Goal: Information Seeking & Learning: Learn about a topic

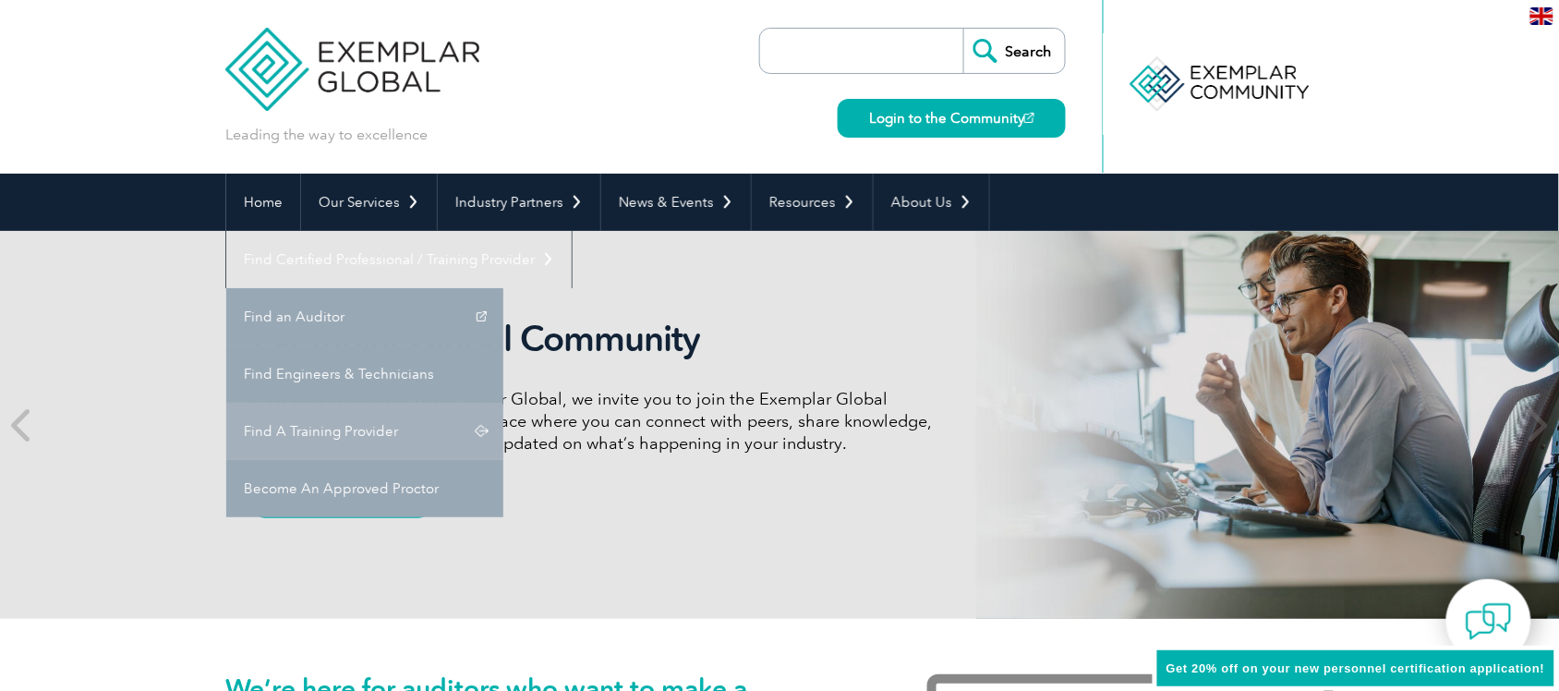
click at [503, 403] on link "Find A Training Provider" at bounding box center [364, 431] width 277 height 57
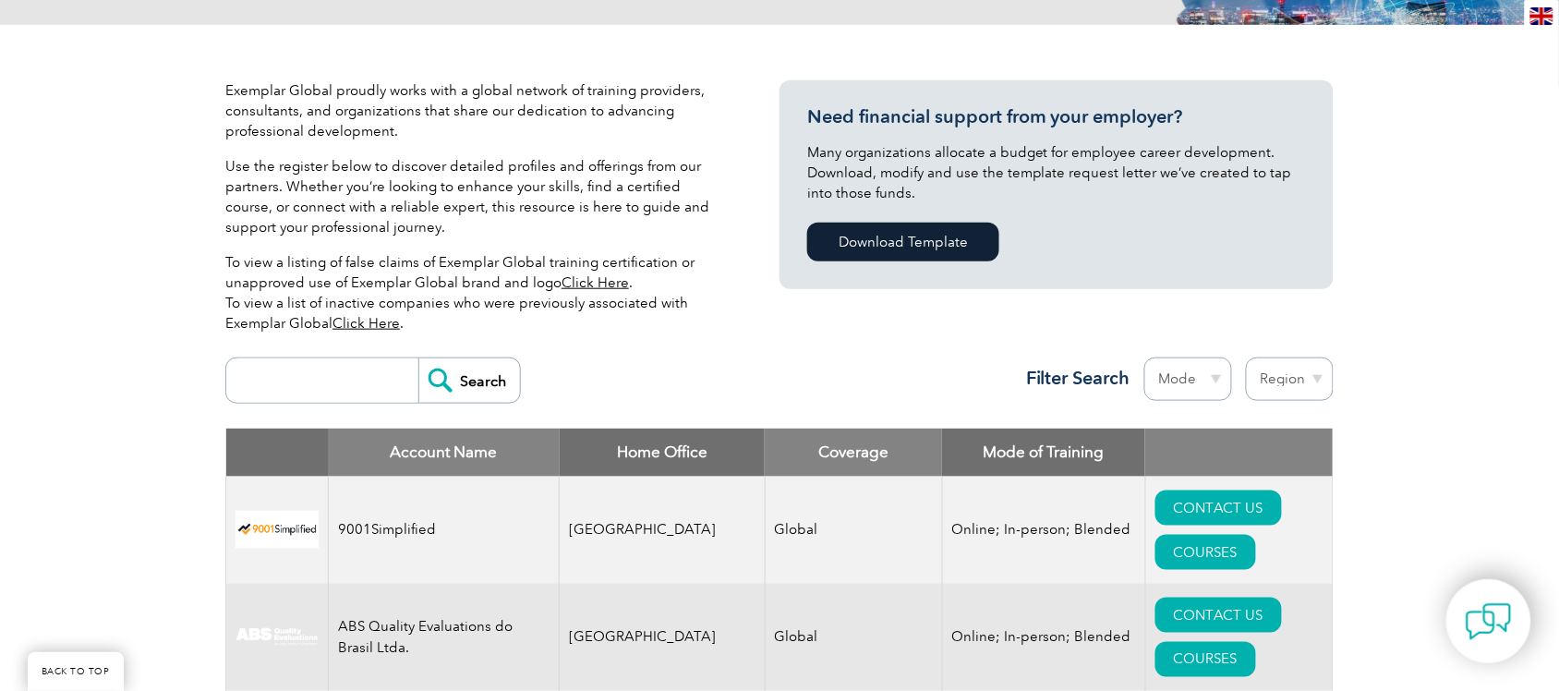
scroll to position [462, 0]
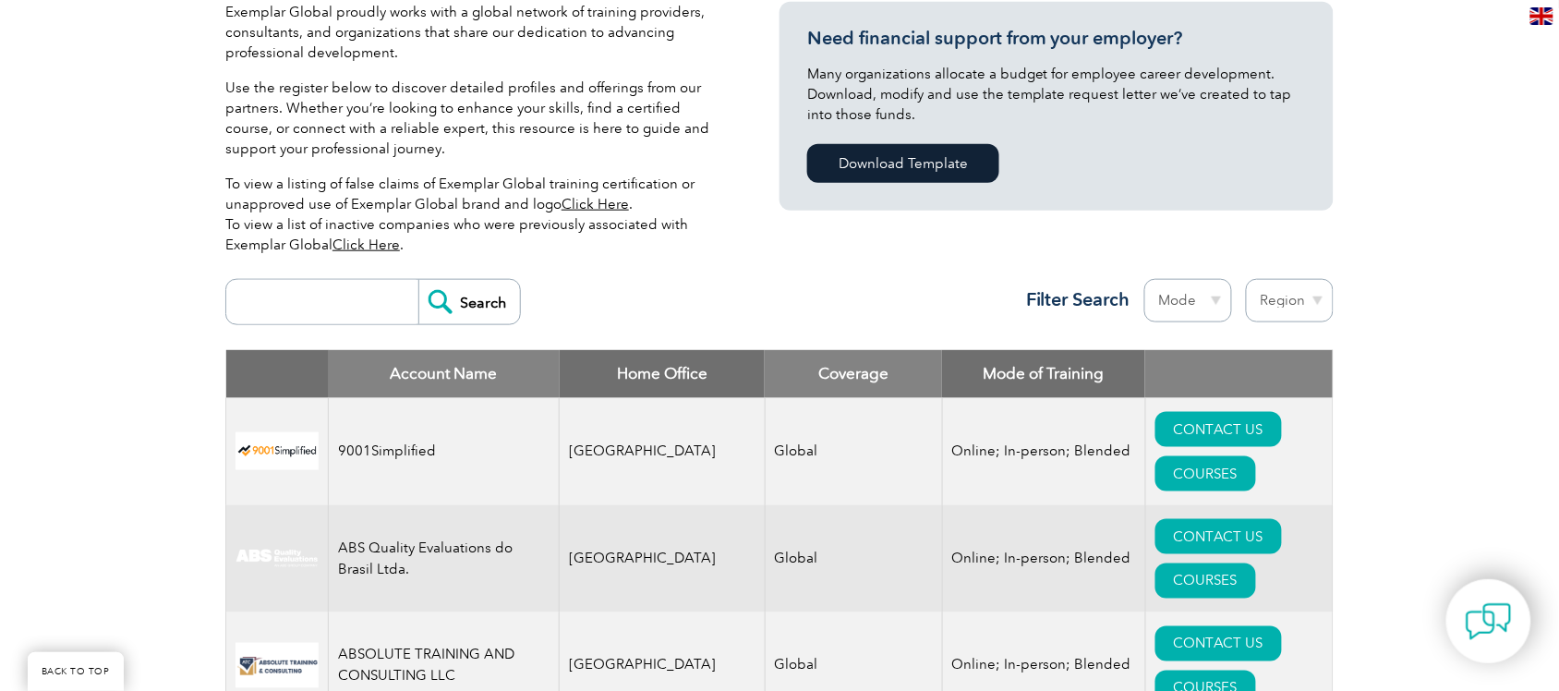
click at [274, 312] on input "search" at bounding box center [326, 302] width 183 height 44
type input "19011"
click at [446, 312] on input "Search" at bounding box center [469, 302] width 102 height 44
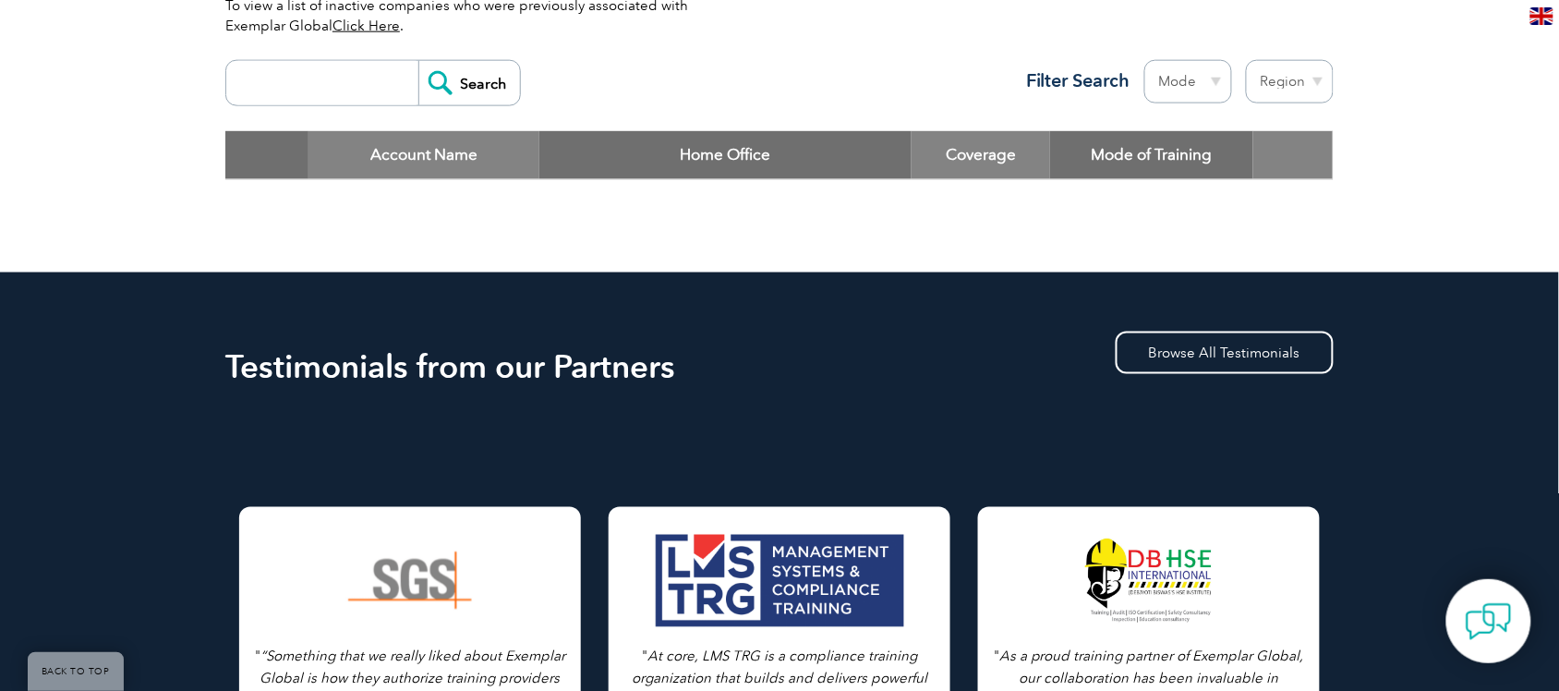
scroll to position [565, 0]
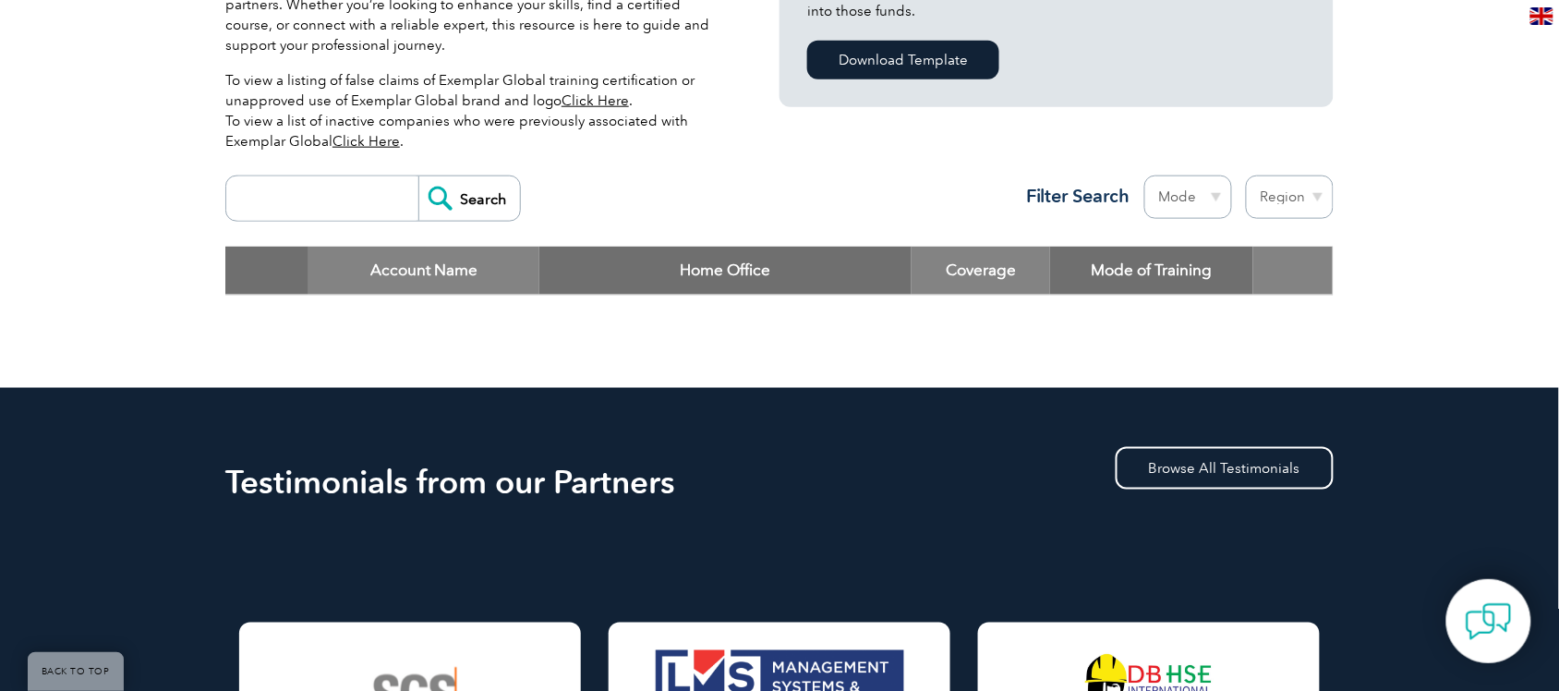
click at [302, 204] on input "search" at bounding box center [326, 198] width 183 height 44
click at [684, 200] on div "Search Region Australia Bahrain Bangladesh Brazil Canada Colombia Dominican Rep…" at bounding box center [779, 206] width 1108 height 80
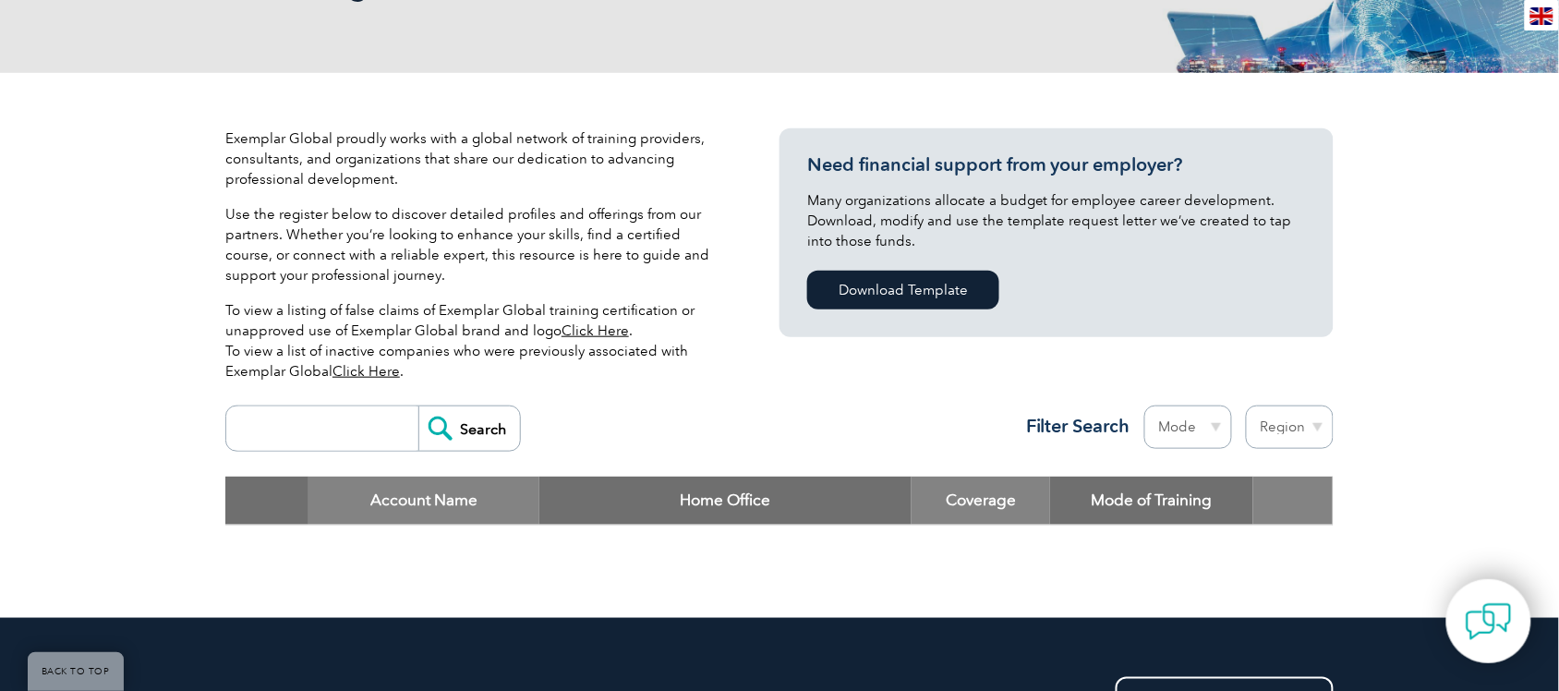
scroll to position [334, 0]
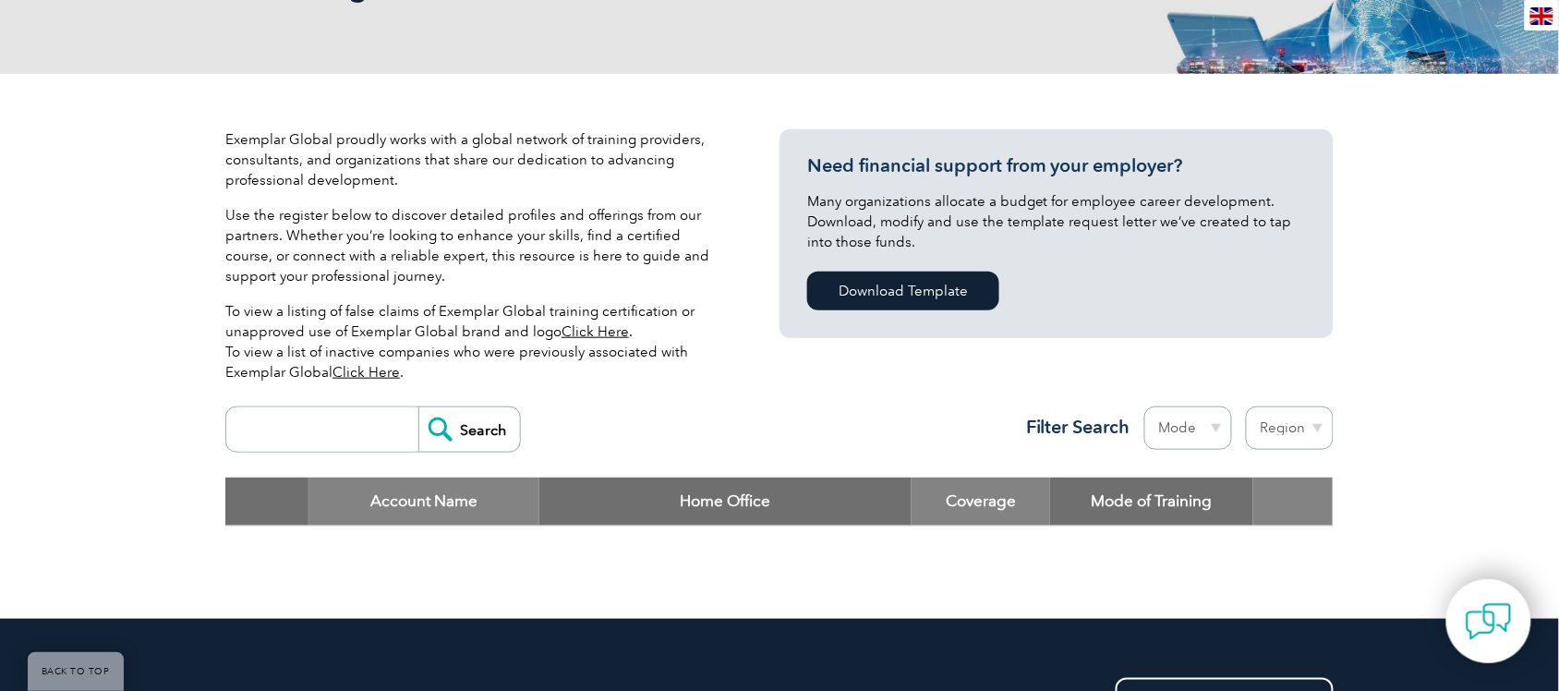
click at [466, 444] on input "Search" at bounding box center [469, 429] width 102 height 44
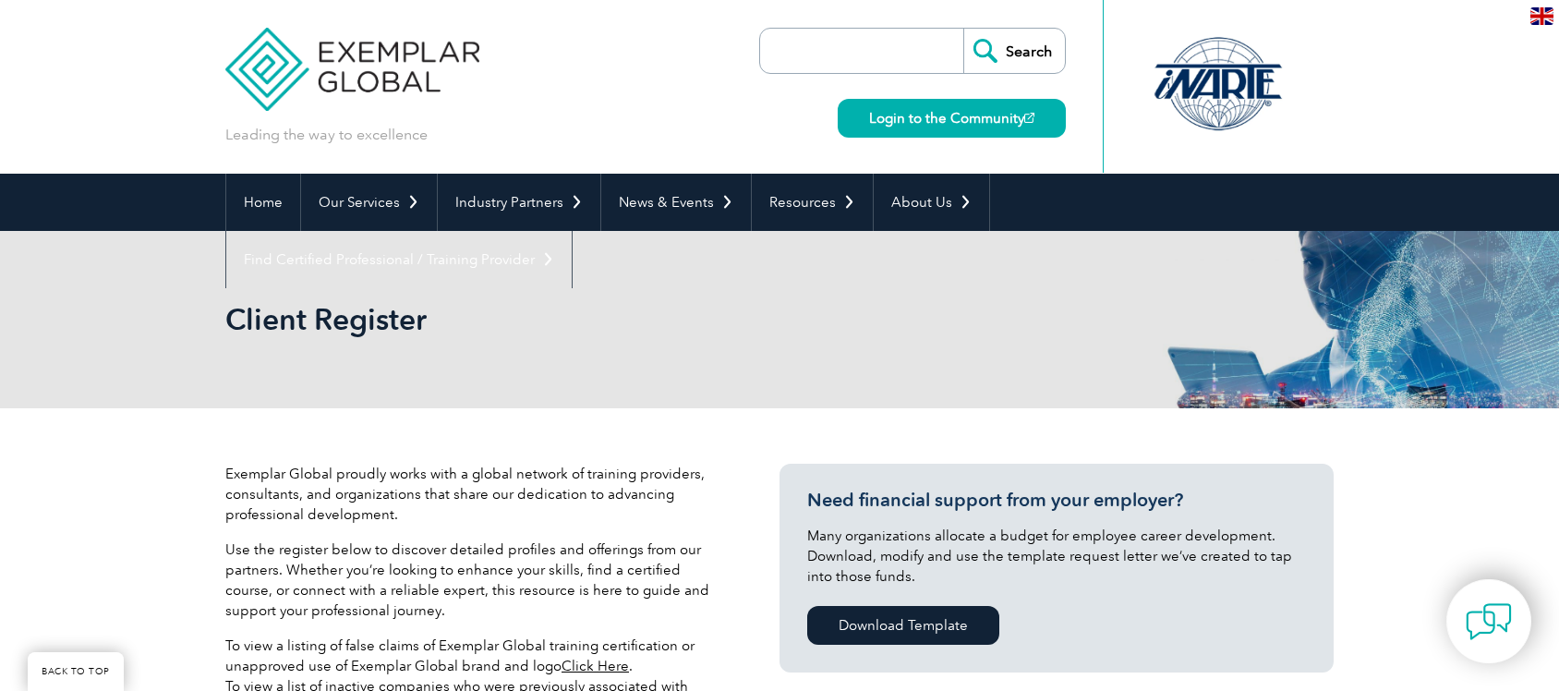
scroll to position [557, 0]
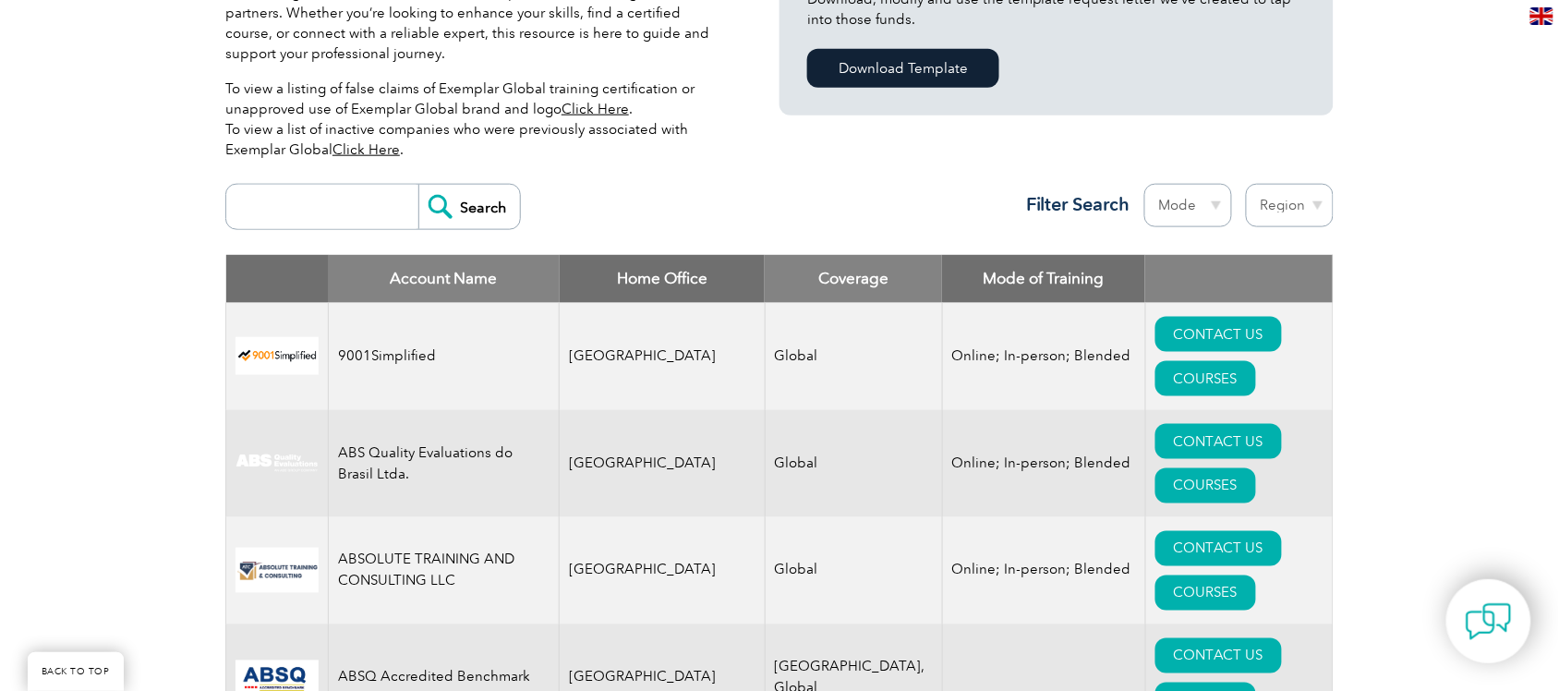
click at [1304, 210] on select "Region Australia Bahrain Bangladesh Brazil Canada Colombia Dominican Republic E…" at bounding box center [1290, 205] width 88 height 43
select select "Turkey"
click at [1246, 184] on select "Region Australia Bahrain Bangladesh Brazil Canada Colombia Dominican Republic E…" at bounding box center [1290, 205] width 88 height 43
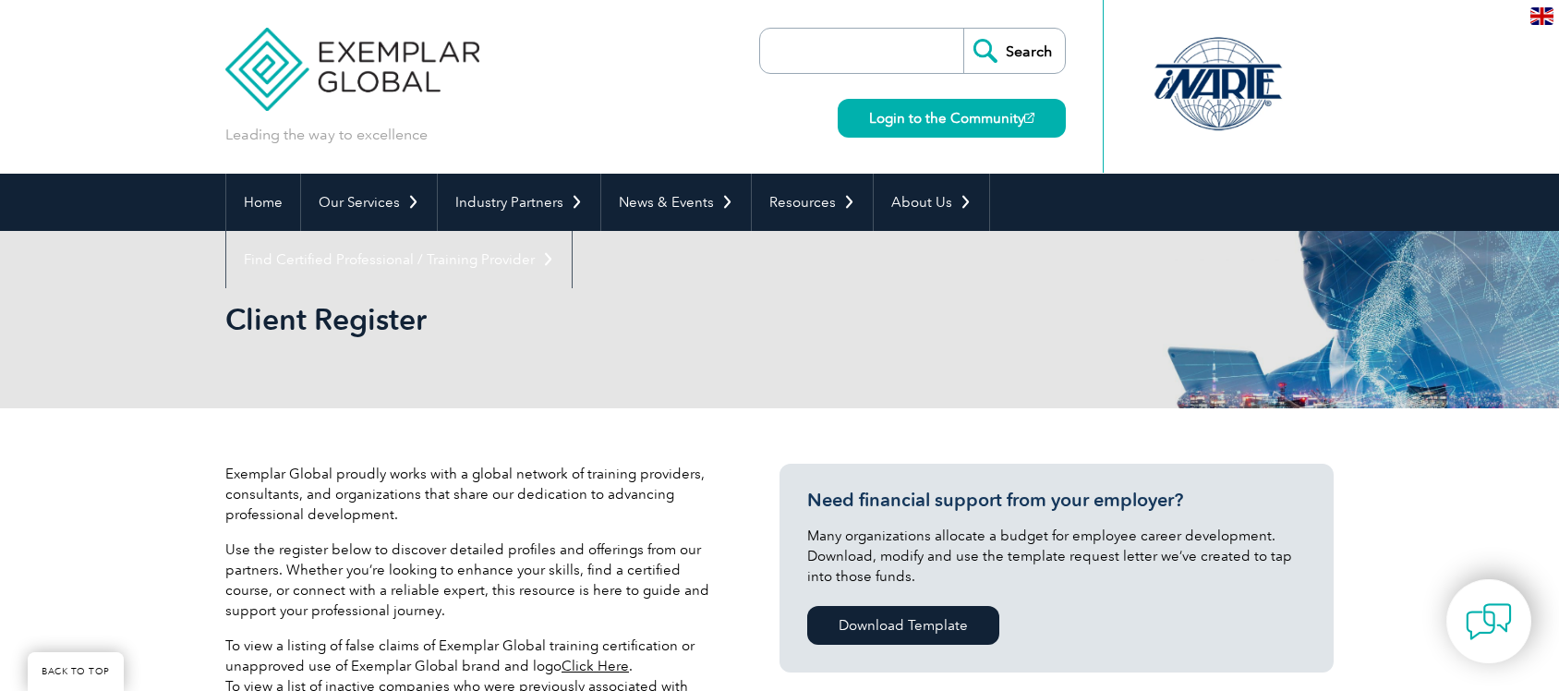
select select "[GEOGRAPHIC_DATA]"
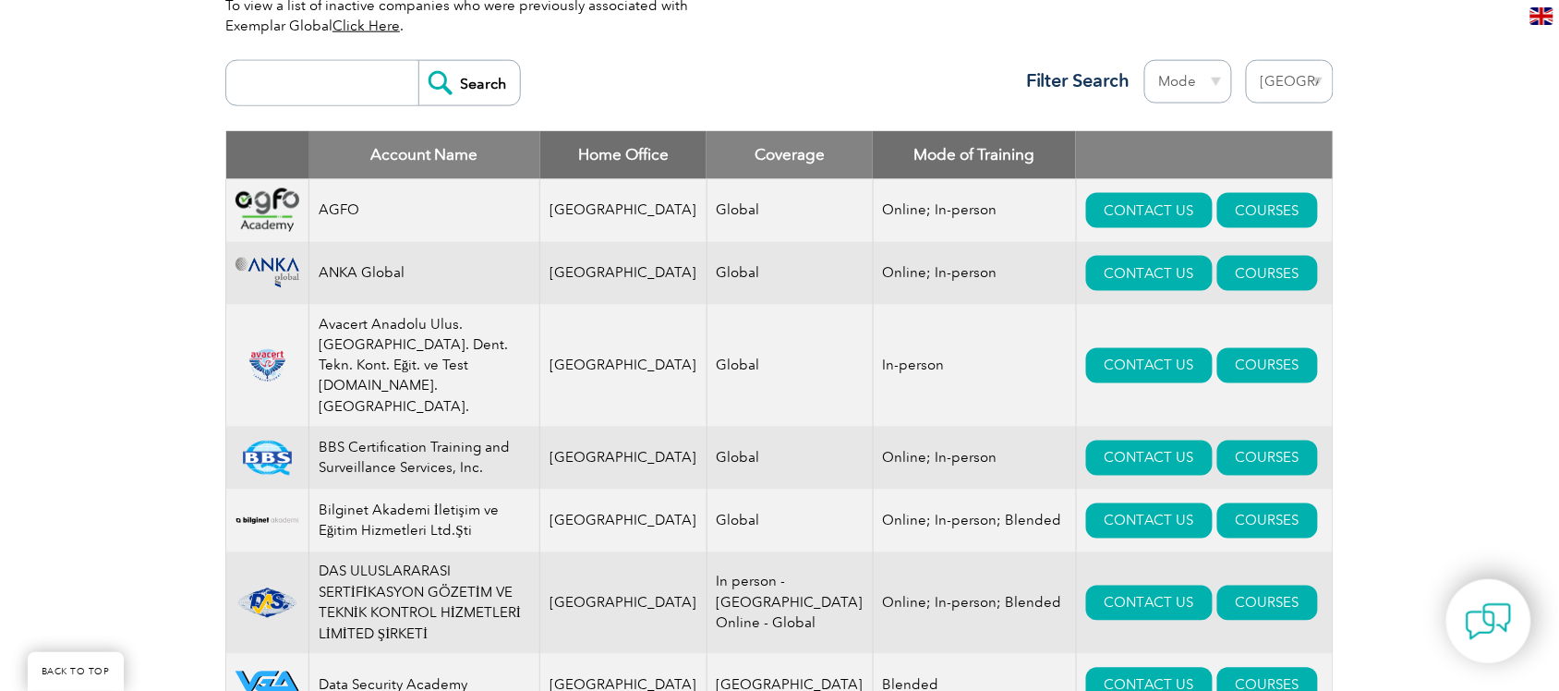
click at [1175, 85] on select "Mode Online In-person Blended" at bounding box center [1188, 81] width 88 height 43
select select "Online"
click at [1144, 60] on select "Mode Online In-person Blended" at bounding box center [1188, 81] width 88 height 43
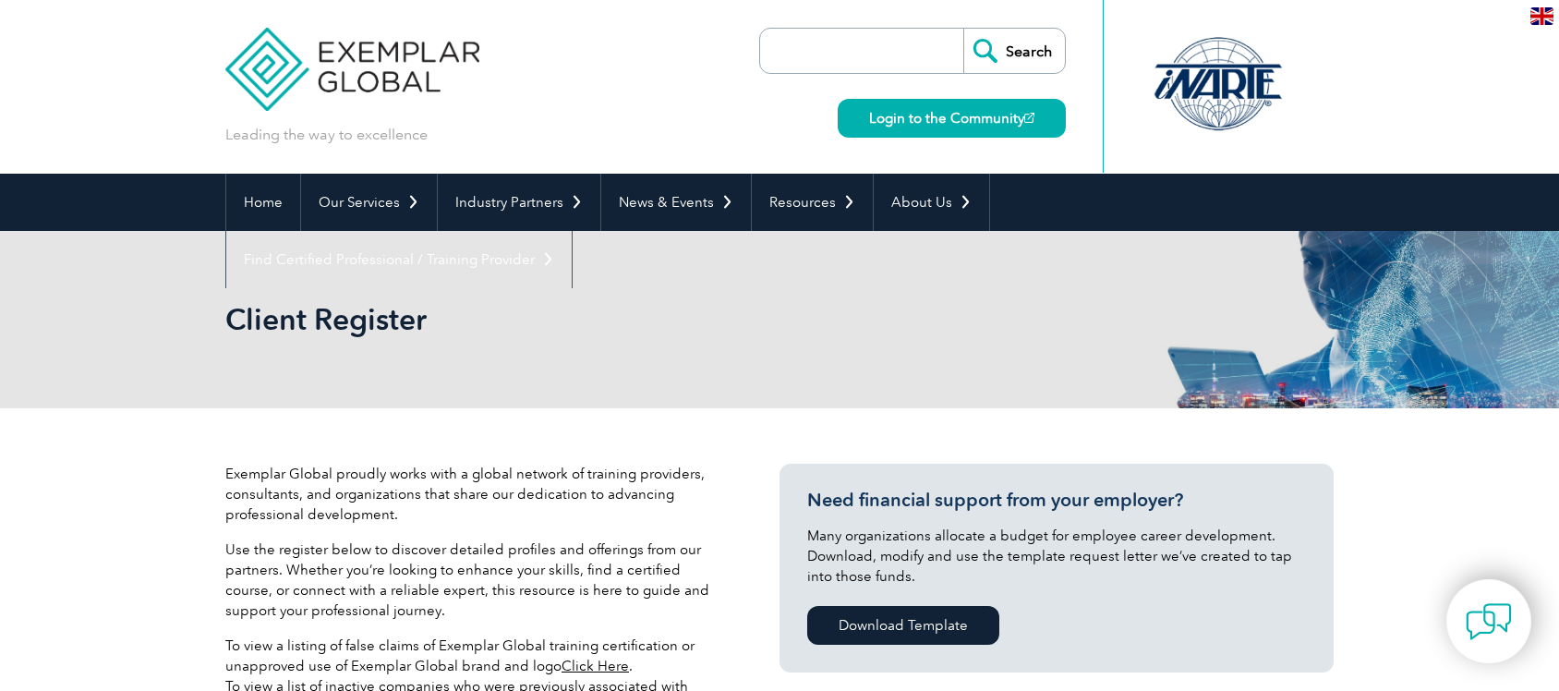
select select "Turkey"
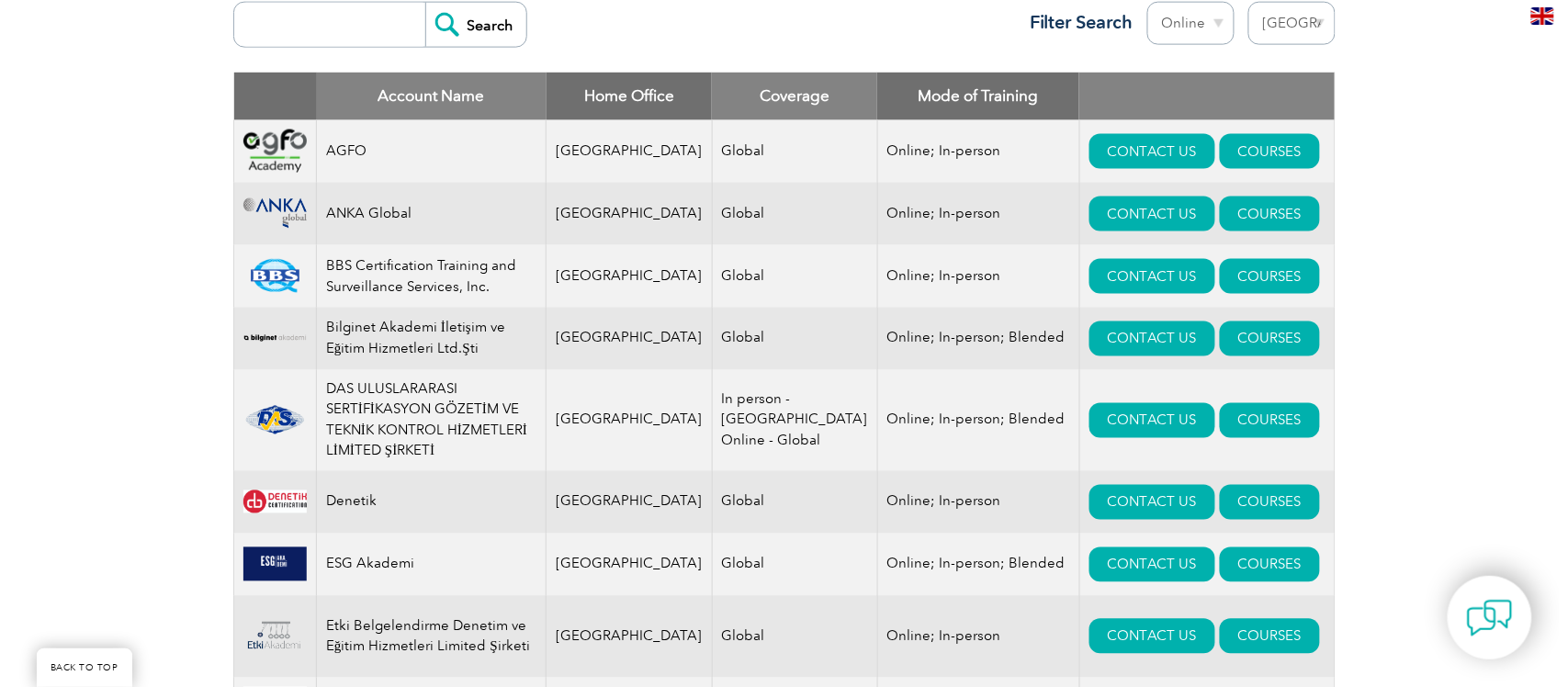
scroll to position [689, 0]
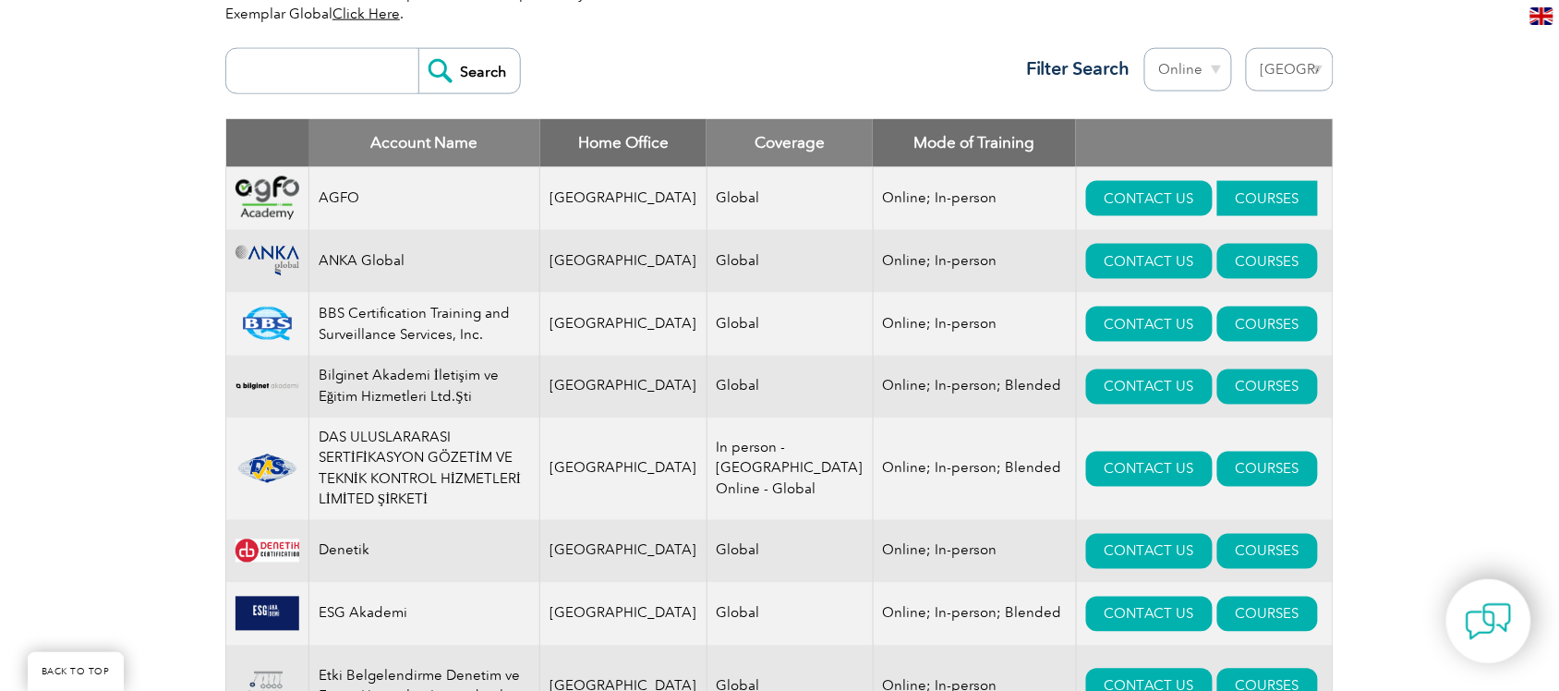
click at [1235, 197] on link "COURSES" at bounding box center [1267, 198] width 101 height 35
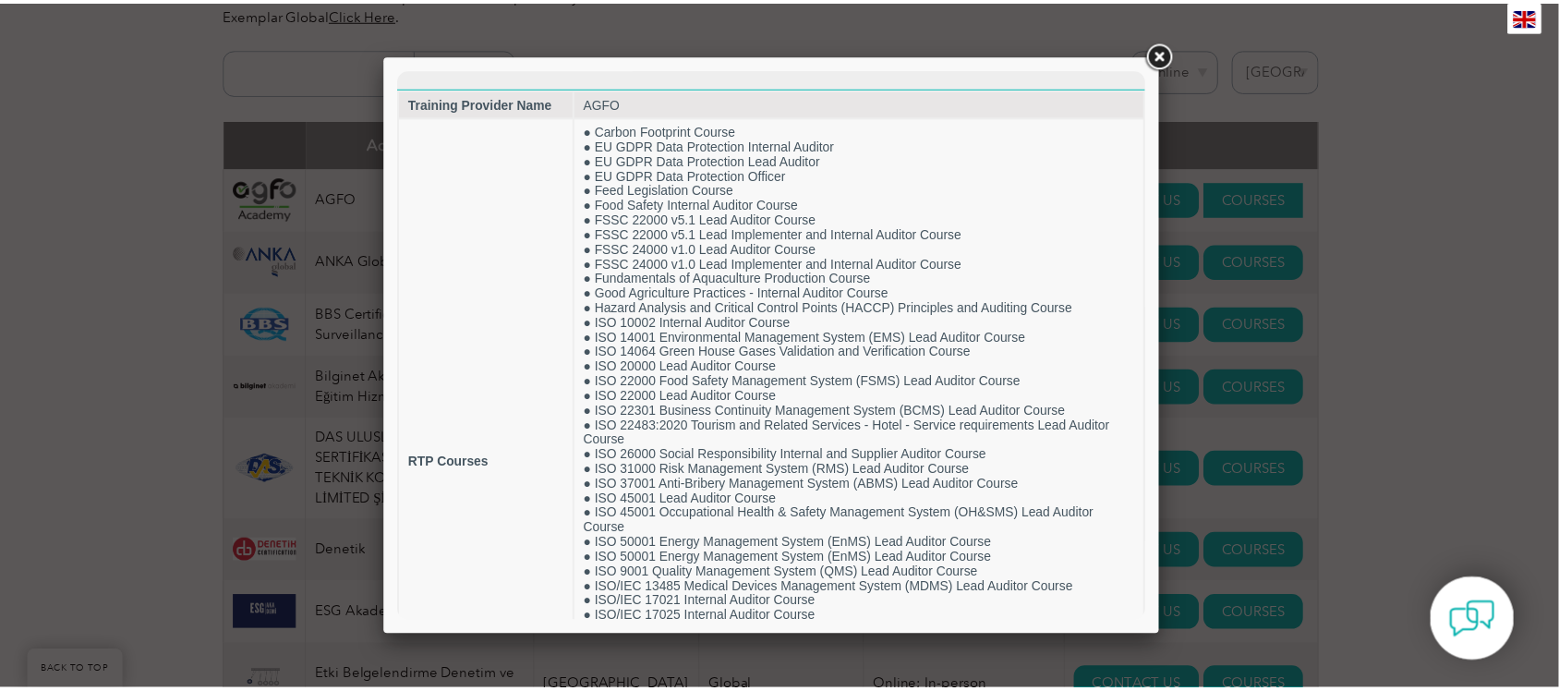
scroll to position [0, 0]
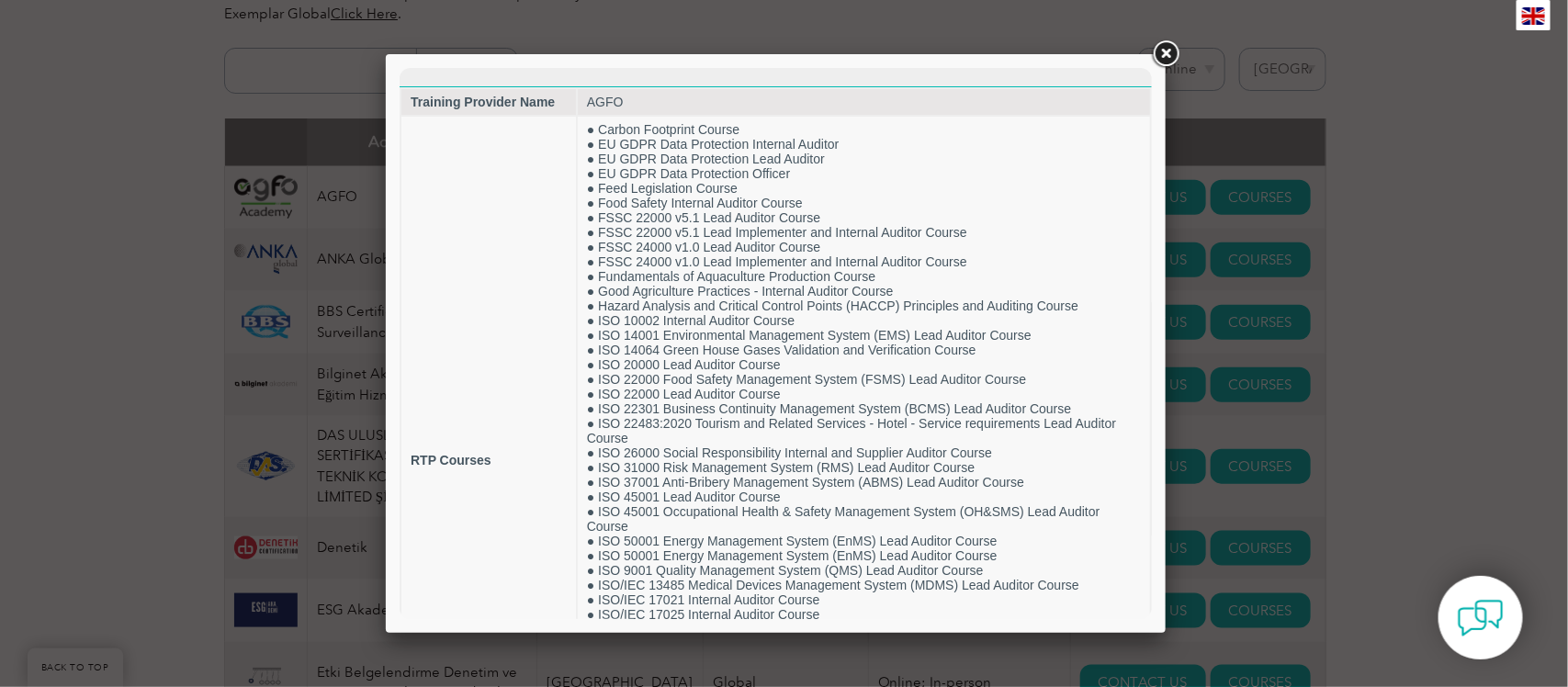
click at [1164, 54] on link at bounding box center [1165, 54] width 33 height 33
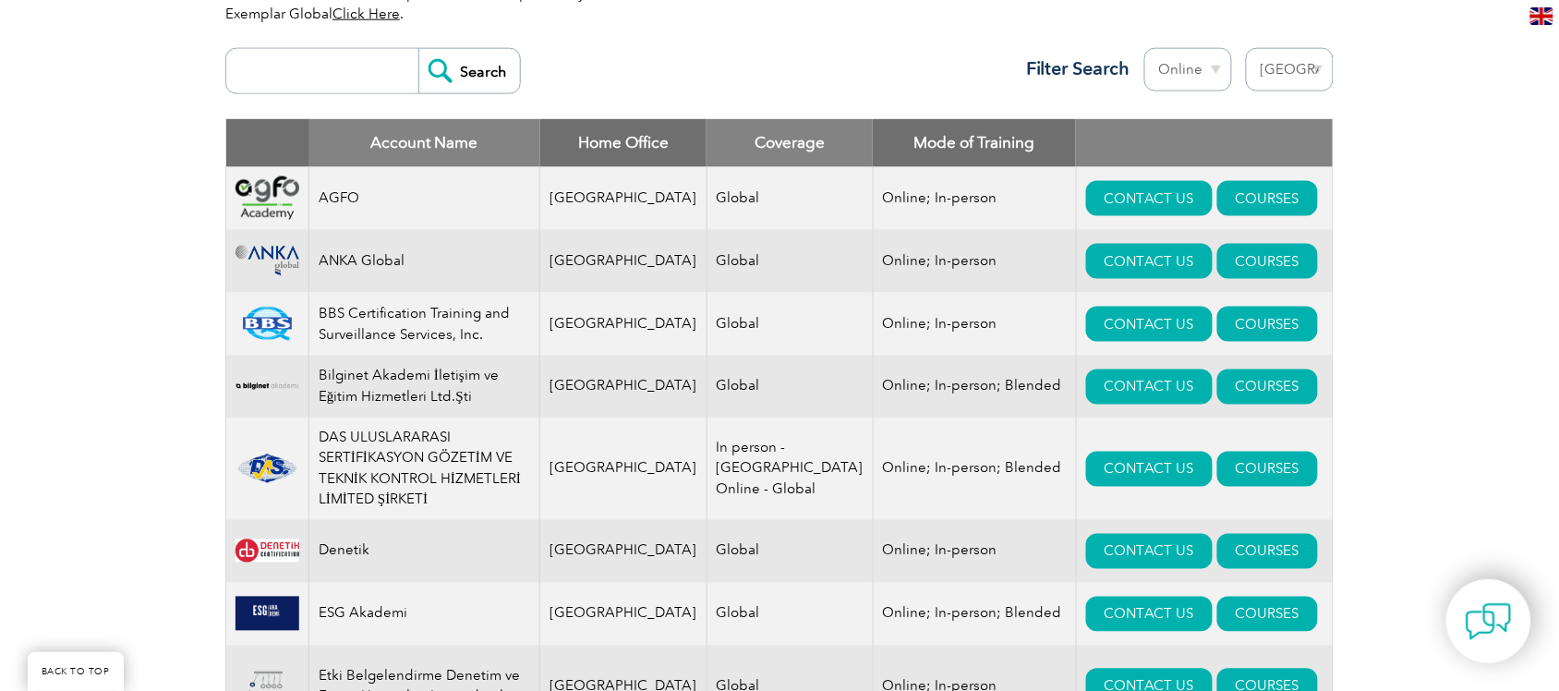
click at [338, 67] on input "search" at bounding box center [326, 71] width 183 height 44
type input "13485"
click at [476, 55] on input "Search" at bounding box center [469, 71] width 102 height 44
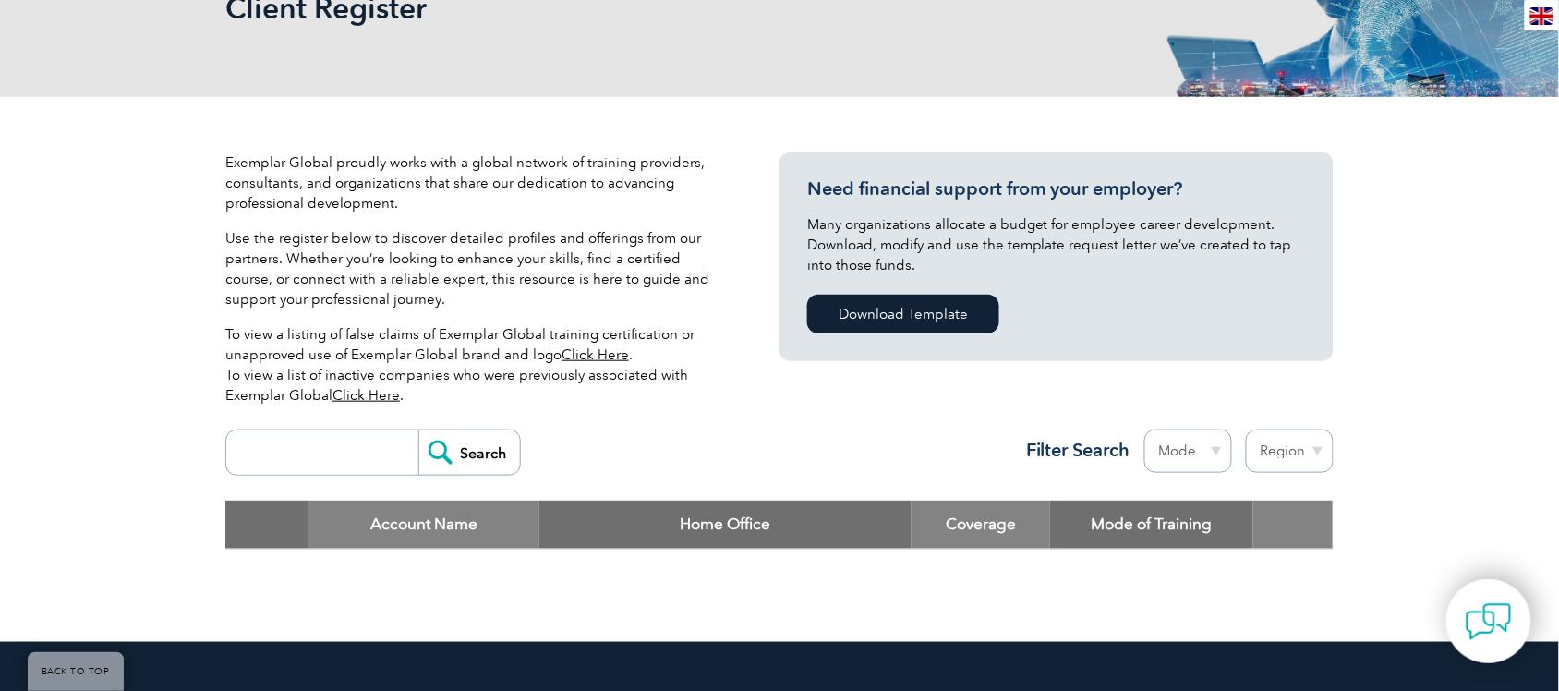
scroll to position [577, 0]
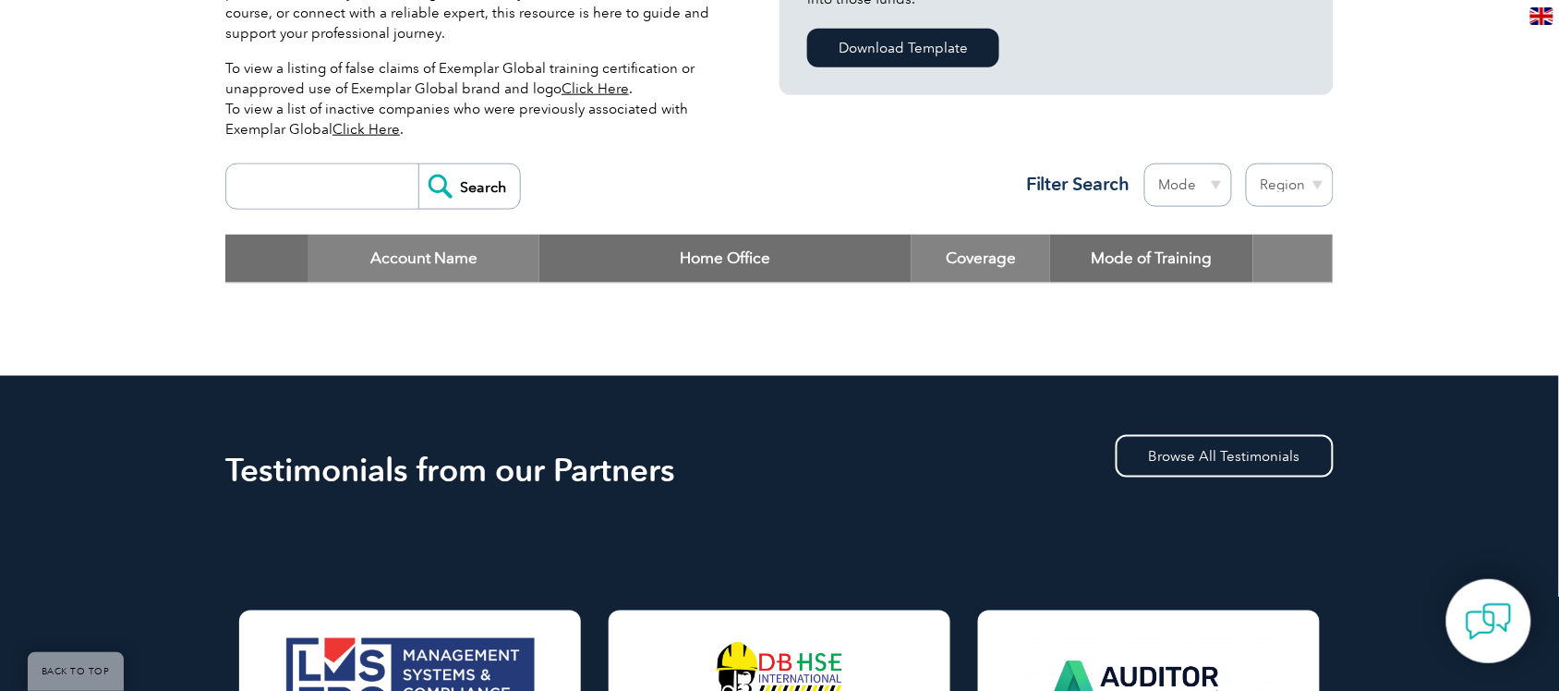
click at [1448, 302] on div "Exemplar Global proudly works with a global network of training providers, cons…" at bounding box center [779, 103] width 1559 height 545
click at [1289, 187] on select "Region [GEOGRAPHIC_DATA] [GEOGRAPHIC_DATA] [GEOGRAPHIC_DATA] [GEOGRAPHIC_DATA] …" at bounding box center [1290, 184] width 88 height 43
click at [476, 178] on input "Search" at bounding box center [469, 186] width 102 height 44
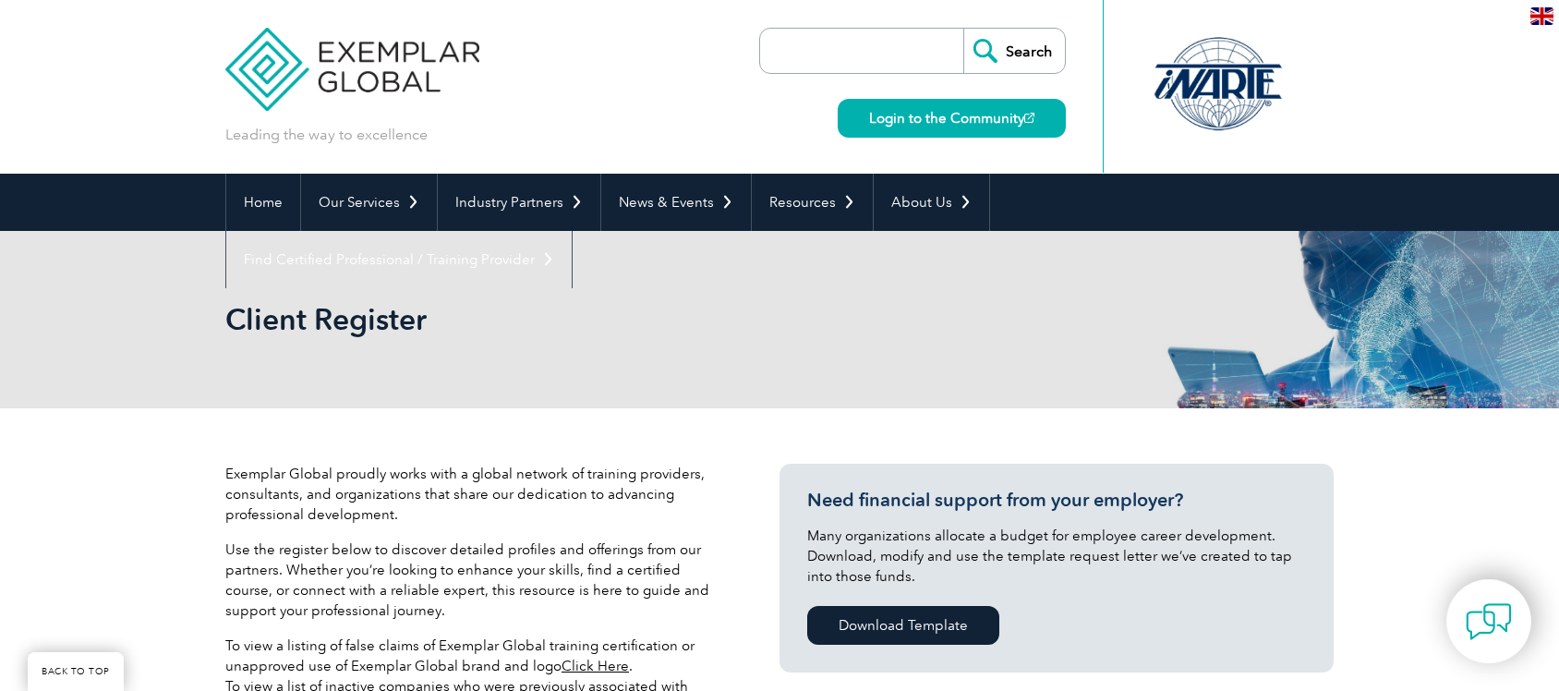
scroll to position [455, 0]
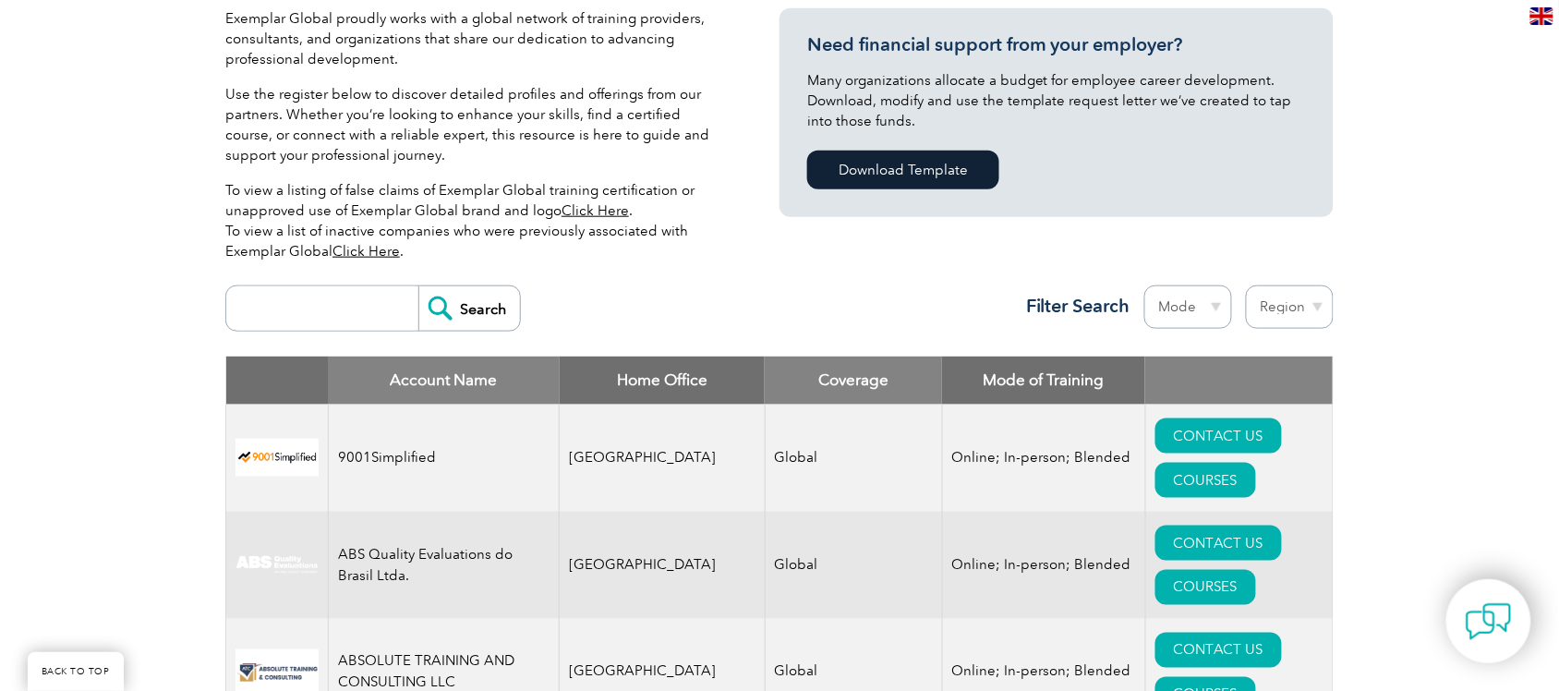
click at [1279, 297] on select "Region Australia Bahrain Bangladesh Brazil Canada Colombia Dominican Republic E…" at bounding box center [1290, 306] width 88 height 43
select select "[GEOGRAPHIC_DATA]"
click at [1246, 285] on select "Region Australia Bahrain Bangladesh Brazil Canada Colombia Dominican Republic E…" at bounding box center [1290, 306] width 88 height 43
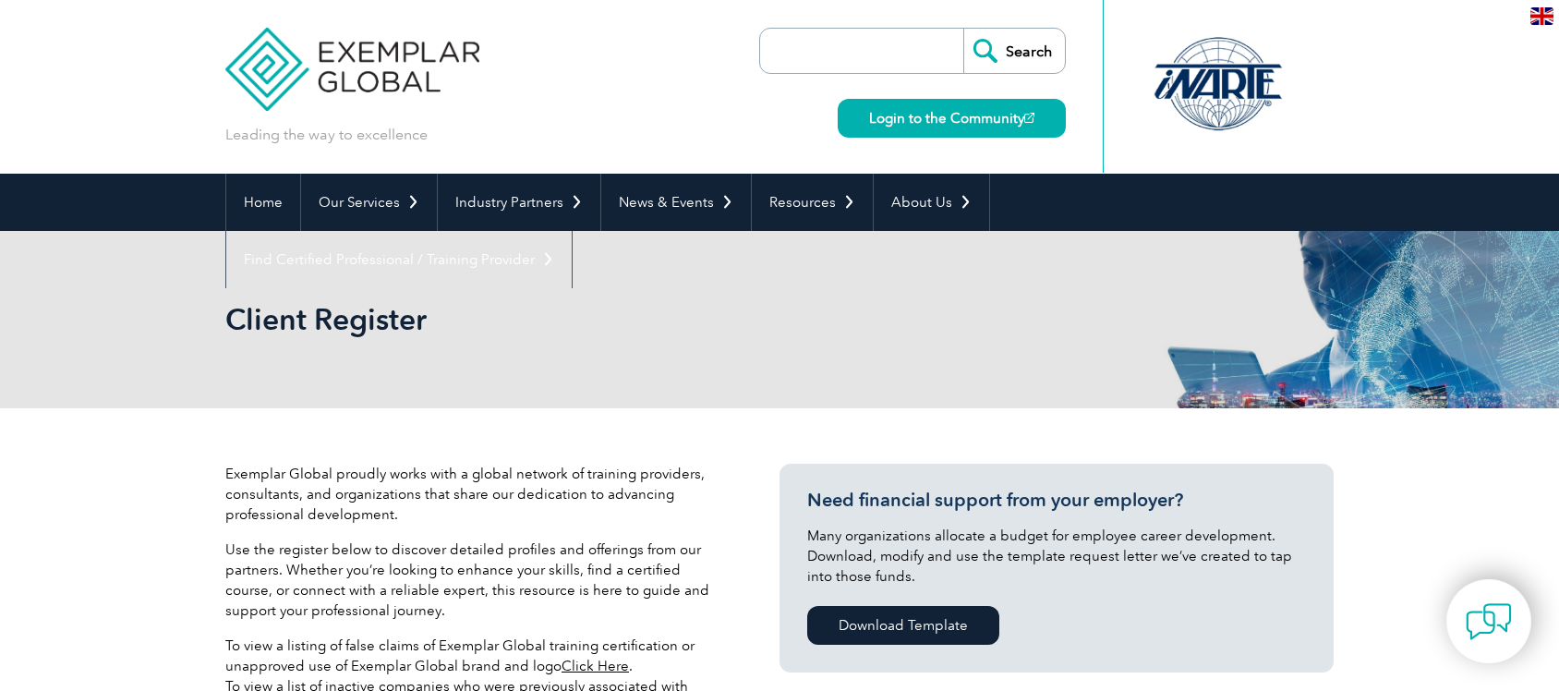
select select "[GEOGRAPHIC_DATA]"
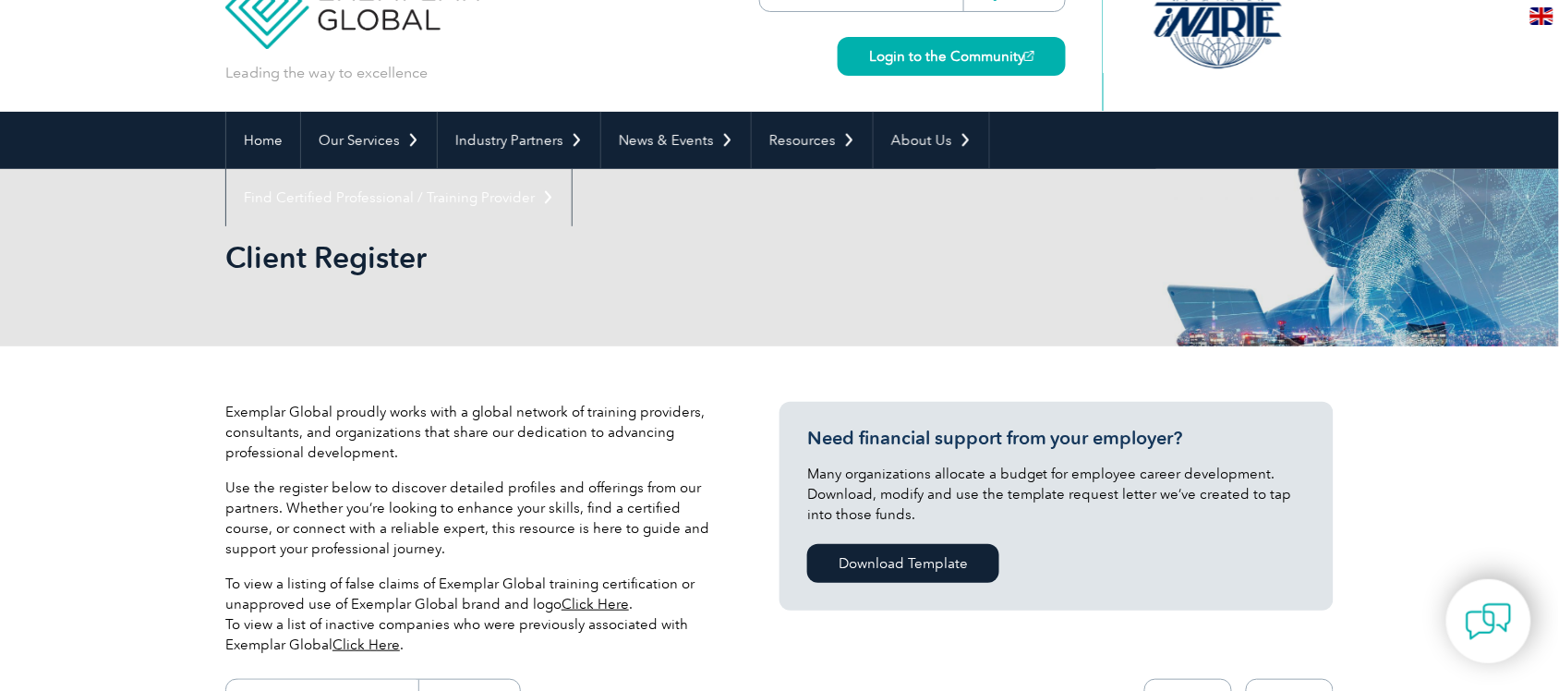
scroll to position [693, 0]
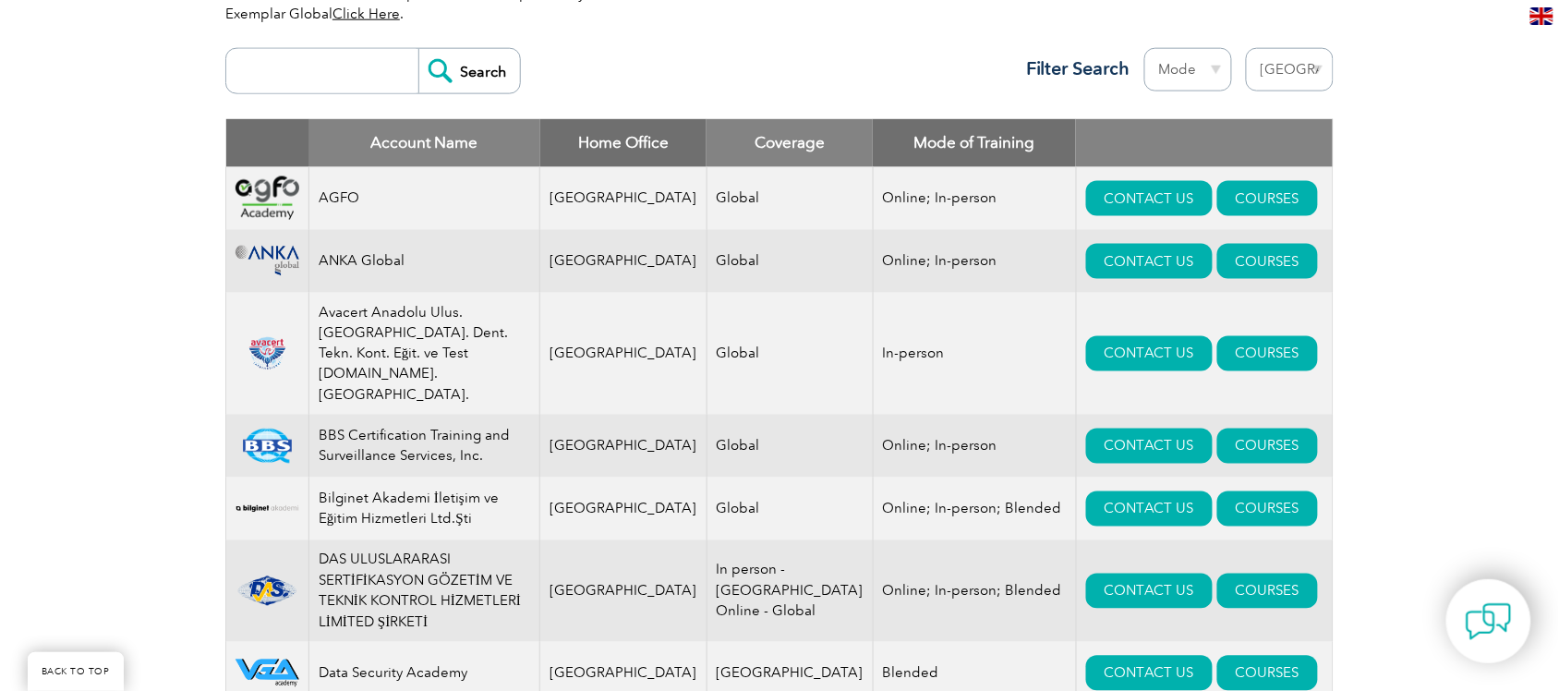
click at [263, 75] on input "search" at bounding box center [326, 71] width 183 height 44
type input "13485"
click at [450, 76] on input "Search" at bounding box center [469, 71] width 102 height 44
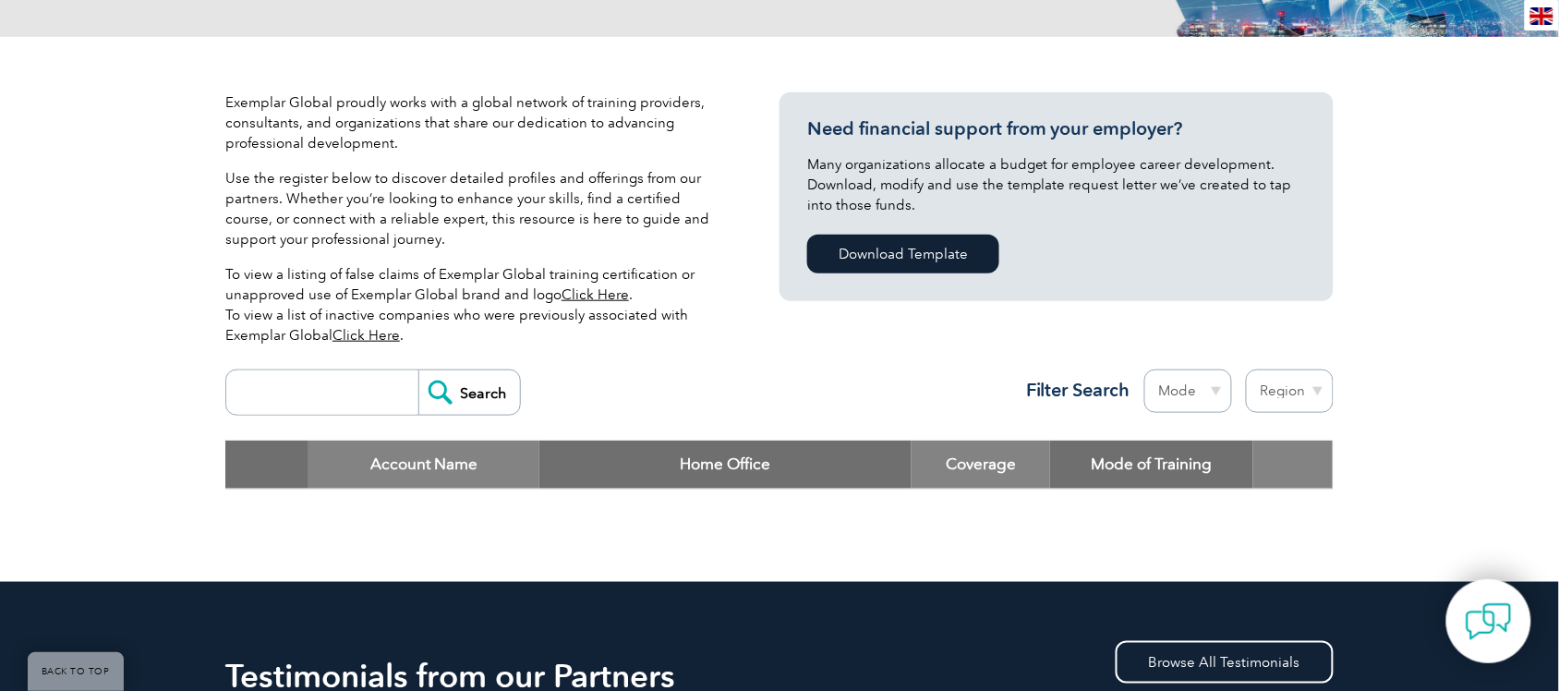
scroll to position [693, 0]
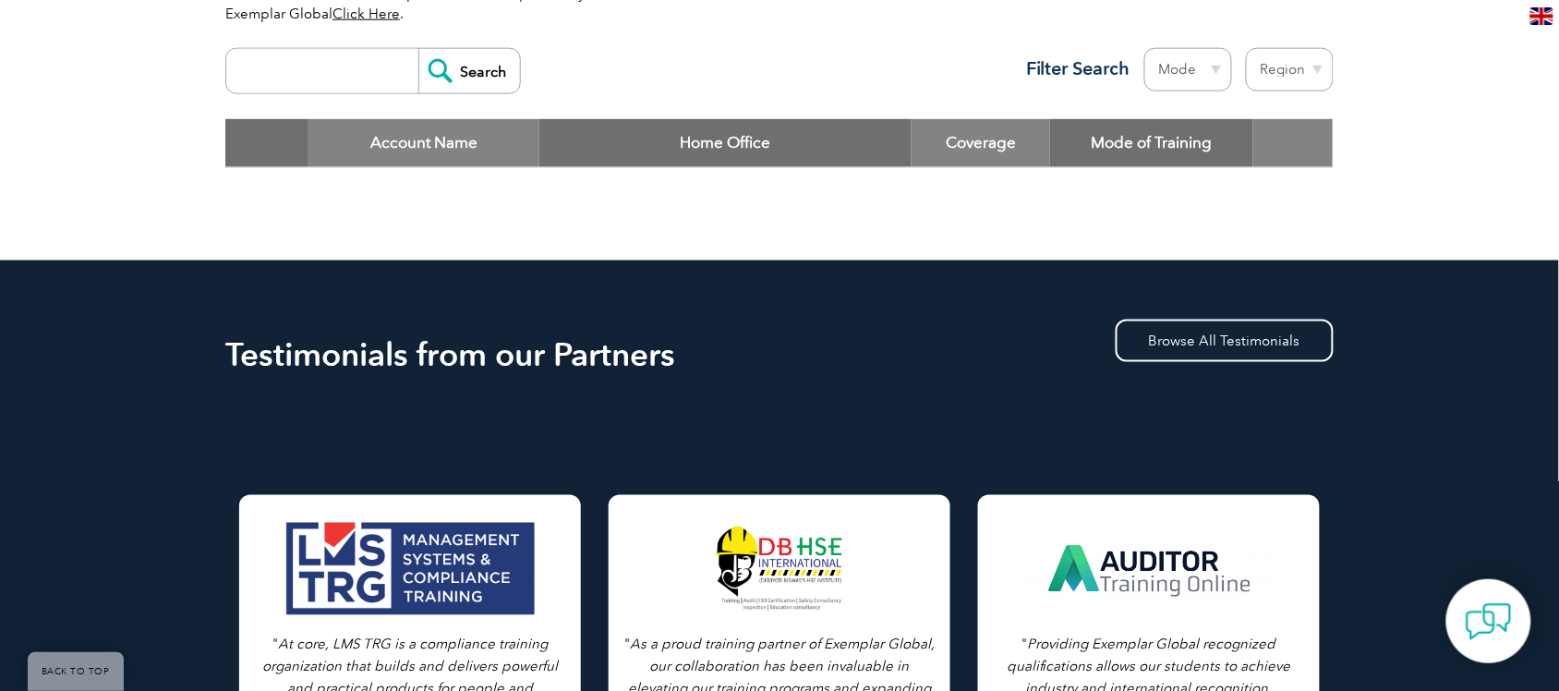
click at [1275, 61] on select "Region [GEOGRAPHIC_DATA] [GEOGRAPHIC_DATA] [GEOGRAPHIC_DATA] [GEOGRAPHIC_DATA] …" at bounding box center [1290, 69] width 88 height 43
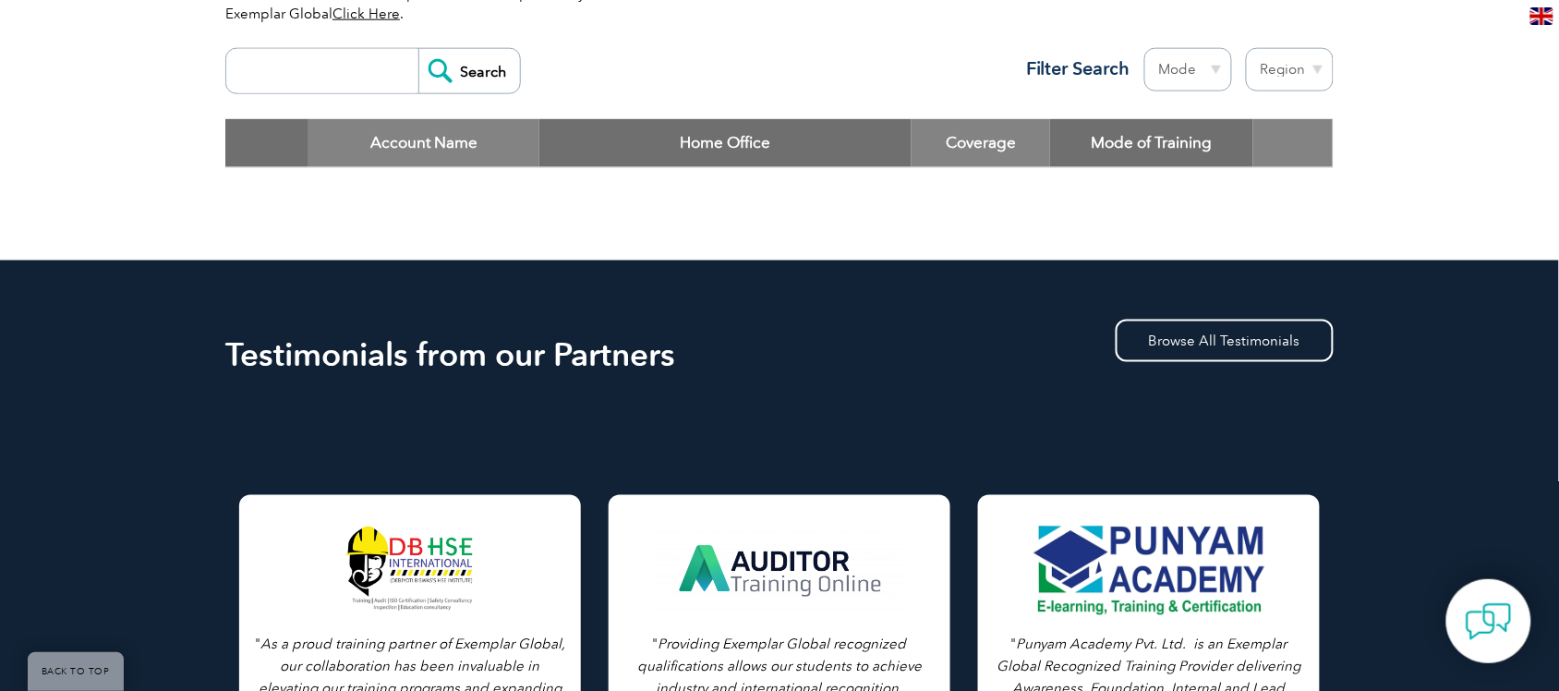
select select "[GEOGRAPHIC_DATA]"
click at [1246, 48] on select "Region Australia Bahrain Bangladesh Brazil Canada Colombia Dominican Republic E…" at bounding box center [1290, 69] width 88 height 43
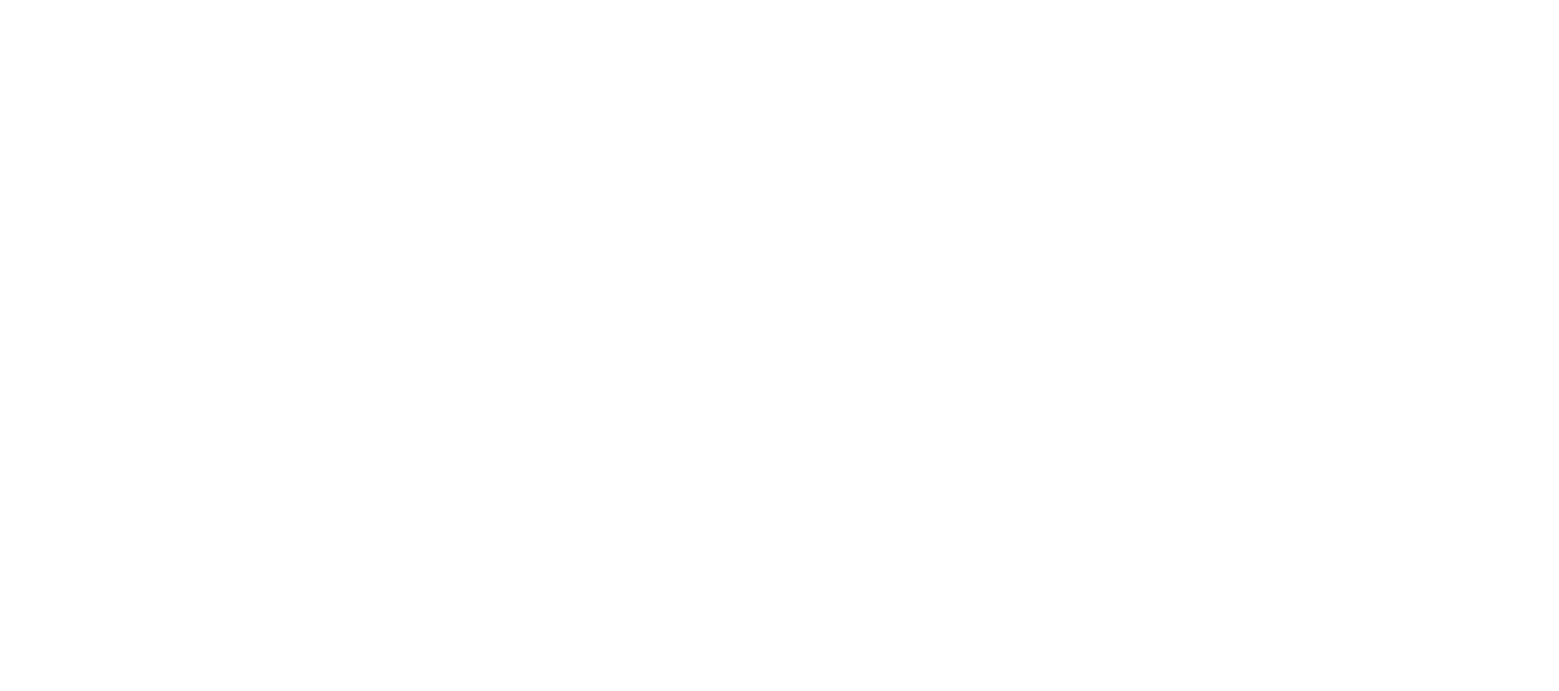
select select "[GEOGRAPHIC_DATA]"
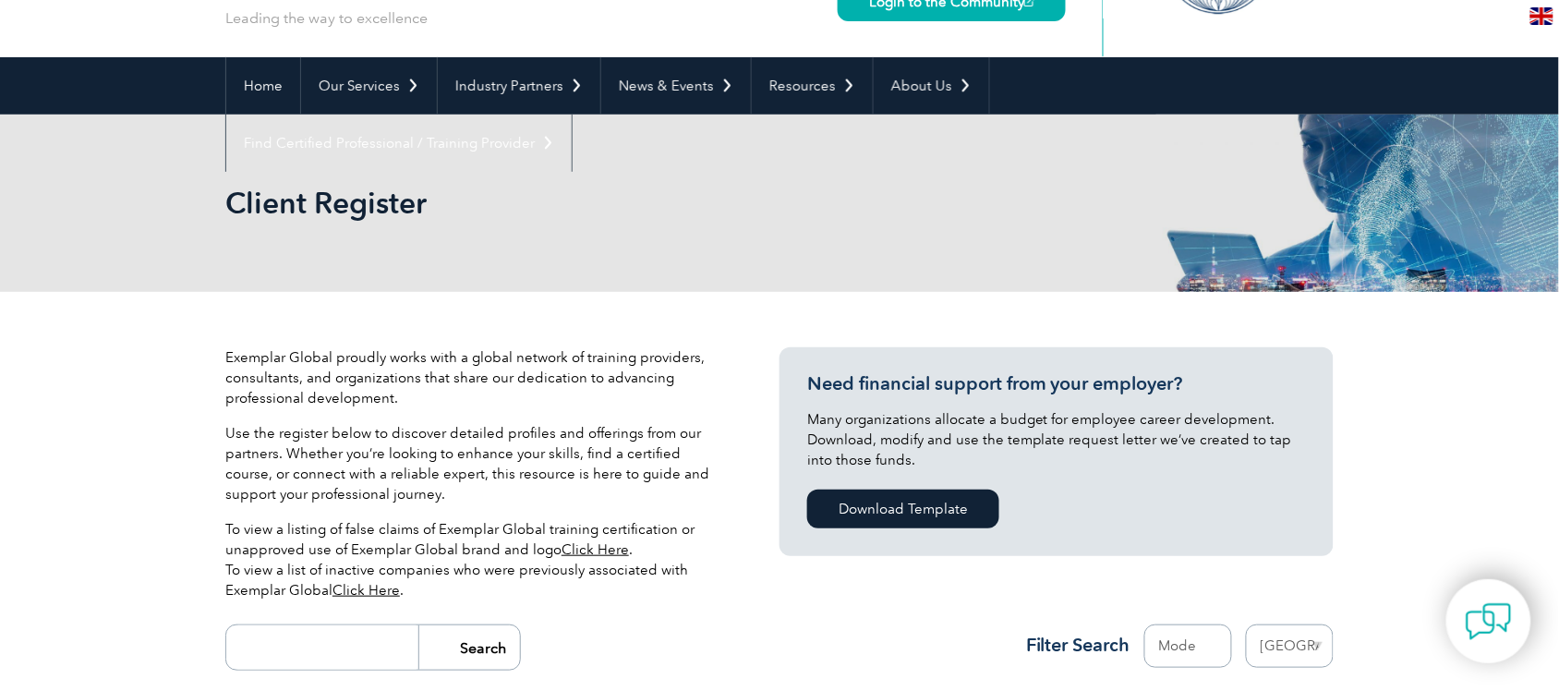
scroll to position [693, 0]
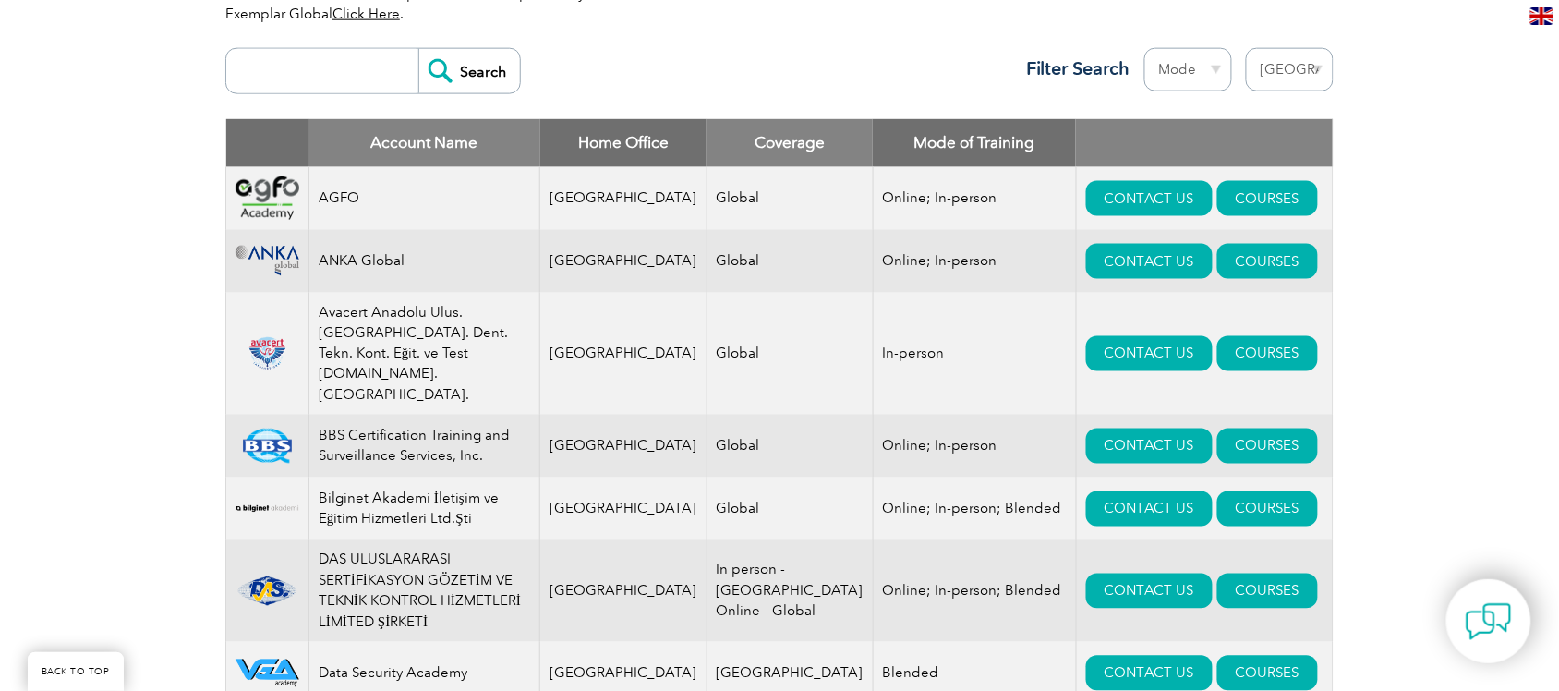
click at [1212, 66] on select "Mode Online In-person Blended" at bounding box center [1188, 69] width 88 height 43
select select "Online"
click at [1144, 48] on select "Mode Online In-person Blended" at bounding box center [1188, 69] width 88 height 43
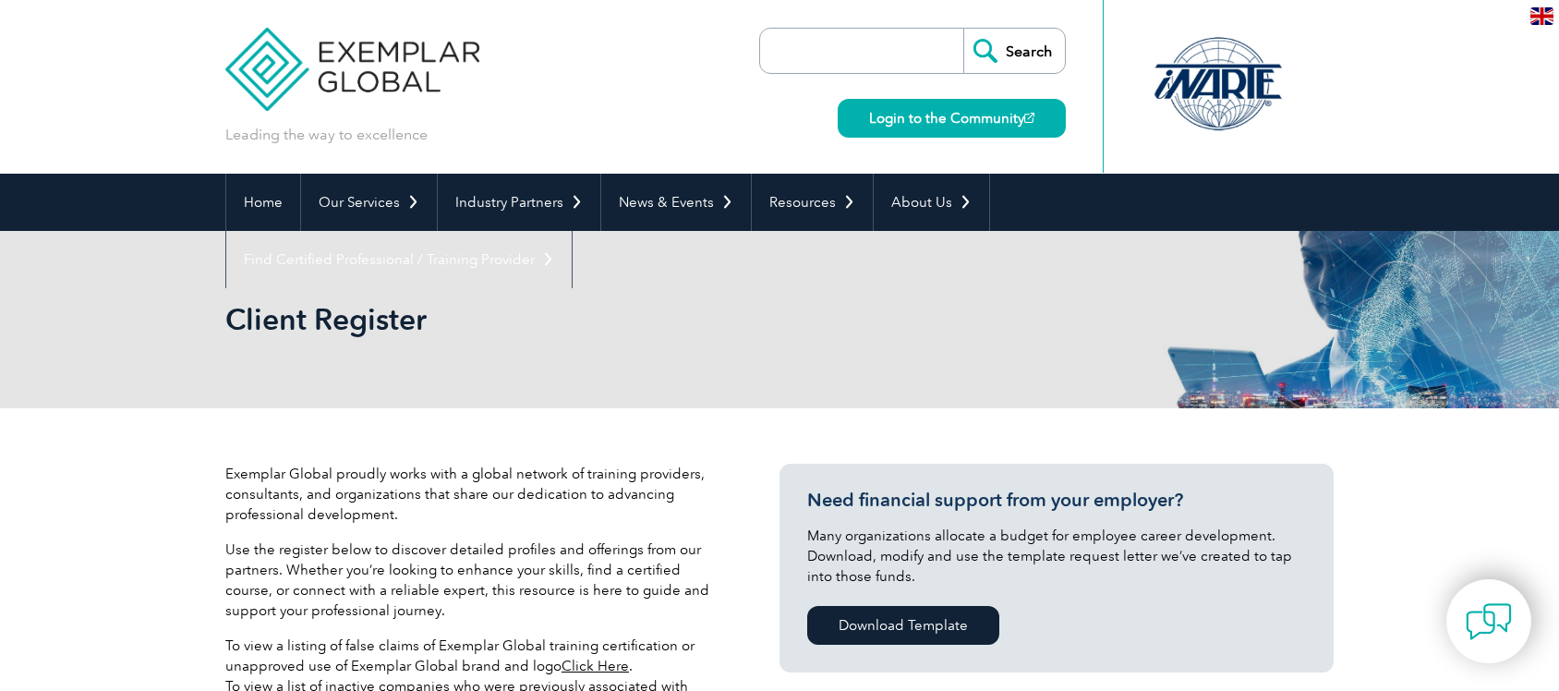
select select "[GEOGRAPHIC_DATA]"
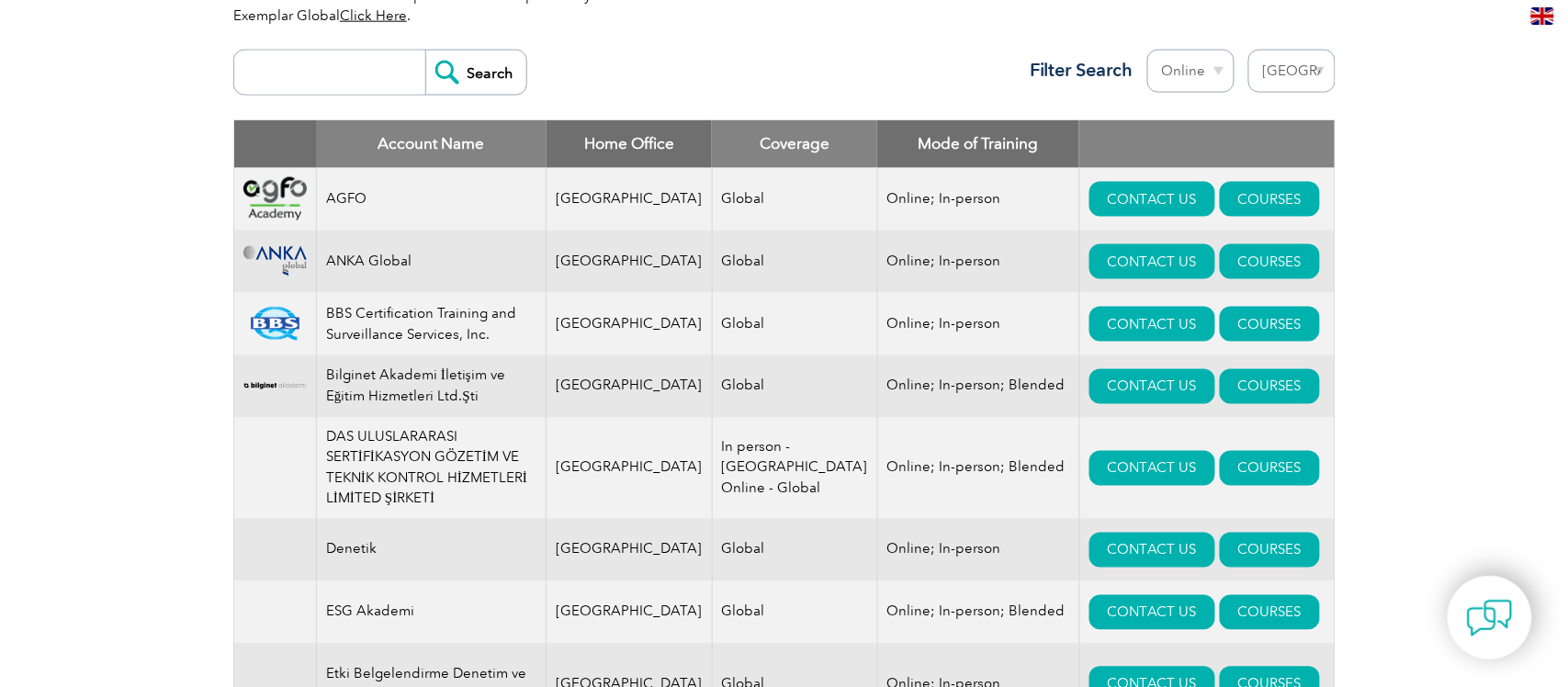
scroll to position [689, 0]
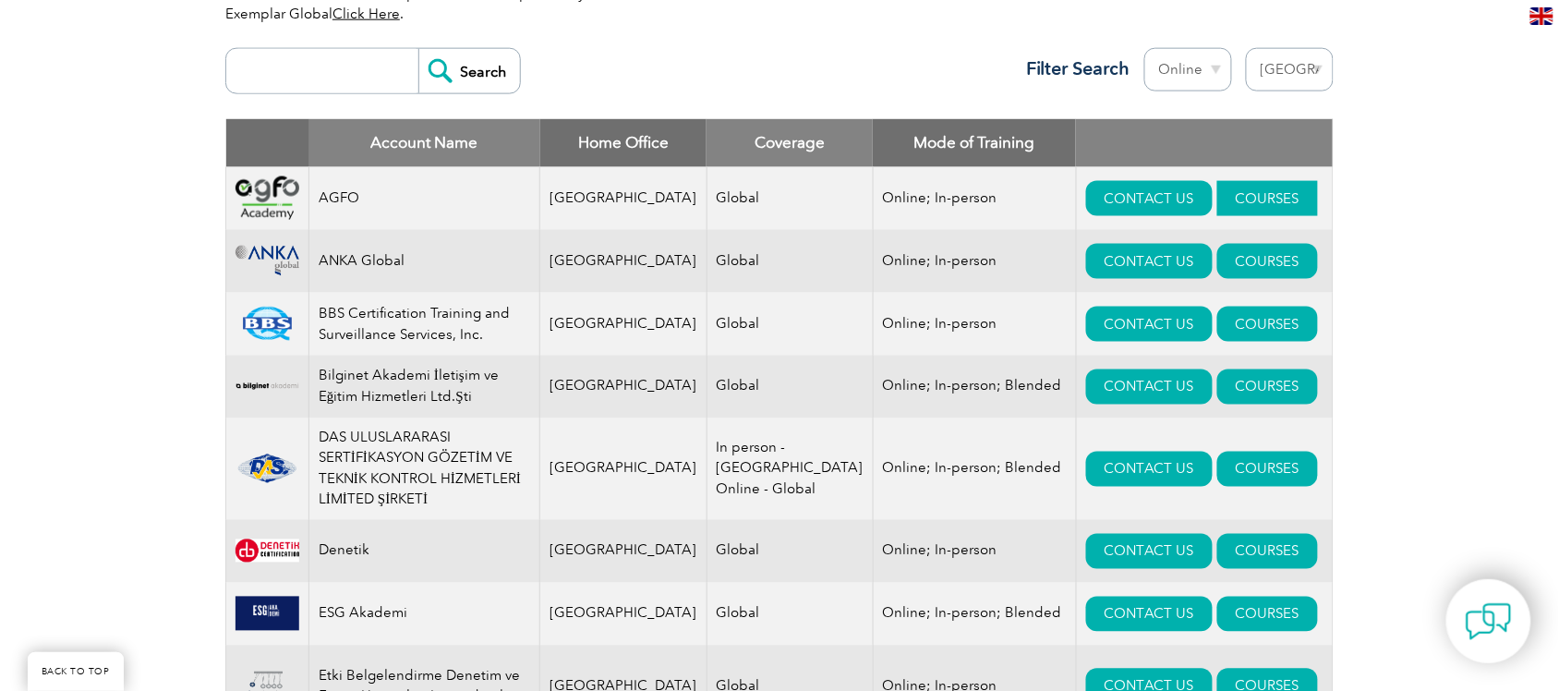
click at [1217, 199] on link "COURSES" at bounding box center [1267, 198] width 101 height 35
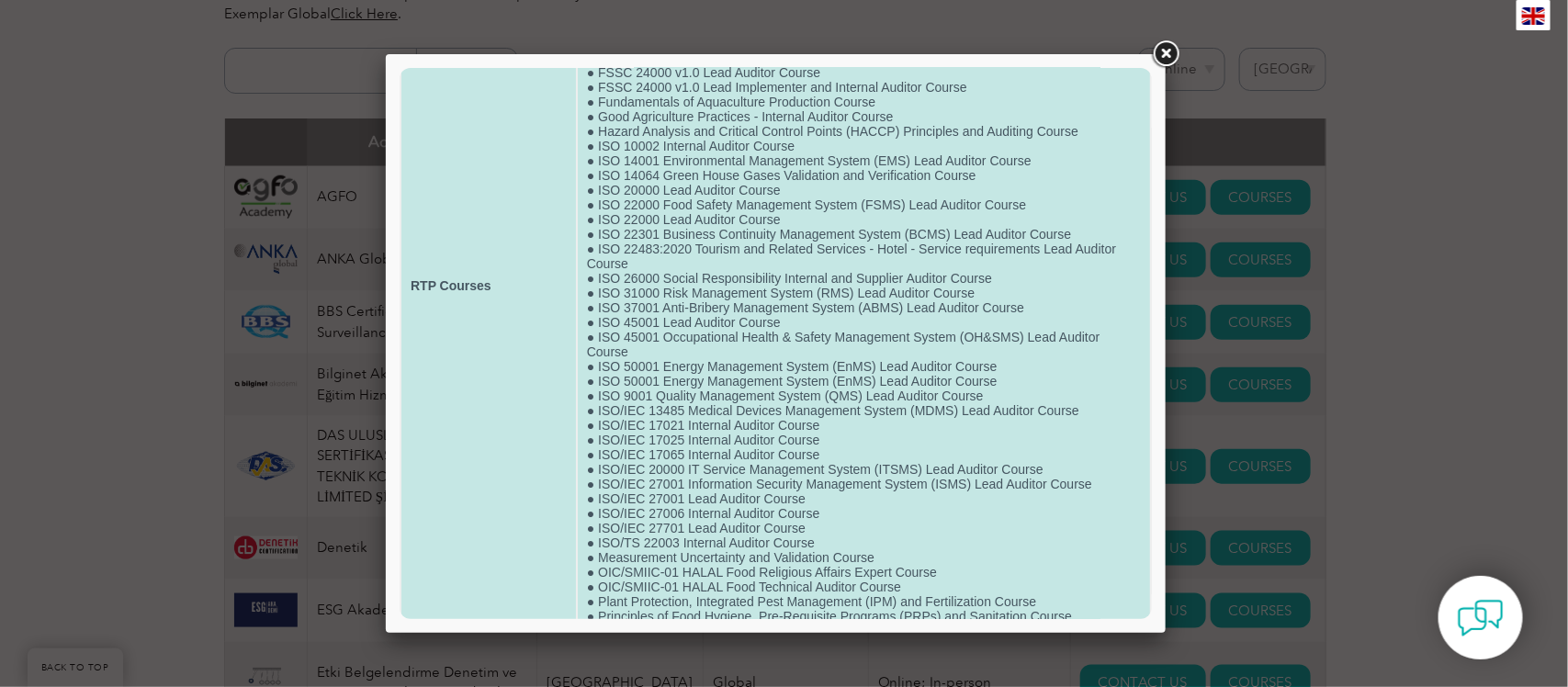
scroll to position [181, 0]
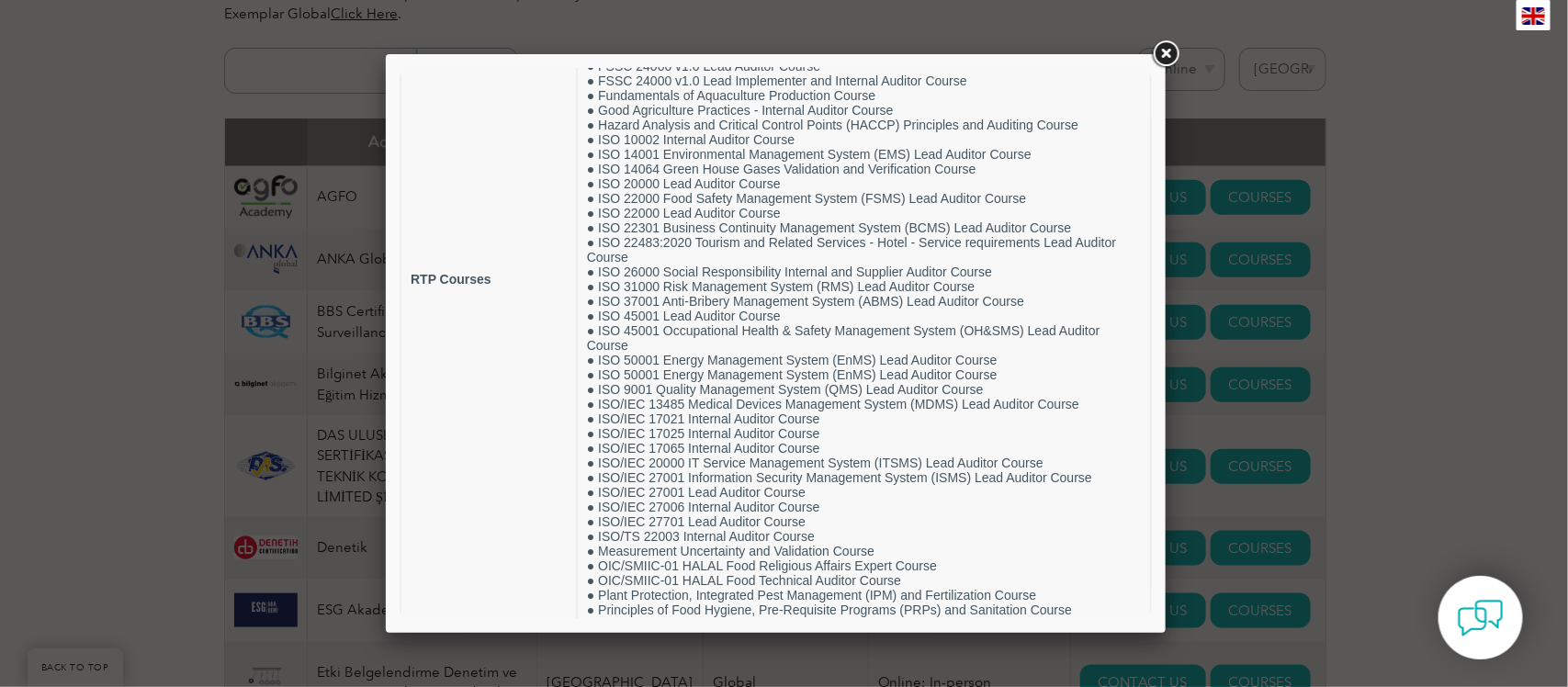
click at [1167, 51] on link at bounding box center [1165, 54] width 33 height 33
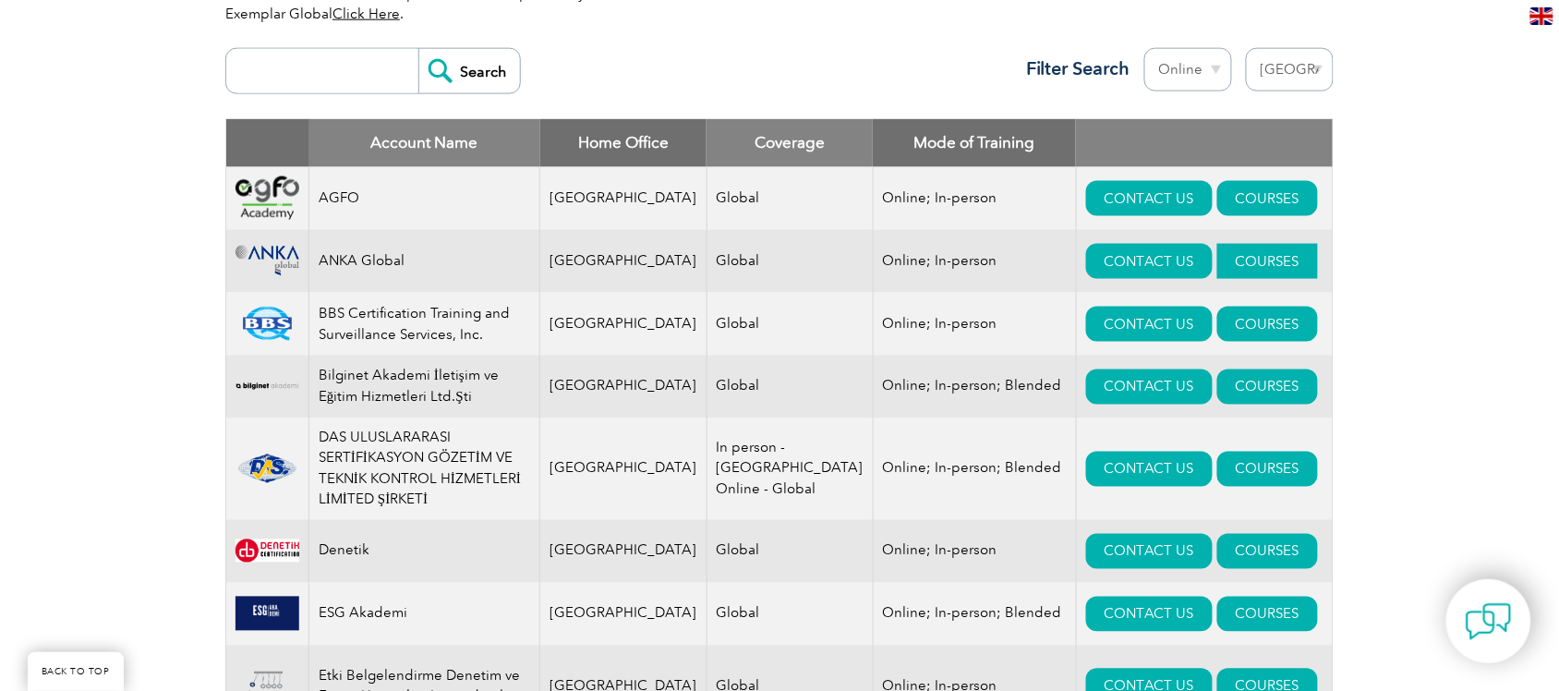
click at [1244, 259] on link "COURSES" at bounding box center [1267, 261] width 101 height 35
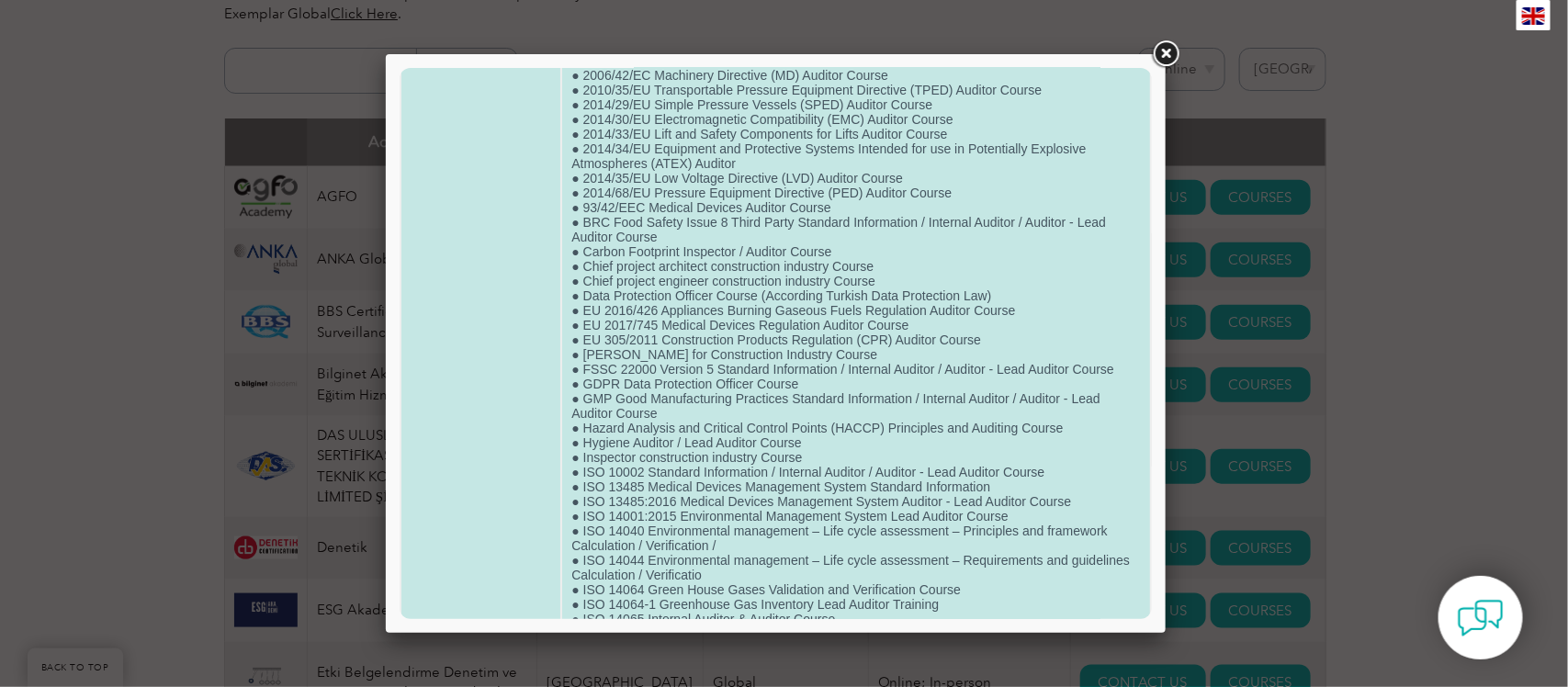
scroll to position [114, 0]
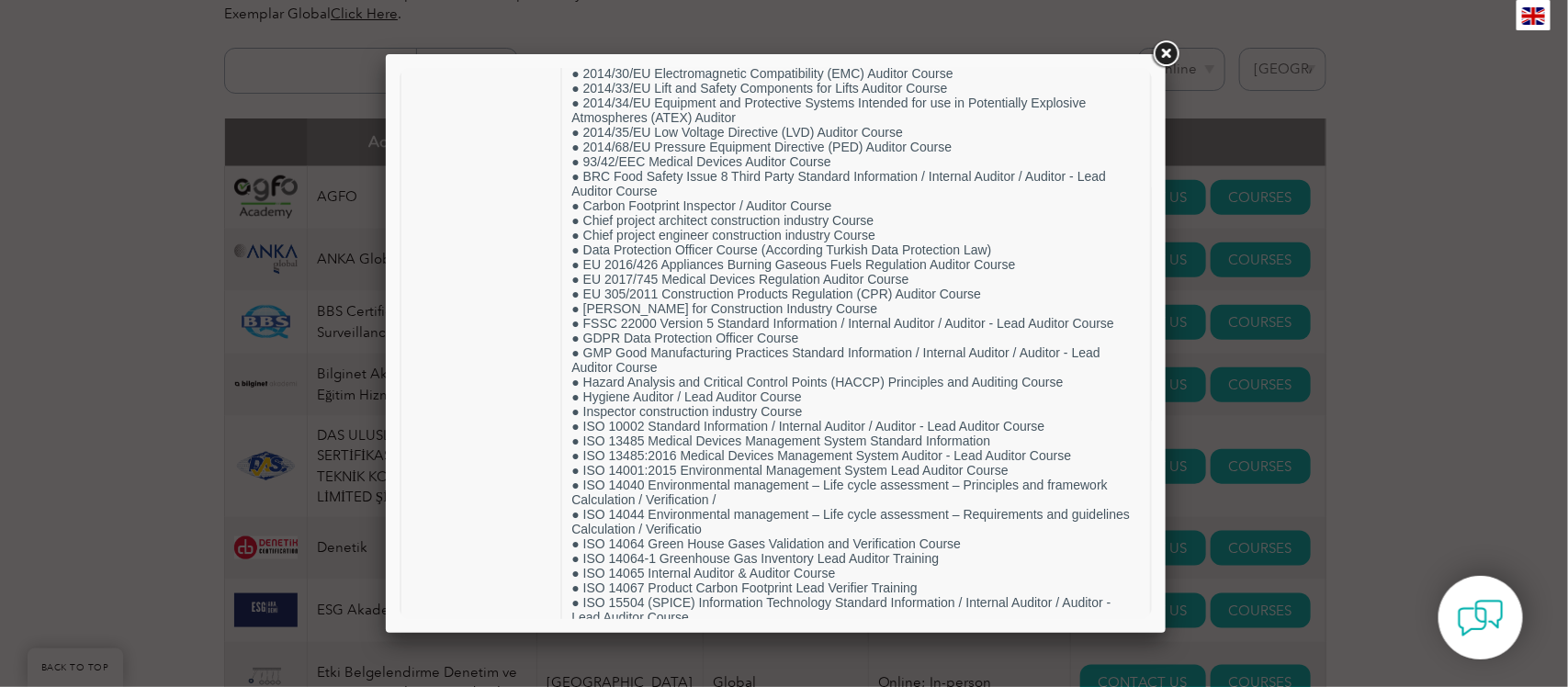
click at [1167, 52] on link at bounding box center [1165, 54] width 33 height 33
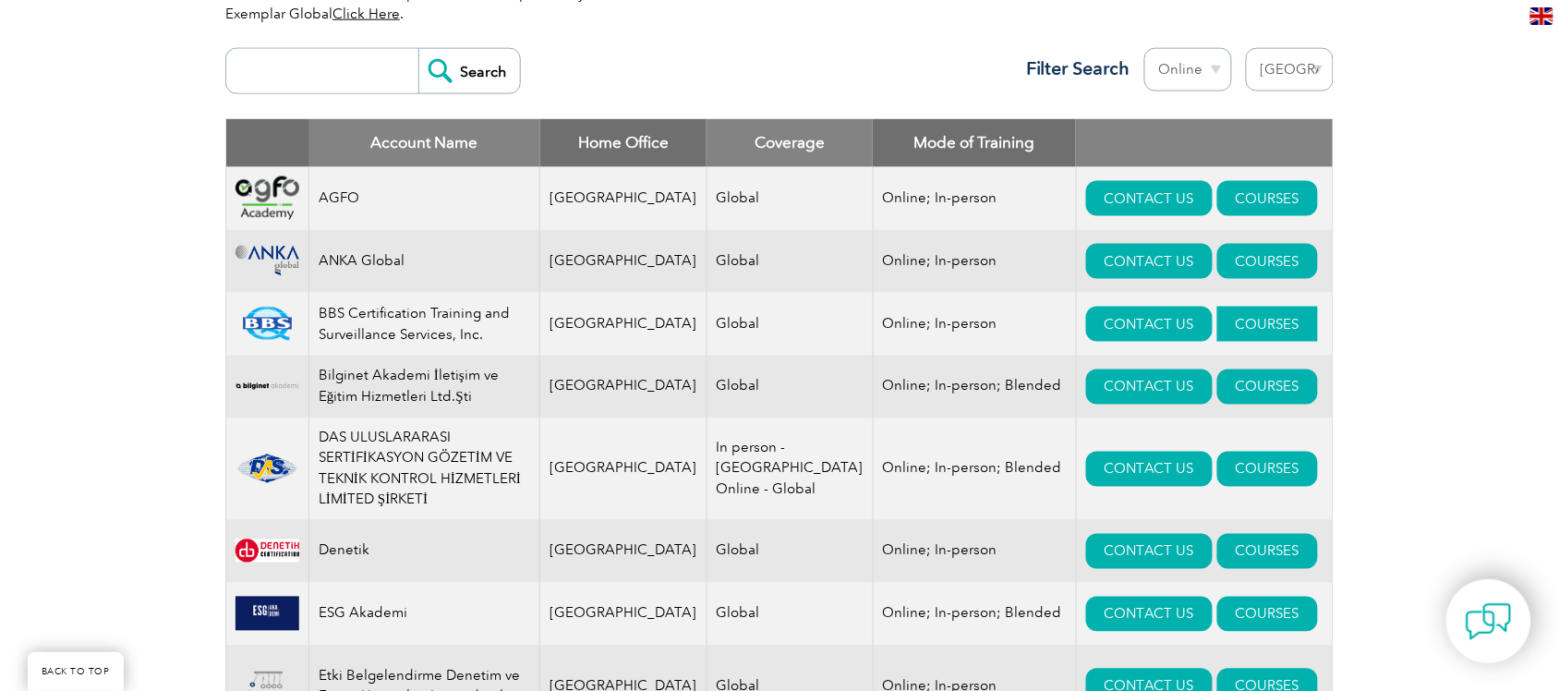
click at [1217, 315] on link "COURSES" at bounding box center [1267, 324] width 101 height 35
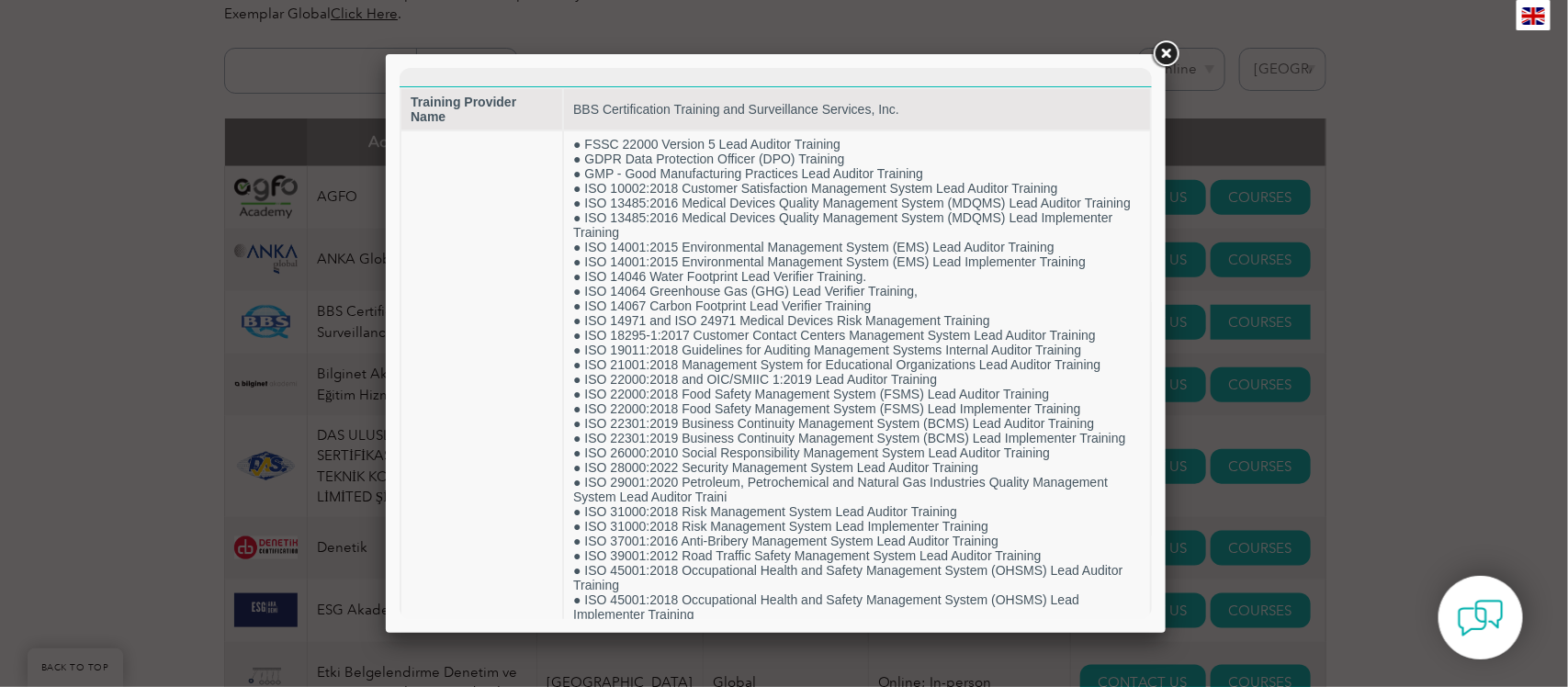
scroll to position [0, 0]
click at [1176, 53] on link at bounding box center [1165, 54] width 33 height 33
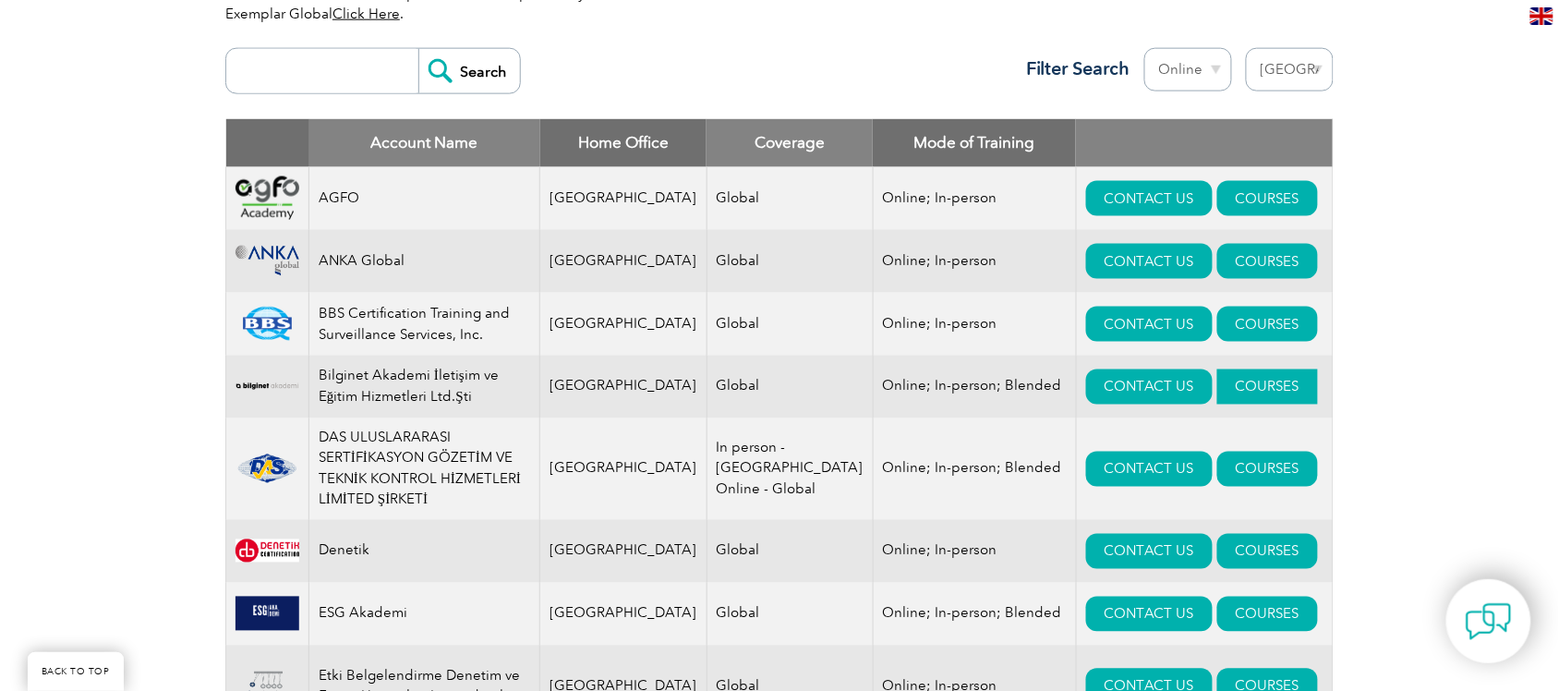
click at [1224, 389] on link "COURSES" at bounding box center [1267, 386] width 101 height 35
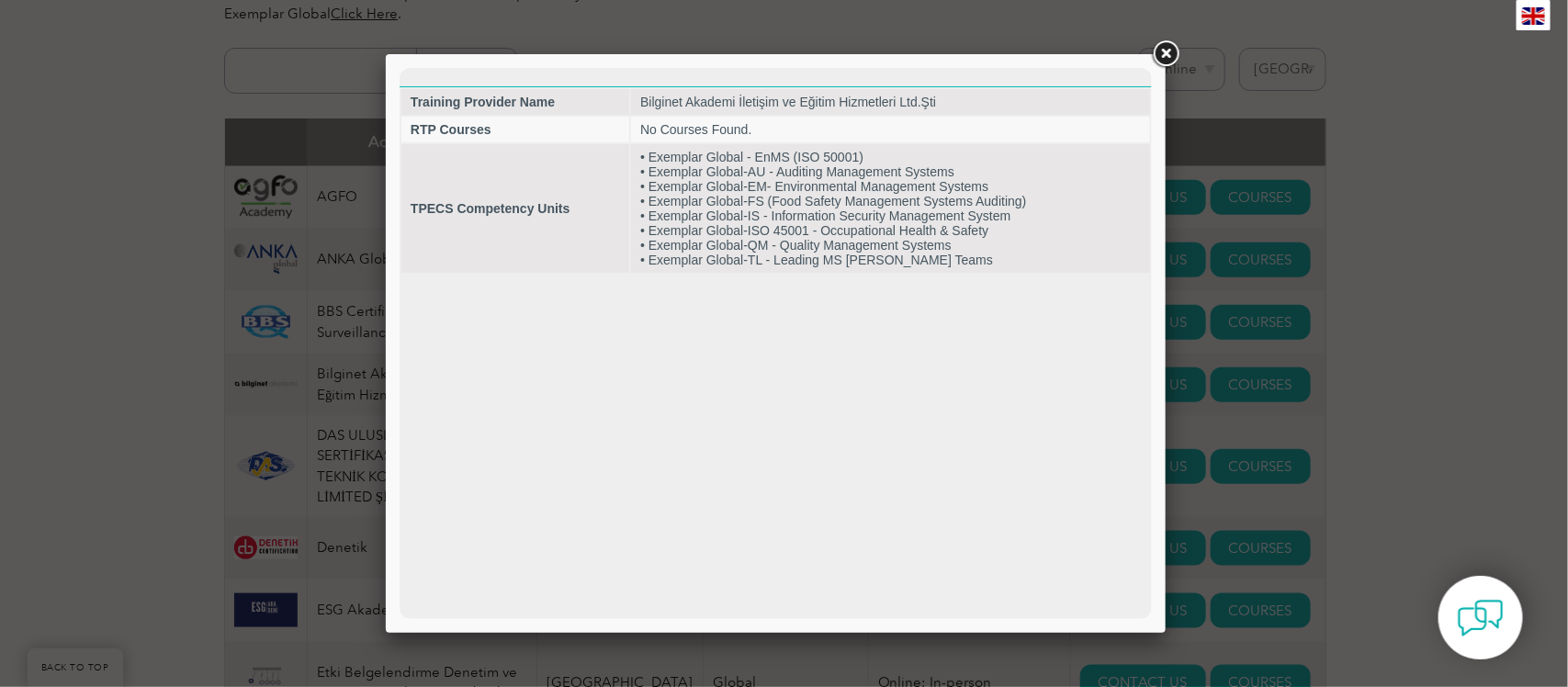
click at [1164, 53] on link at bounding box center [1165, 54] width 33 height 33
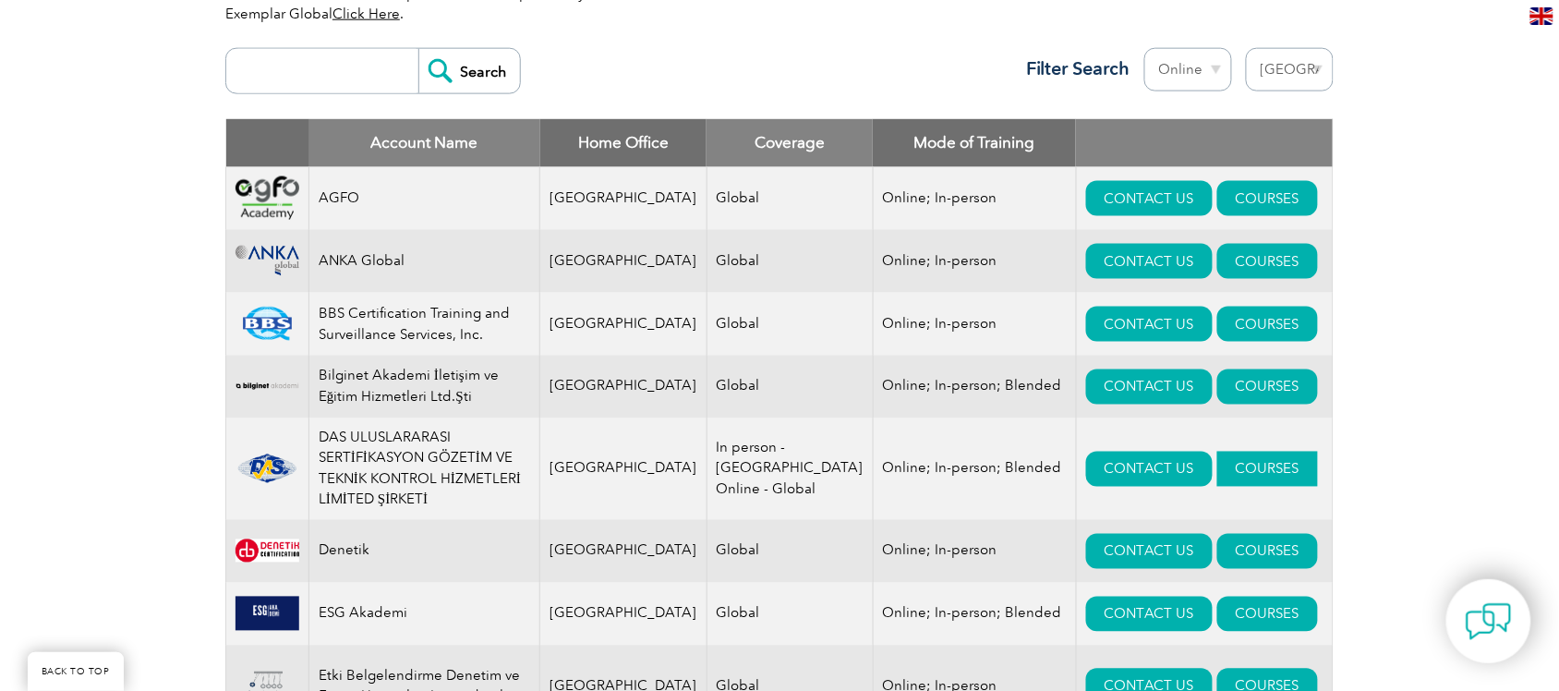
click at [1217, 476] on link "COURSES" at bounding box center [1267, 469] width 101 height 35
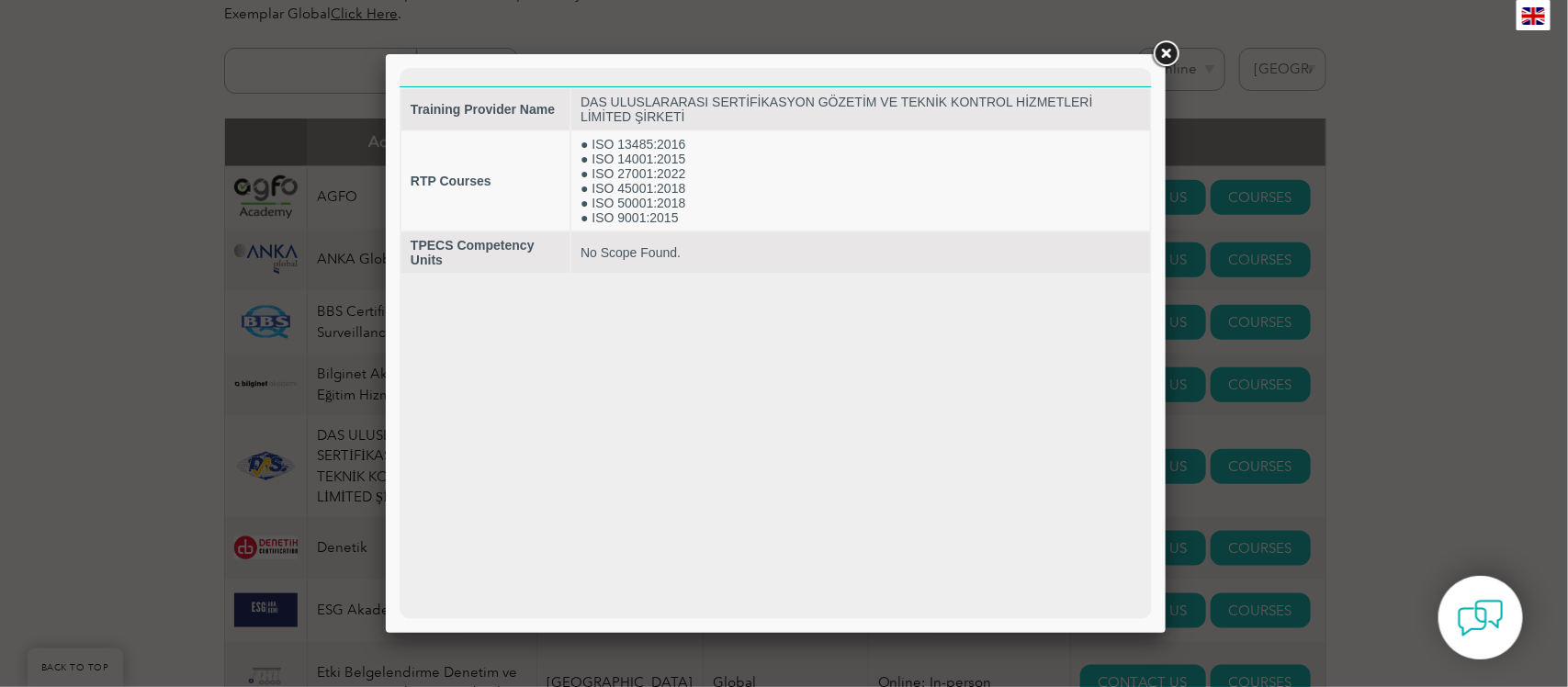
click at [1162, 44] on link at bounding box center [1165, 54] width 33 height 33
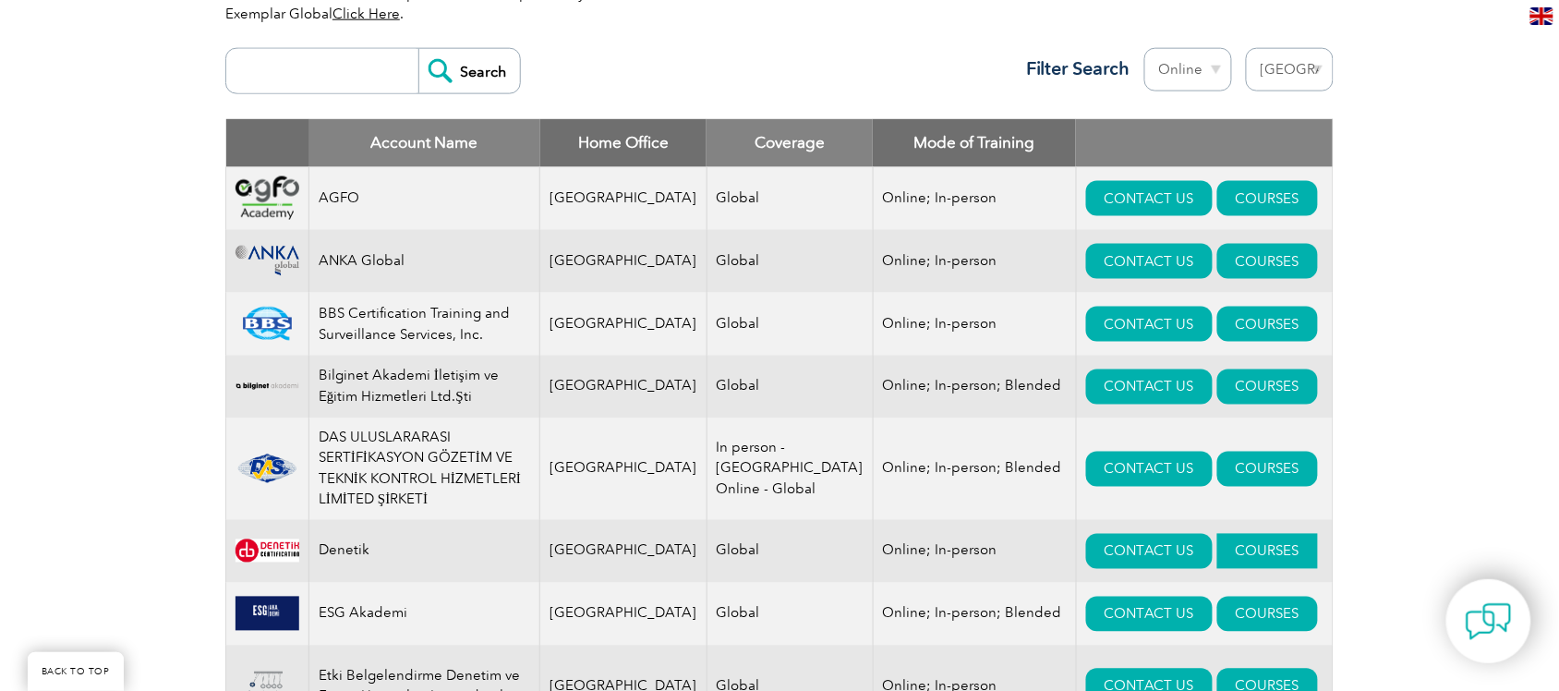
click at [1217, 554] on link "COURSES" at bounding box center [1267, 551] width 101 height 35
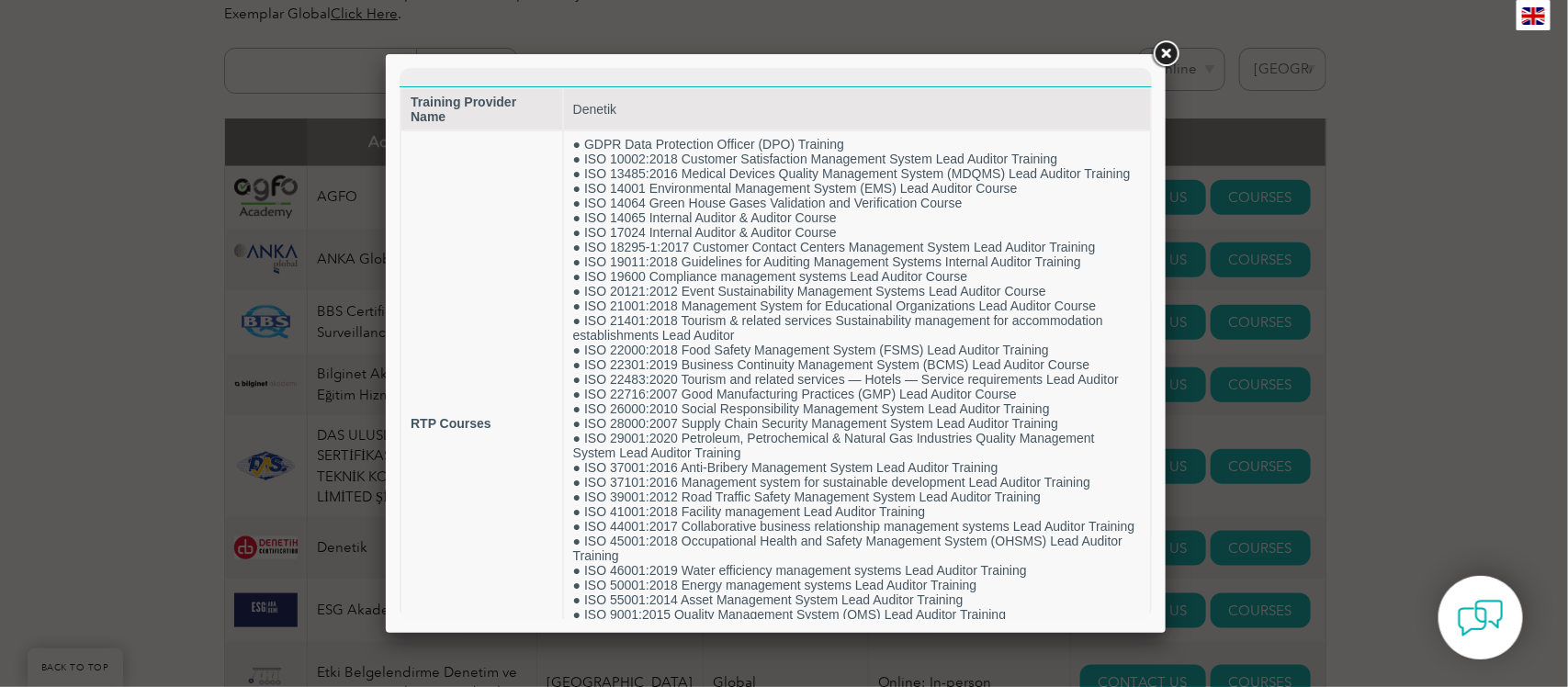
click at [1168, 51] on link at bounding box center [1165, 54] width 33 height 33
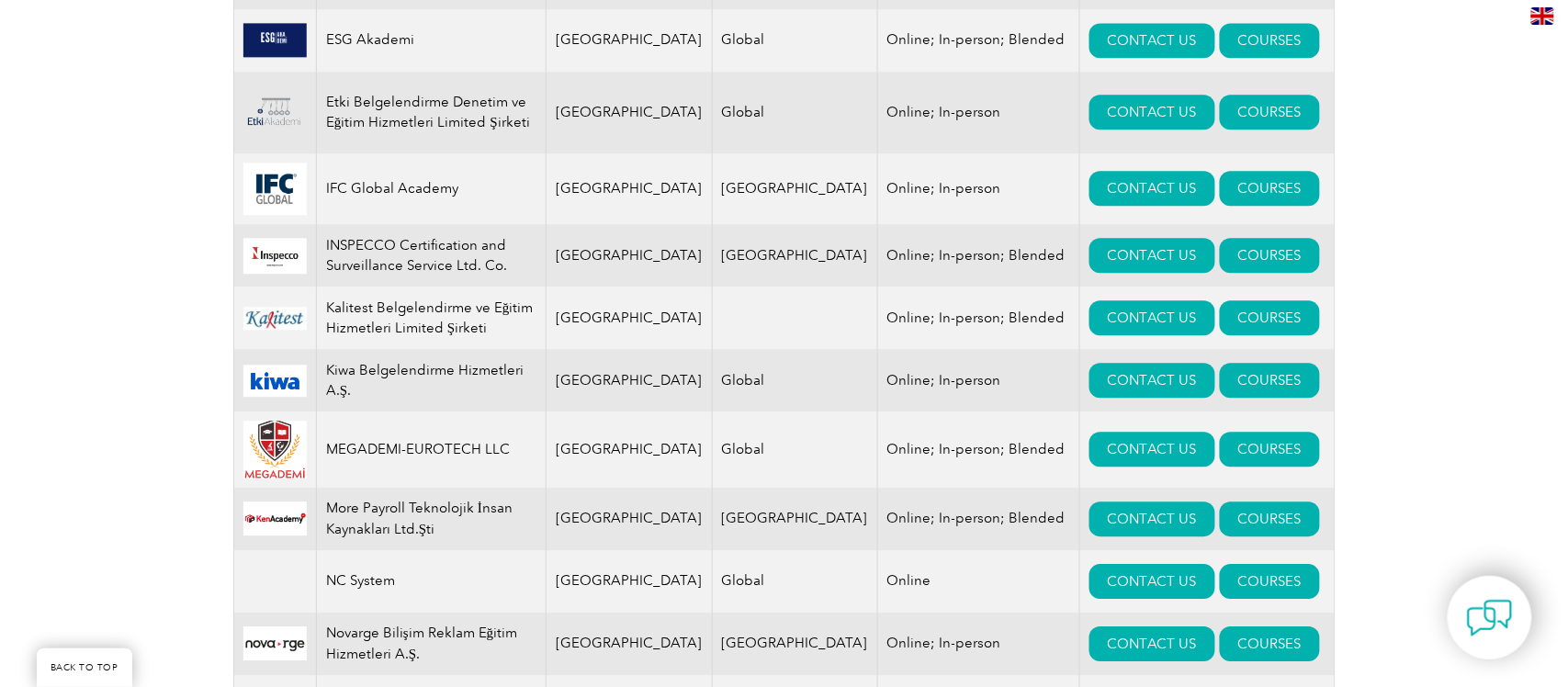
scroll to position [1263, 0]
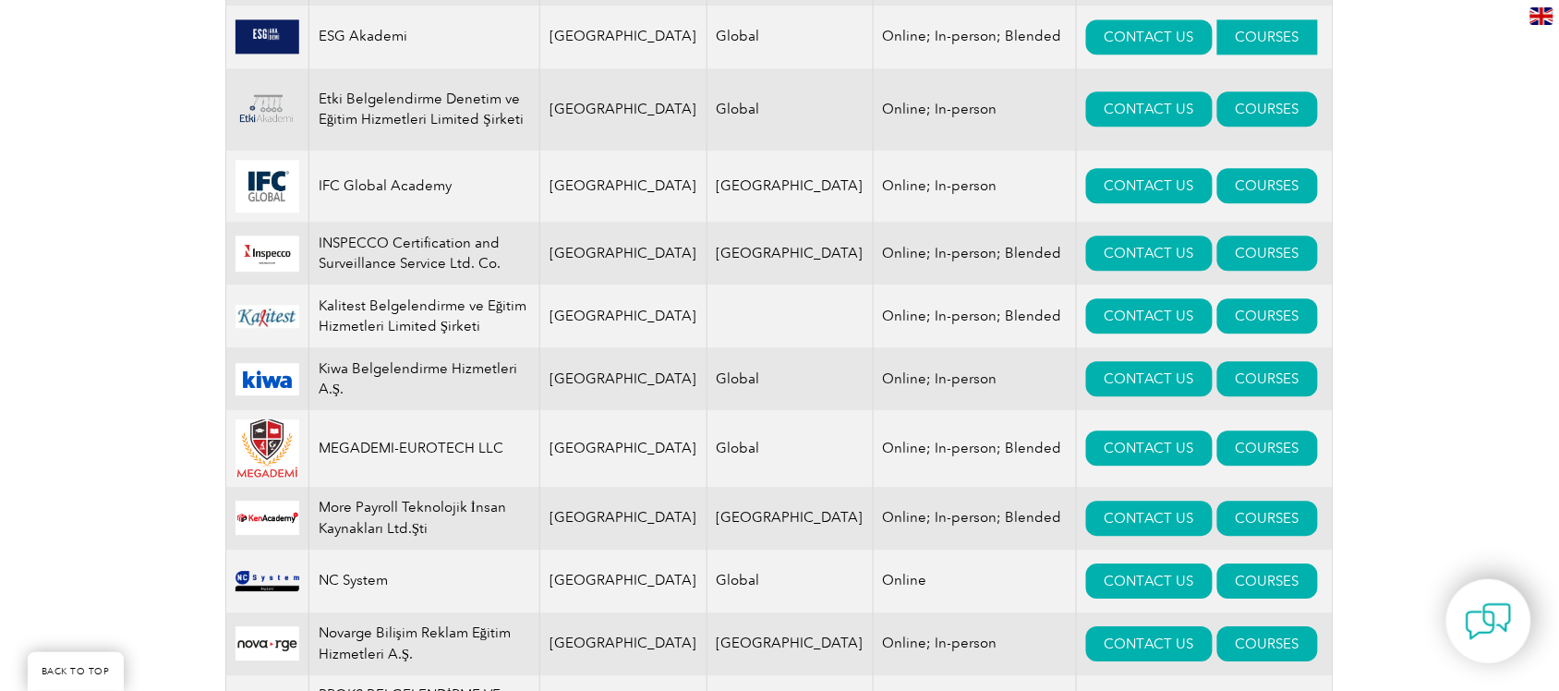
click at [1224, 25] on link "COURSES" at bounding box center [1267, 36] width 101 height 35
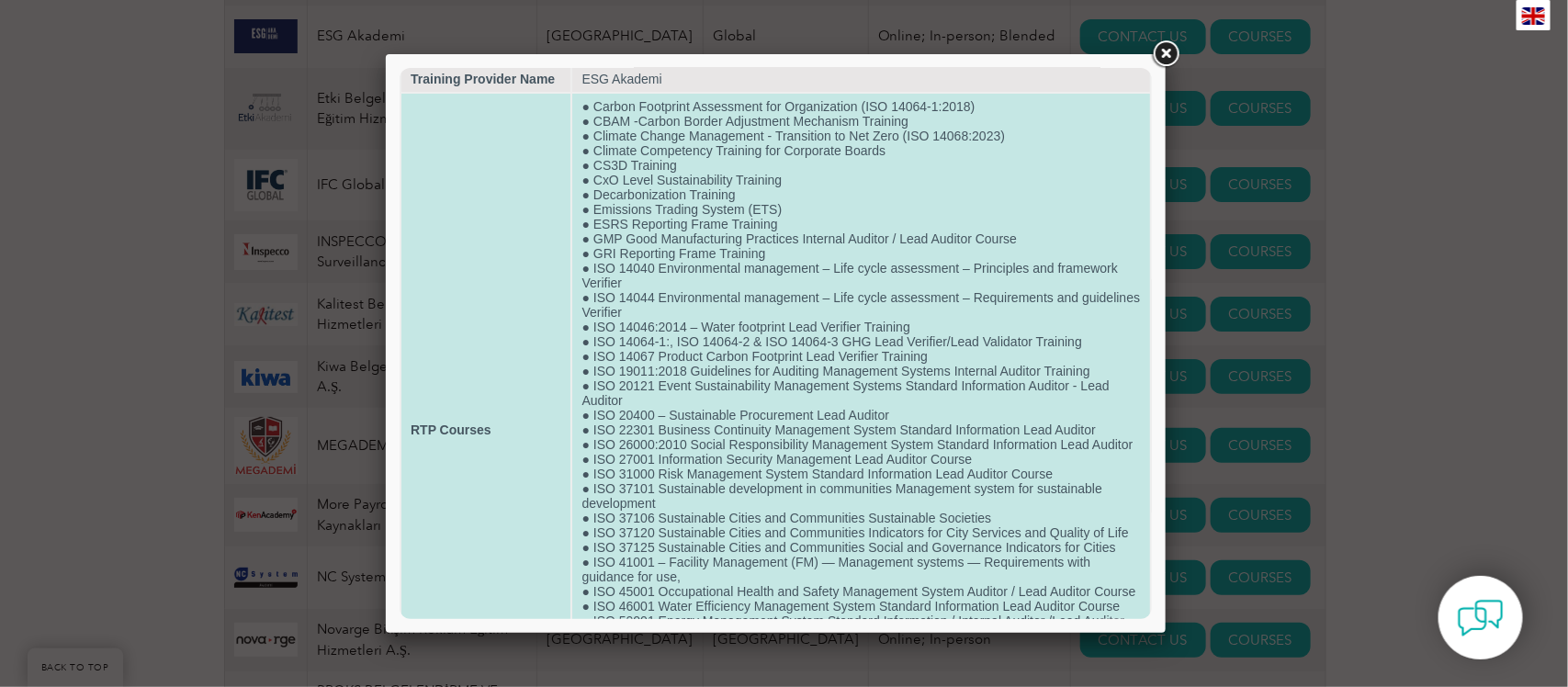
scroll to position [0, 0]
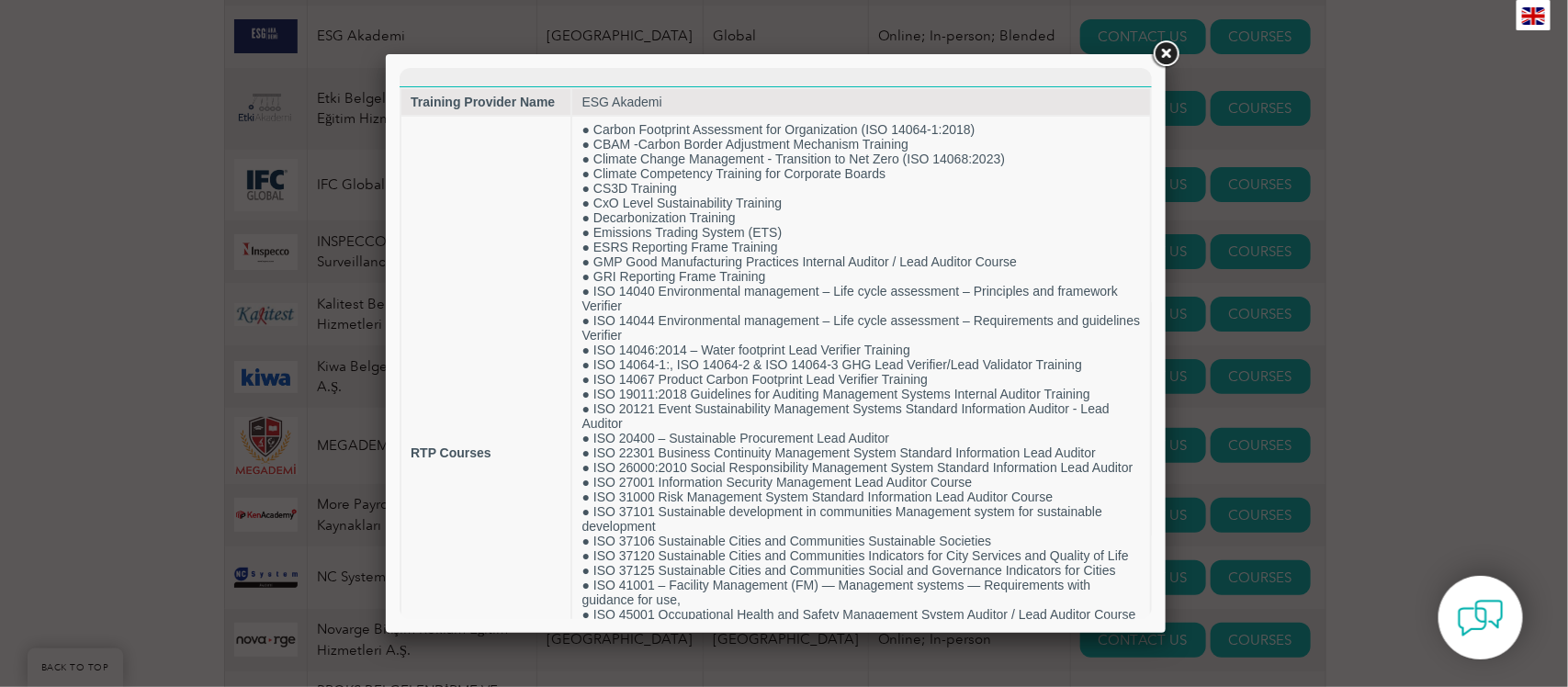
click at [1164, 48] on link at bounding box center [1165, 54] width 33 height 33
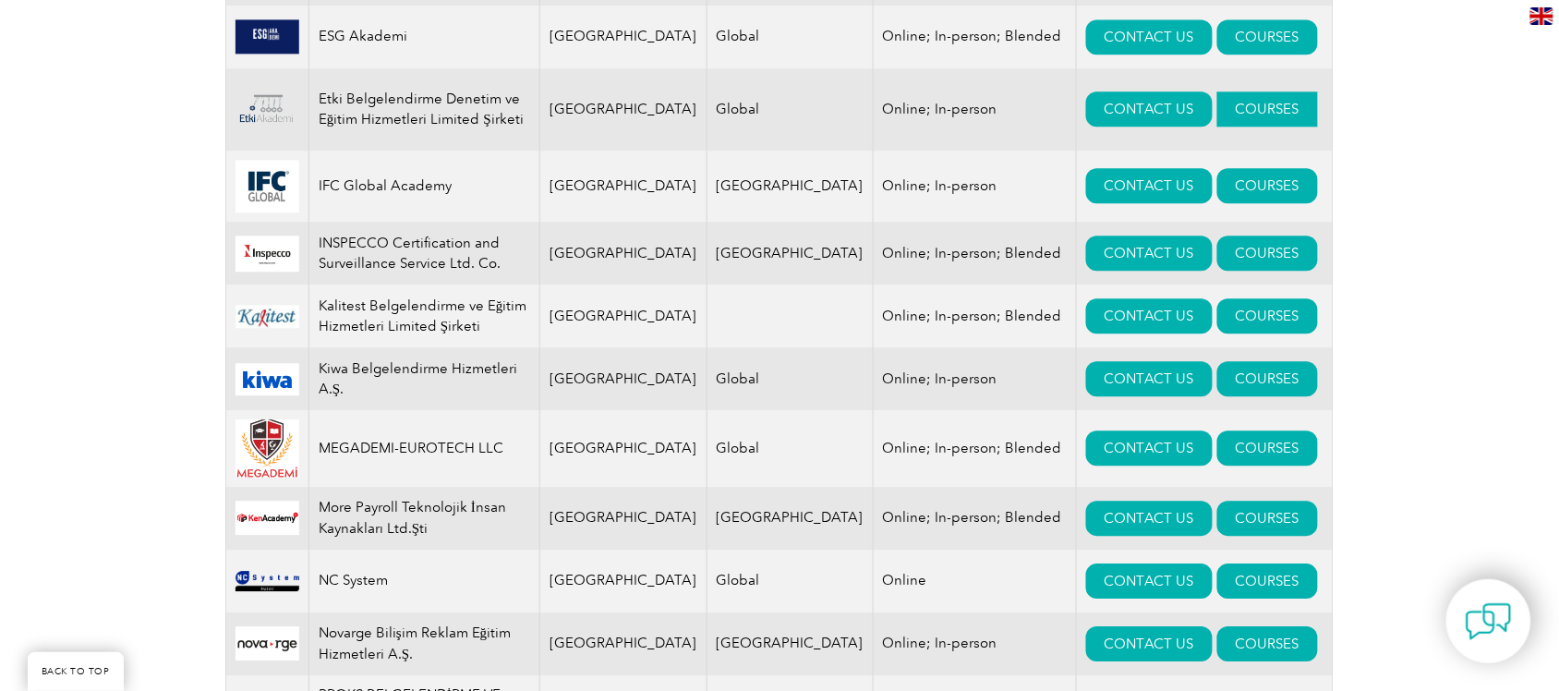
click at [1224, 111] on link "COURSES" at bounding box center [1267, 108] width 101 height 35
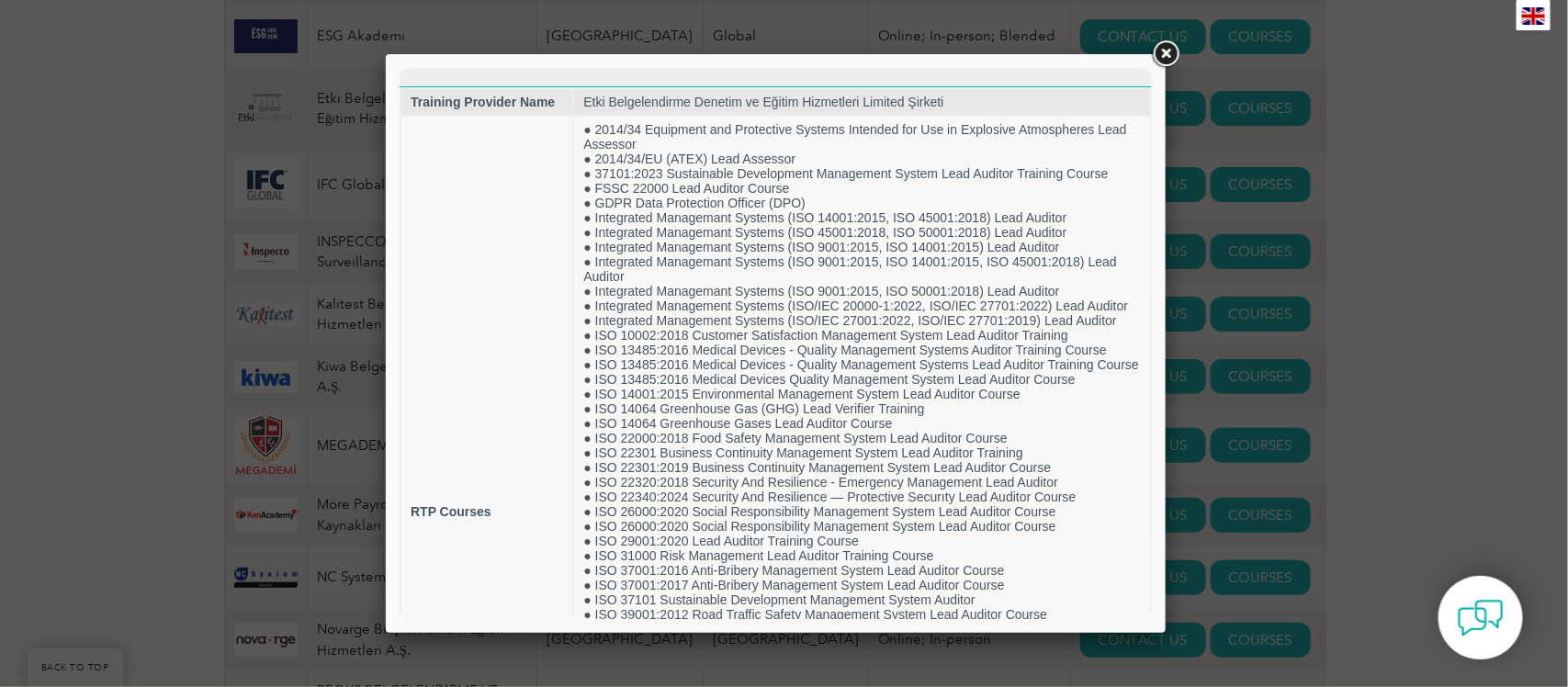
click at [1167, 52] on link at bounding box center [1165, 54] width 33 height 33
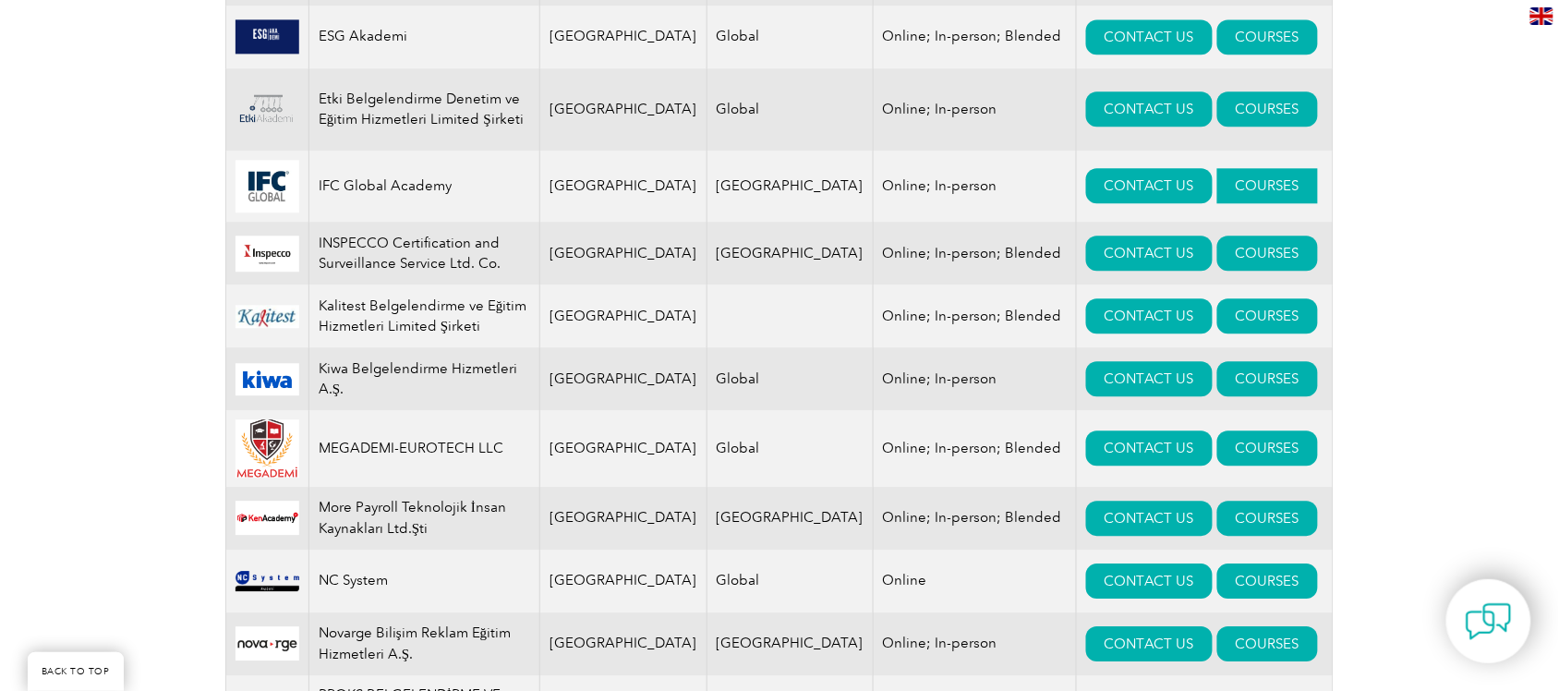
click at [1217, 187] on link "COURSES" at bounding box center [1267, 185] width 101 height 35
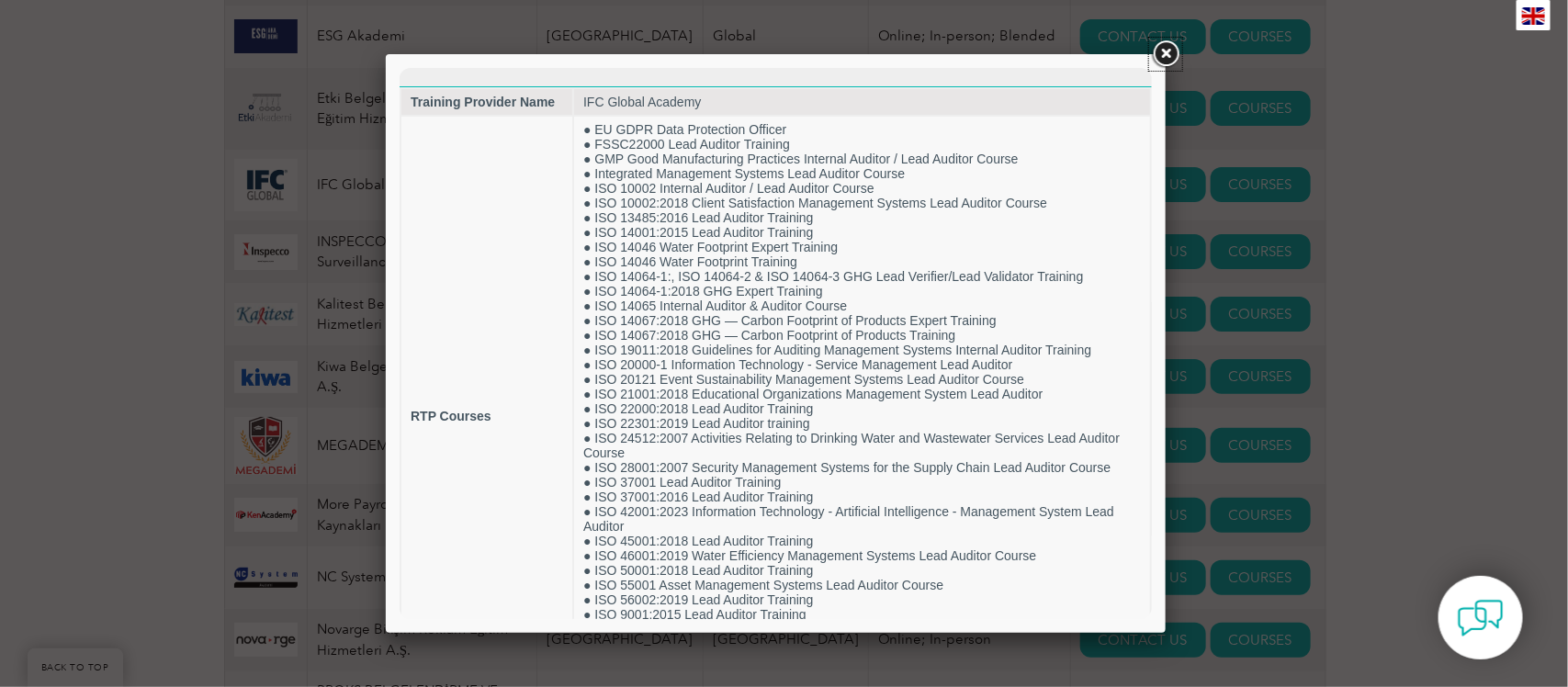
click at [1165, 52] on link at bounding box center [1165, 54] width 33 height 33
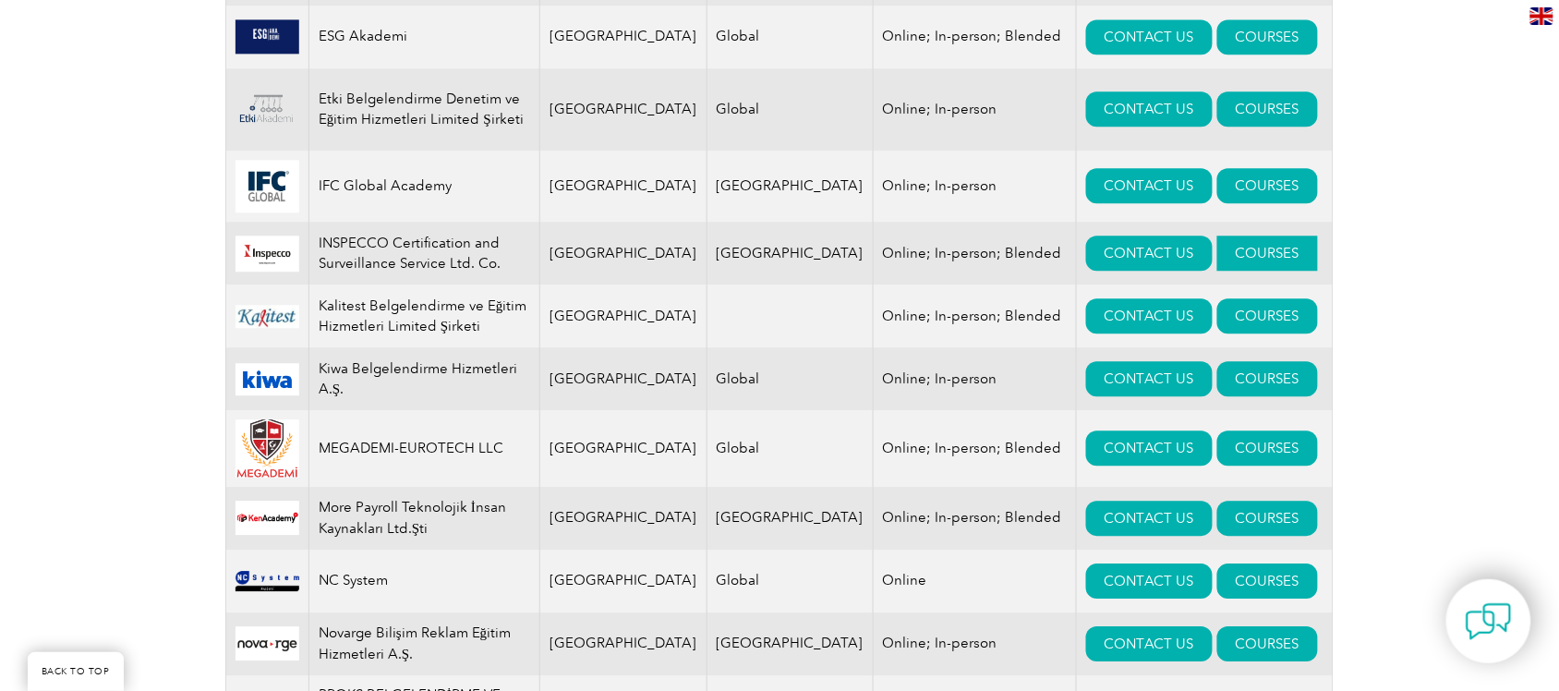
click at [1237, 263] on link "COURSES" at bounding box center [1267, 252] width 101 height 35
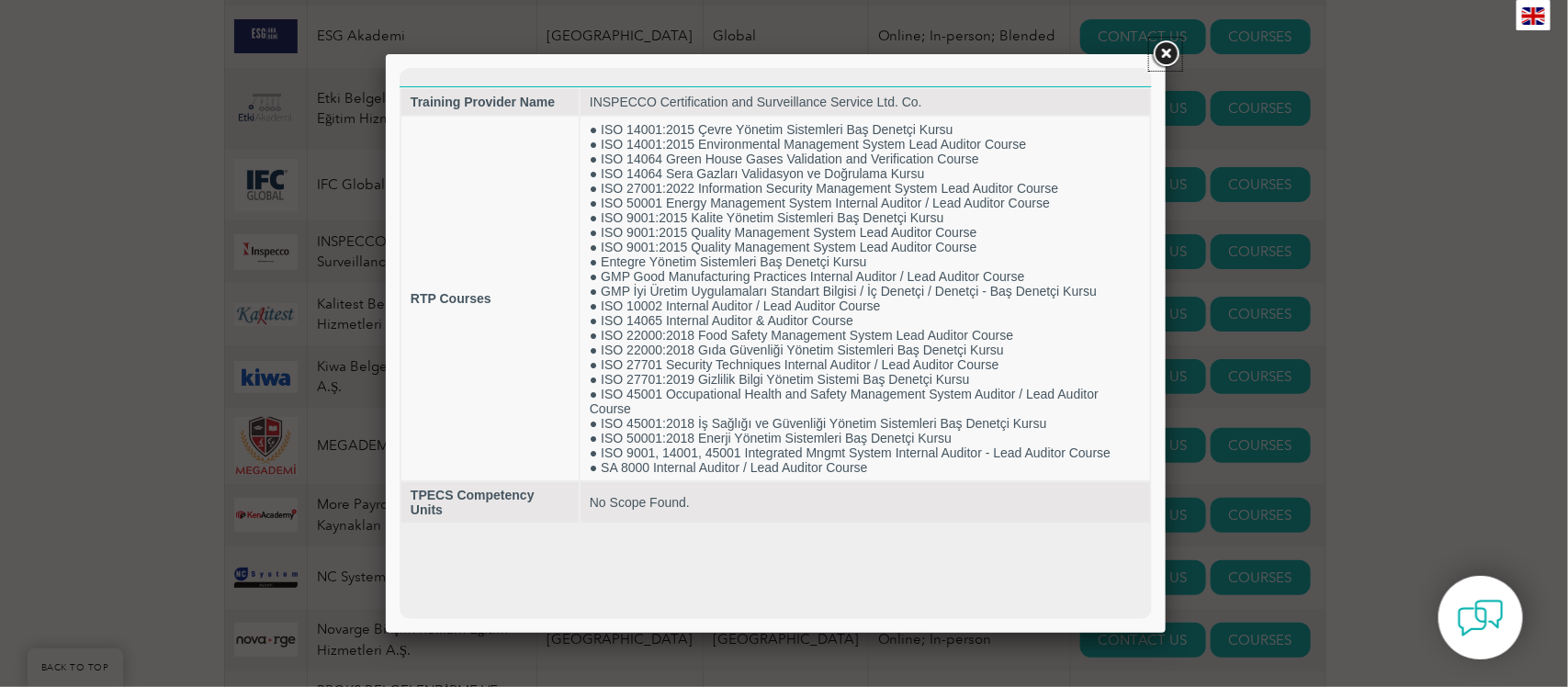
click at [1169, 55] on link at bounding box center [1165, 54] width 33 height 33
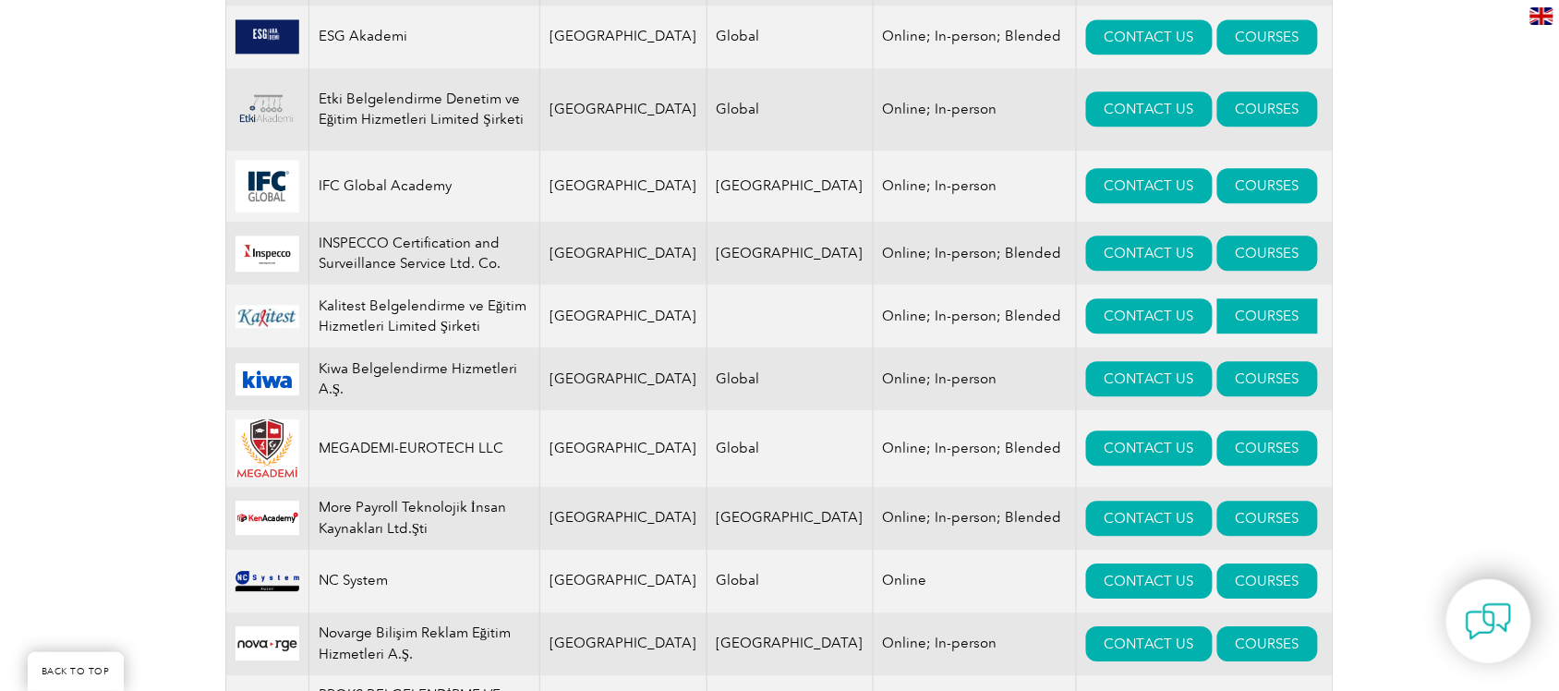
click at [1222, 324] on link "COURSES" at bounding box center [1267, 315] width 101 height 35
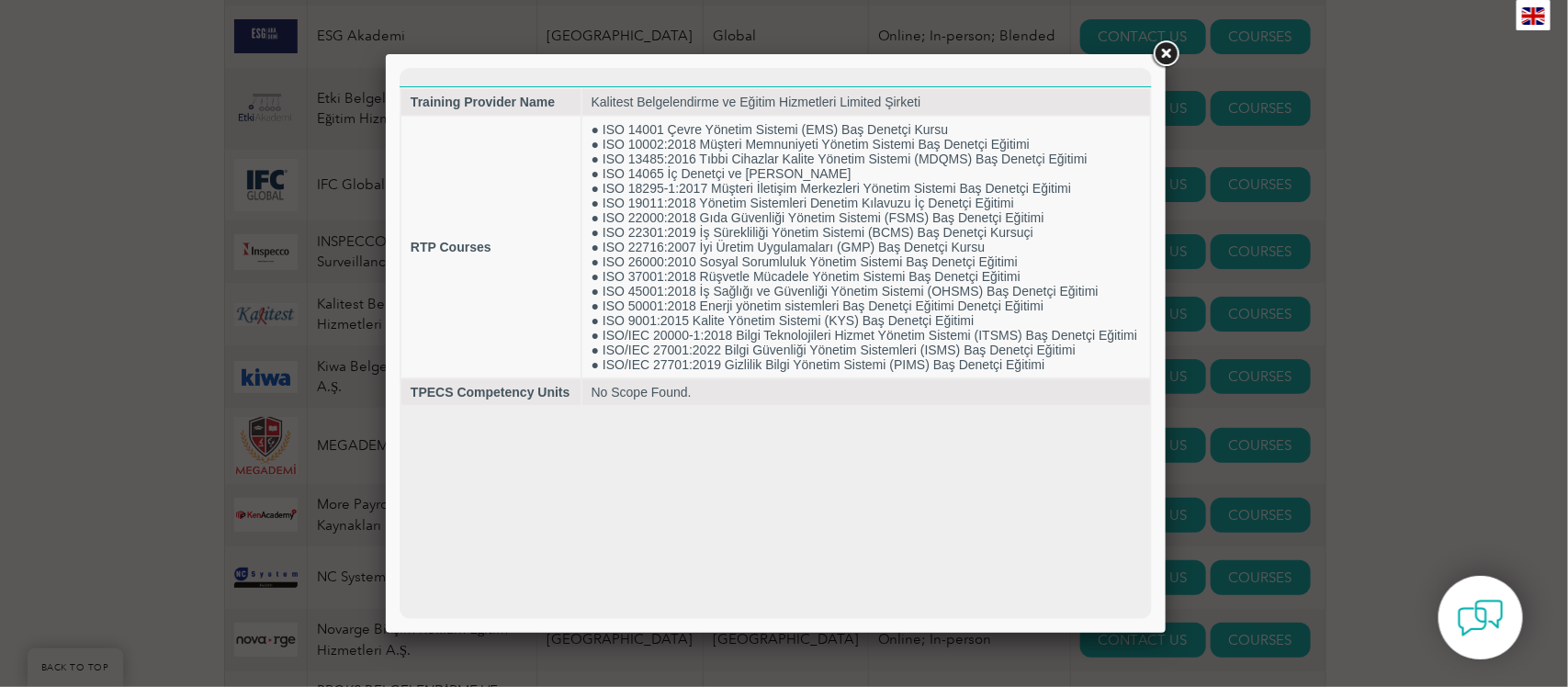
click at [1169, 53] on link at bounding box center [1165, 54] width 33 height 33
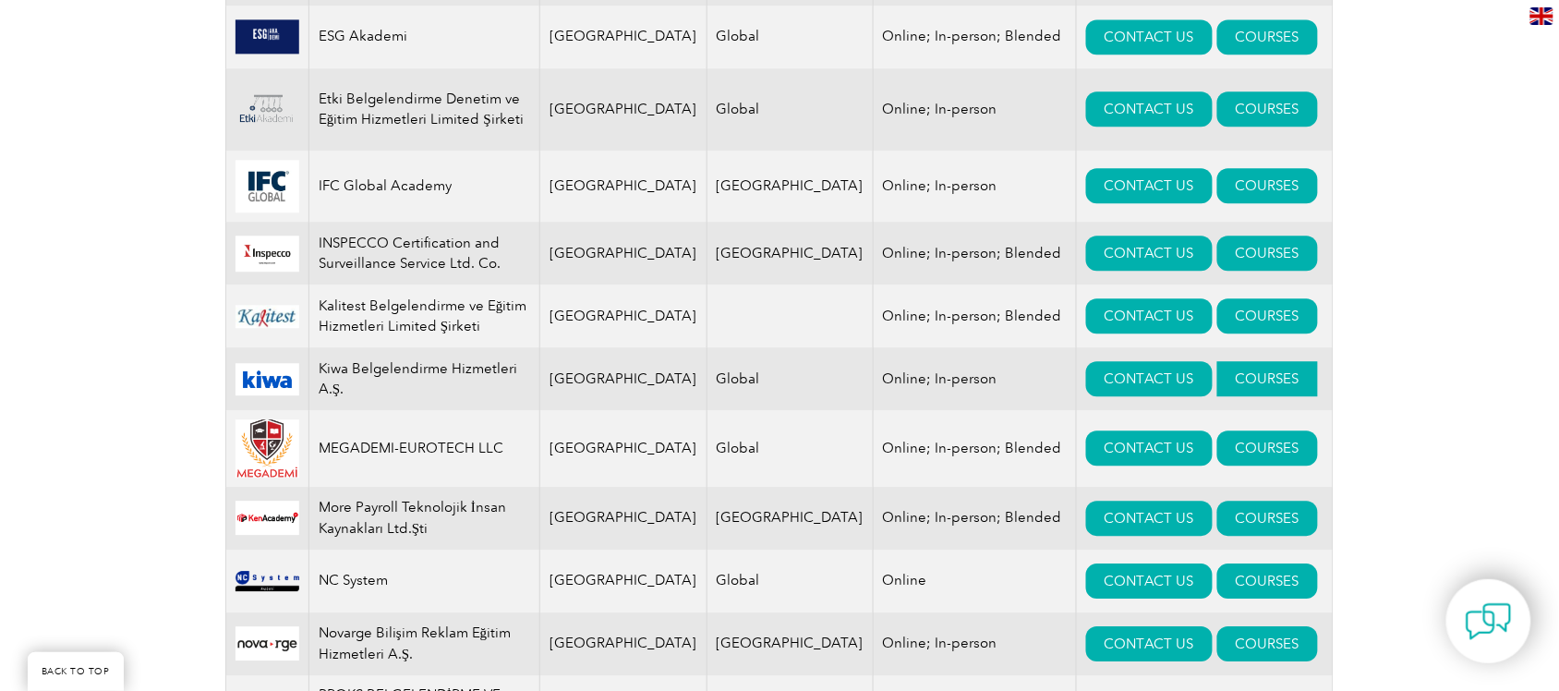
click at [1234, 380] on link "COURSES" at bounding box center [1267, 378] width 101 height 35
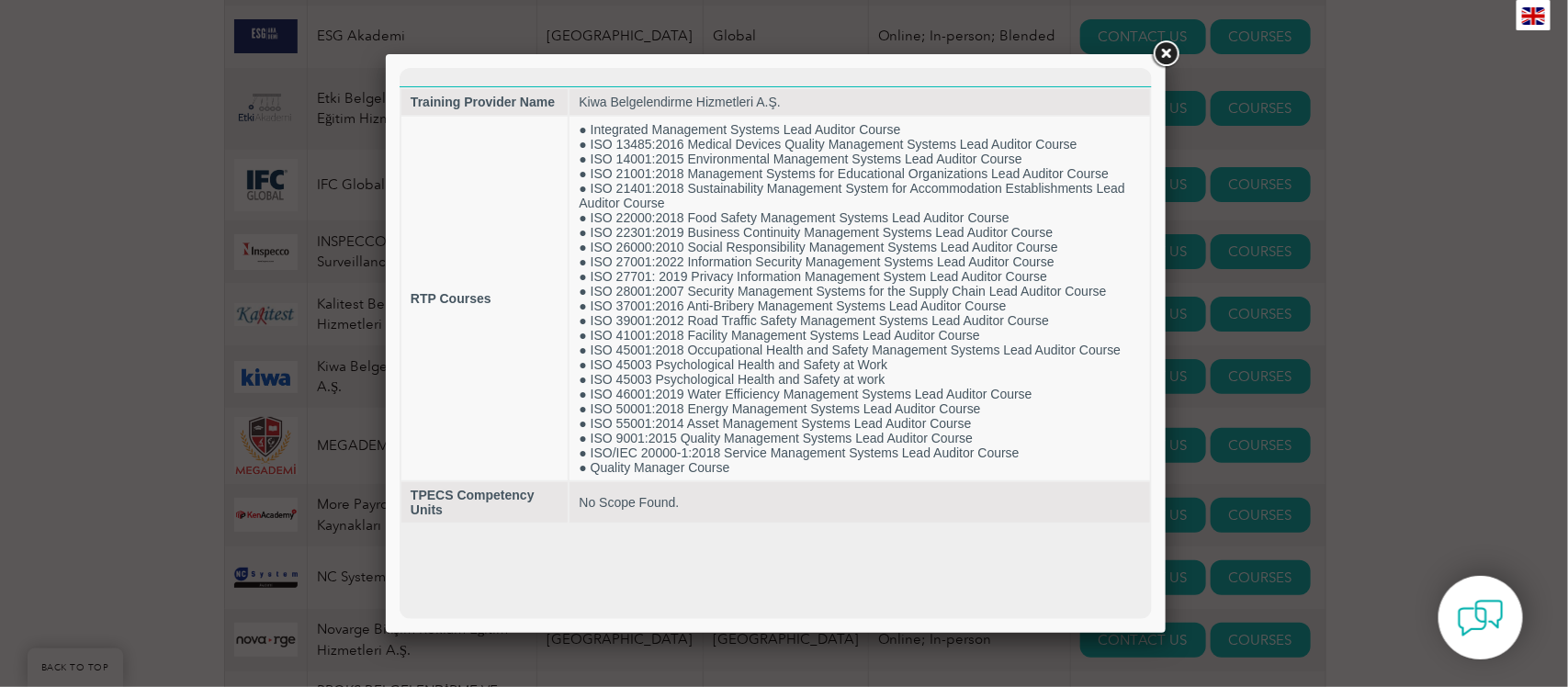
click at [1162, 53] on link at bounding box center [1165, 54] width 33 height 33
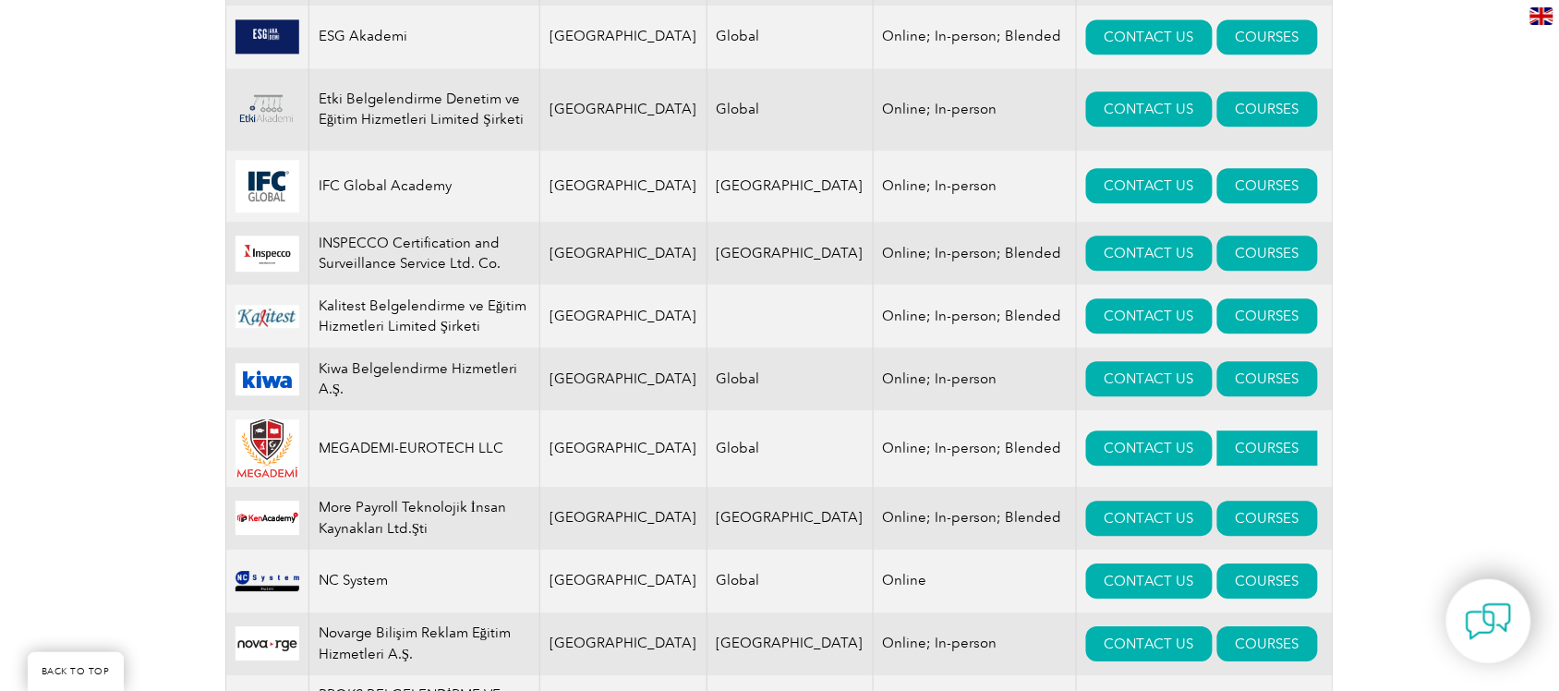
click at [1225, 452] on link "COURSES" at bounding box center [1267, 447] width 101 height 35
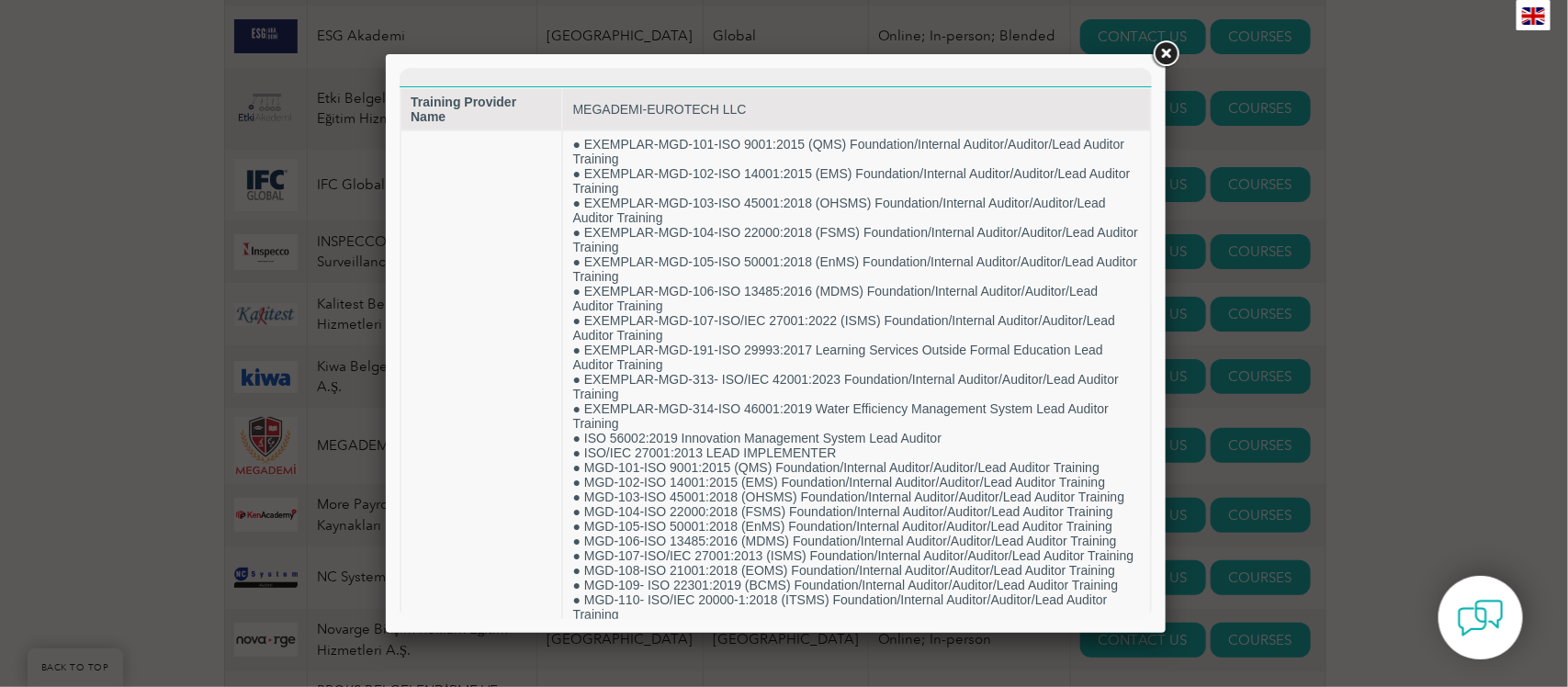
click at [1172, 56] on link at bounding box center [1165, 54] width 33 height 33
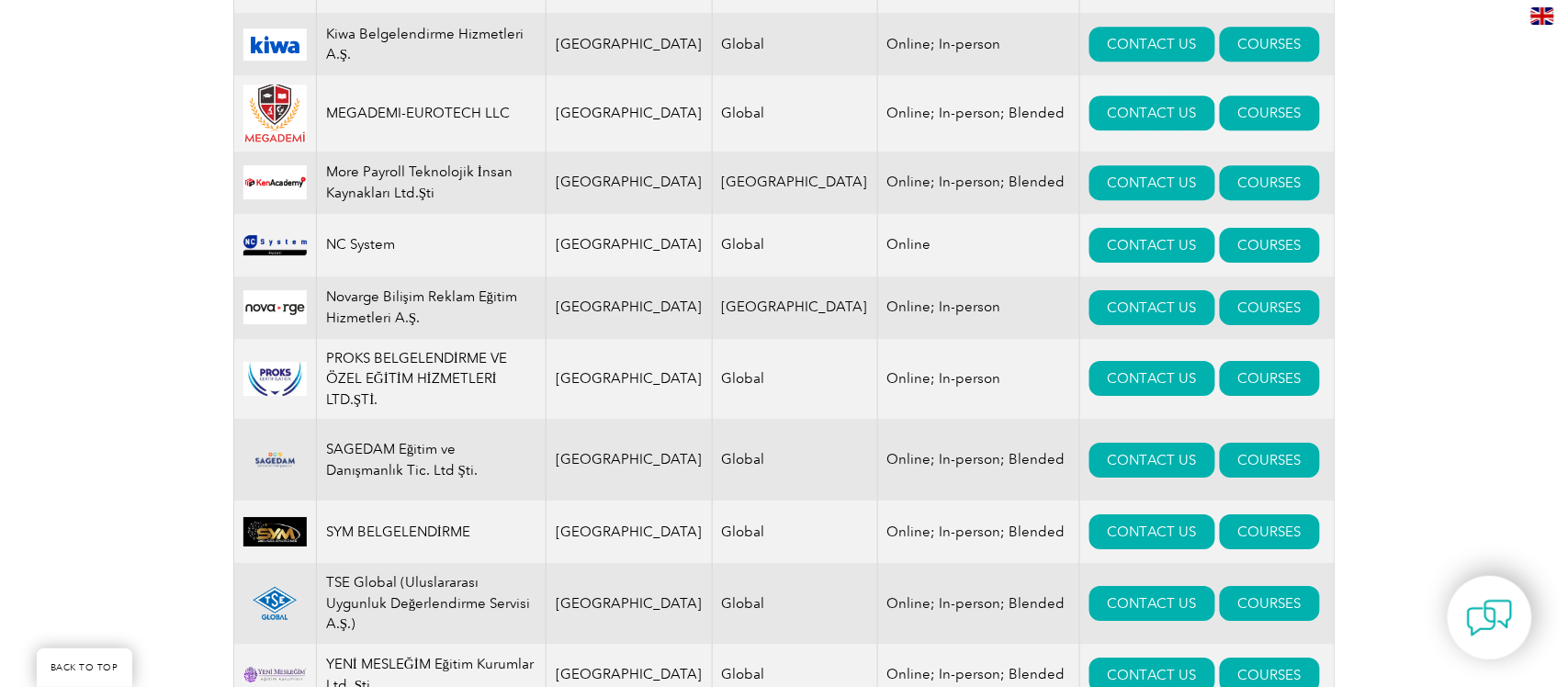
scroll to position [1607, 0]
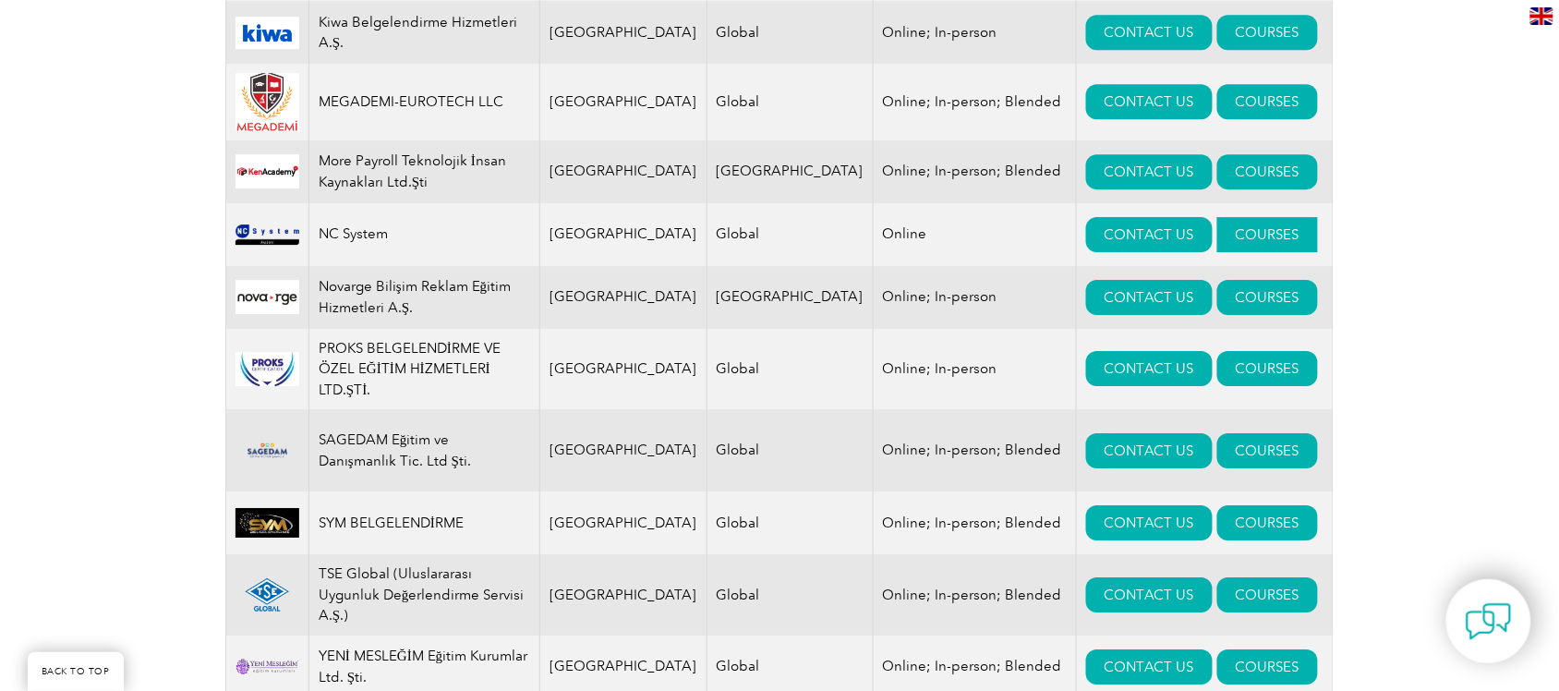
click at [1225, 236] on link "COURSES" at bounding box center [1267, 234] width 101 height 35
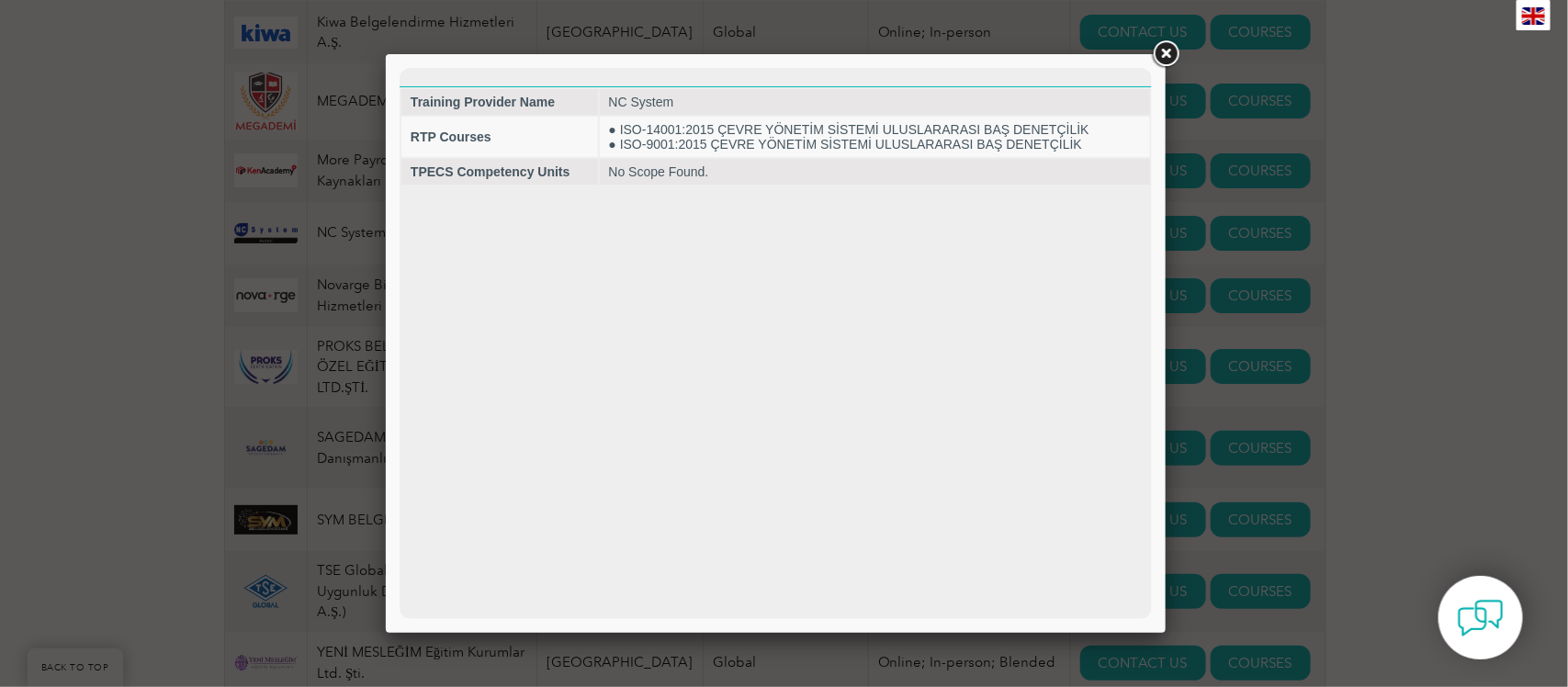
scroll to position [0, 0]
click at [1168, 52] on link at bounding box center [1165, 54] width 33 height 33
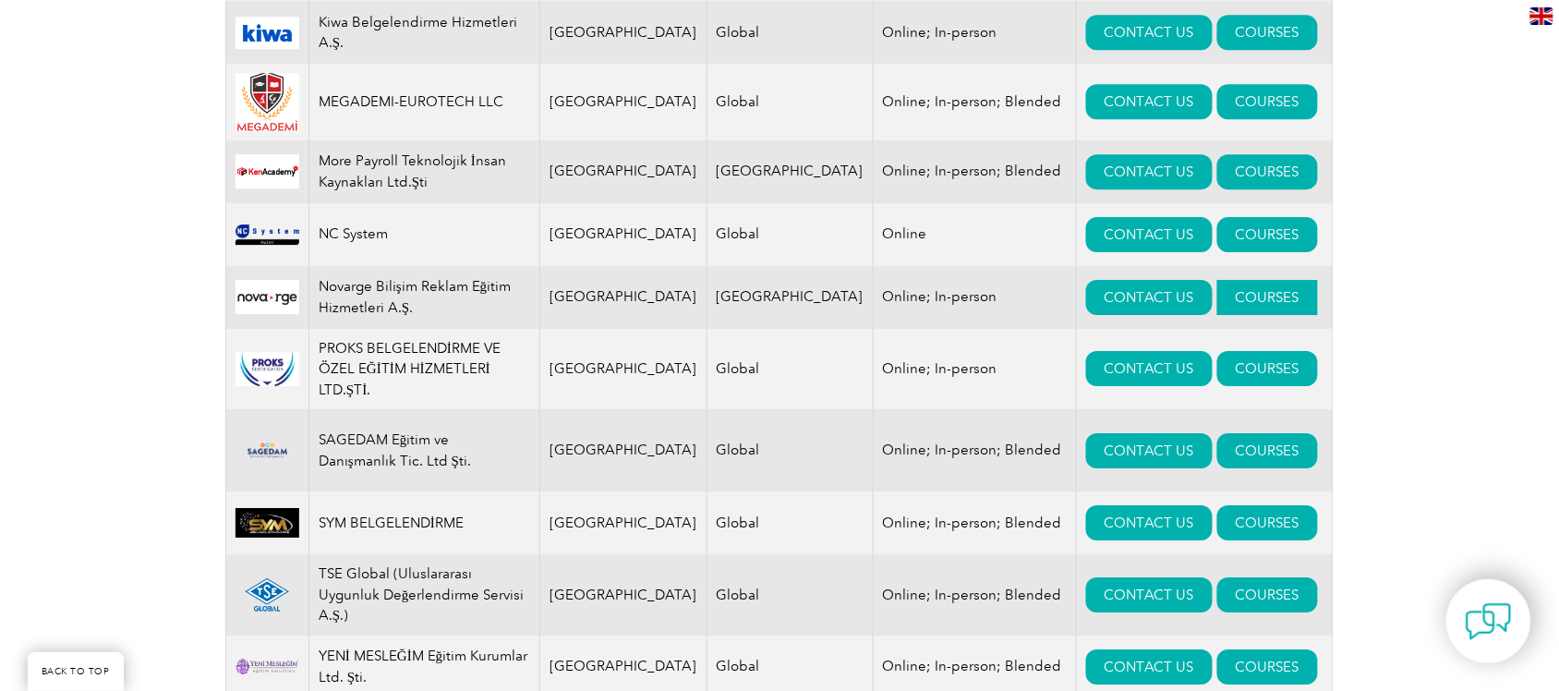
click at [1242, 302] on link "COURSES" at bounding box center [1267, 297] width 101 height 35
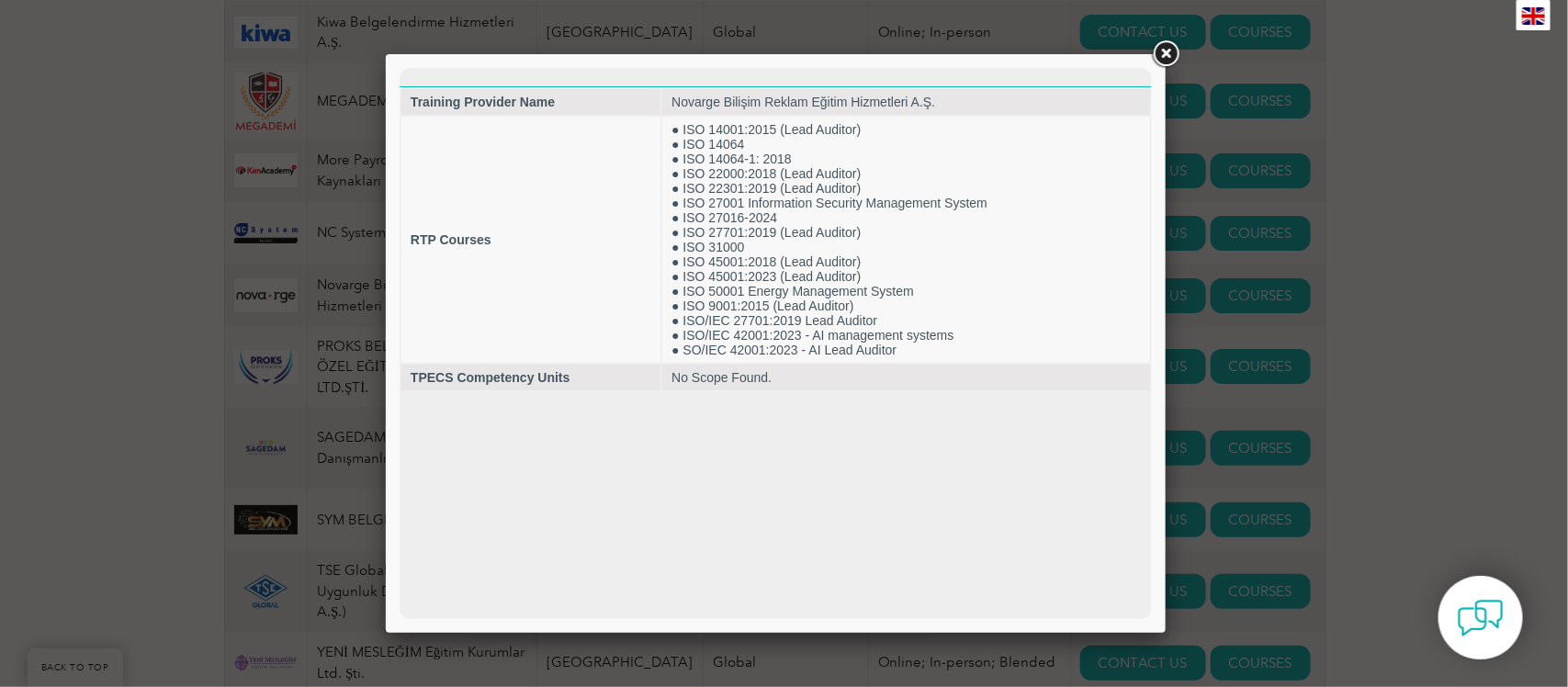
click at [1160, 54] on link at bounding box center [1165, 54] width 33 height 33
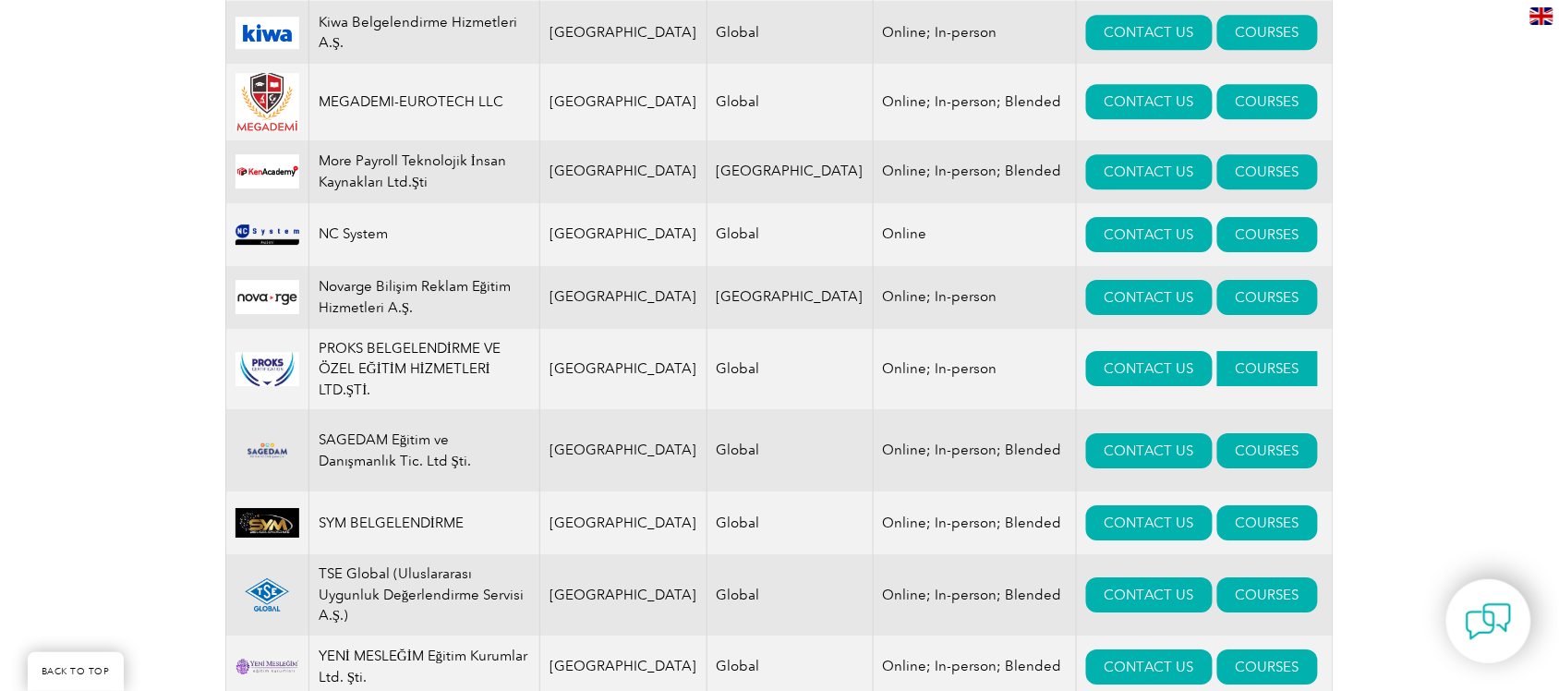
click at [1217, 367] on link "COURSES" at bounding box center [1267, 368] width 101 height 35
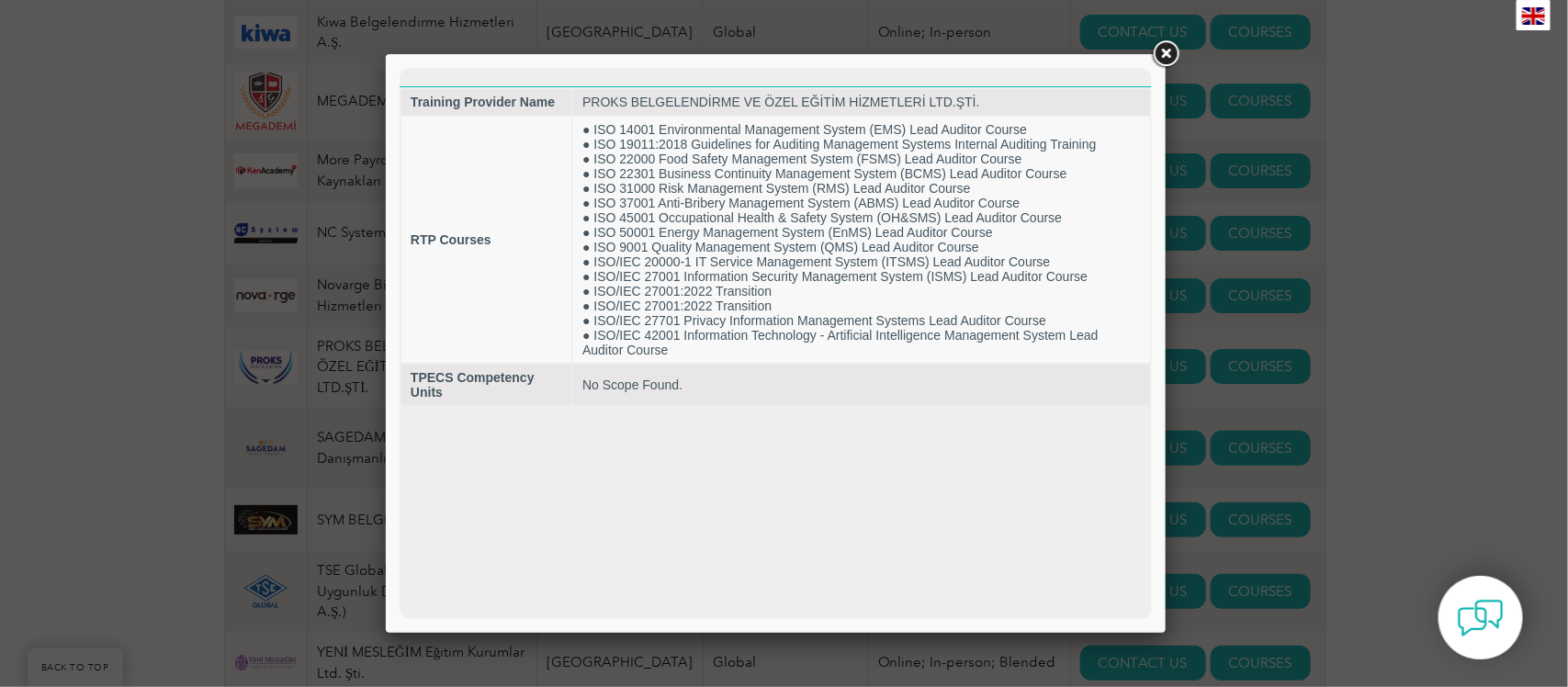
click at [1168, 46] on link at bounding box center [1165, 54] width 33 height 33
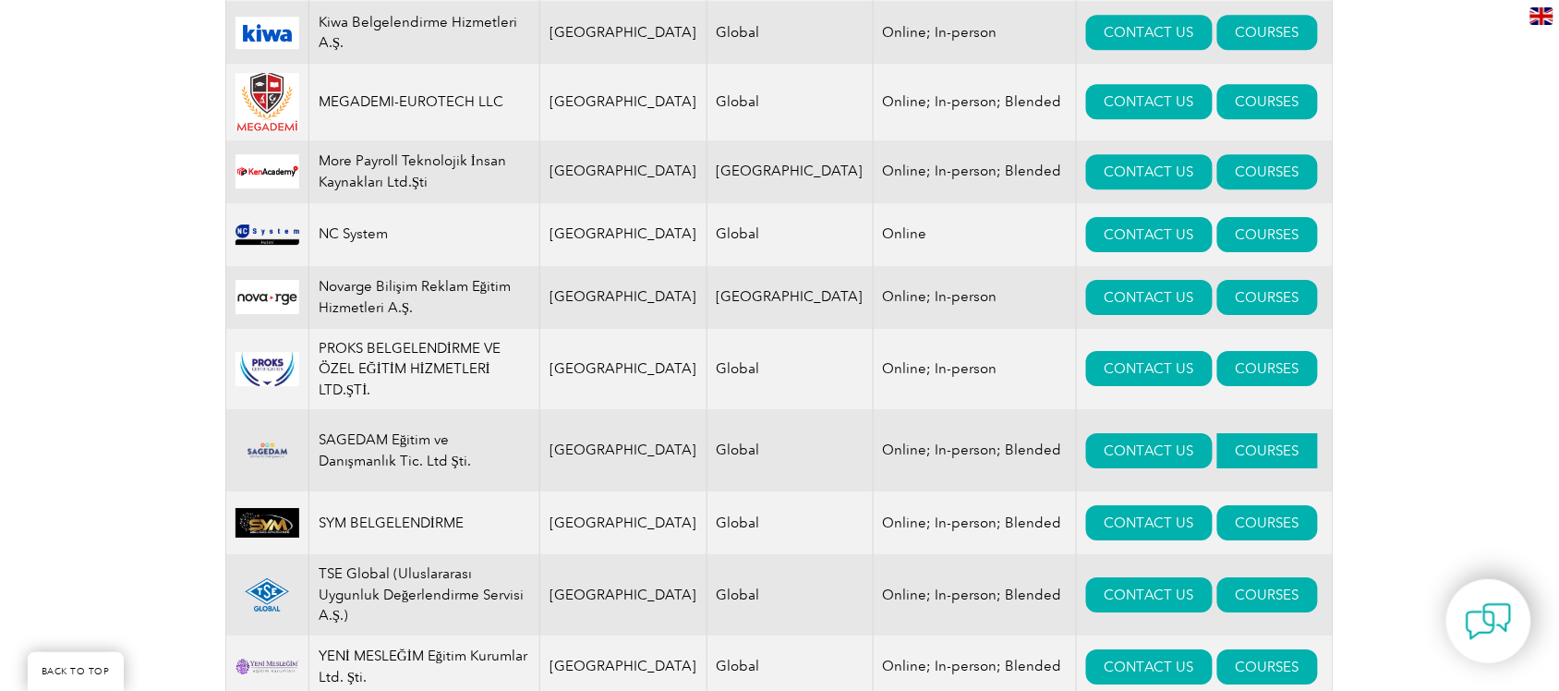
click at [1231, 457] on link "COURSES" at bounding box center [1267, 450] width 101 height 35
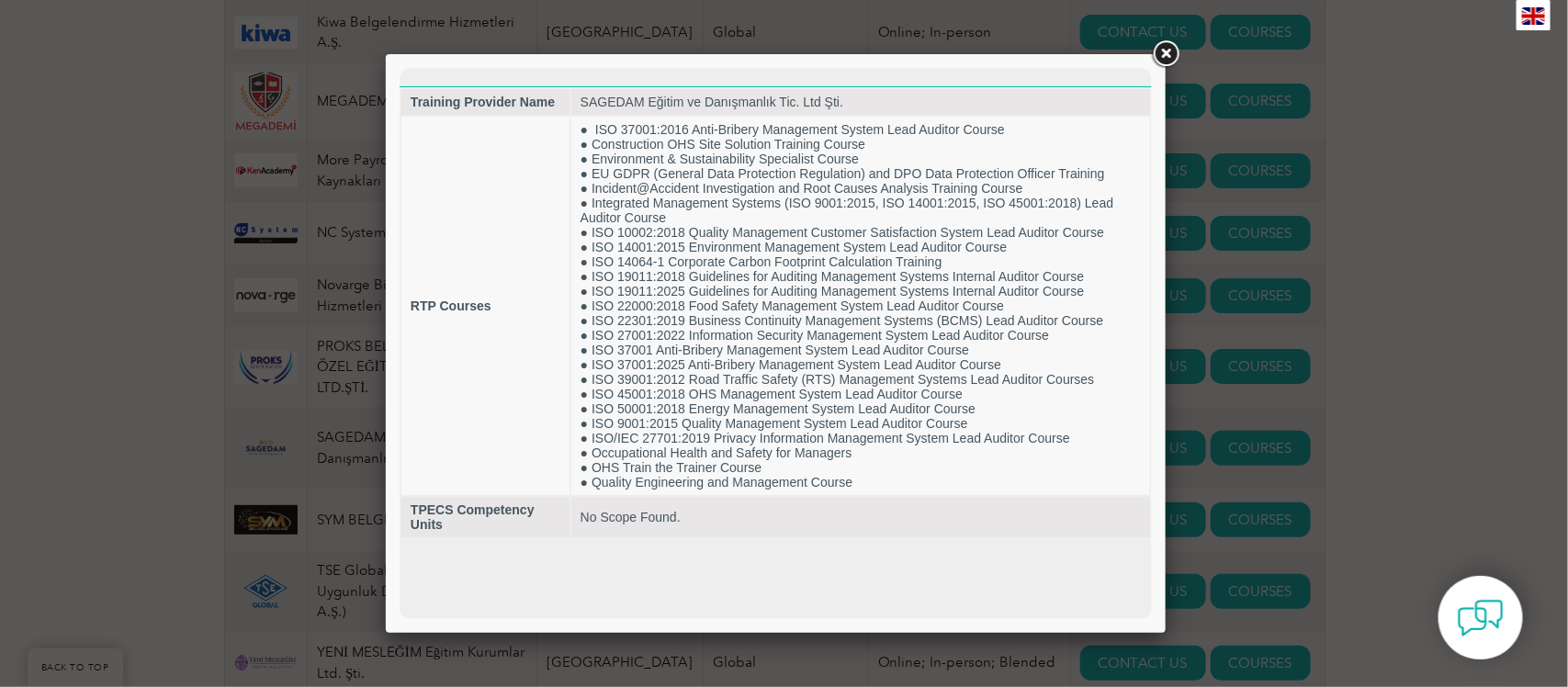
click at [1164, 55] on link at bounding box center [1165, 54] width 33 height 33
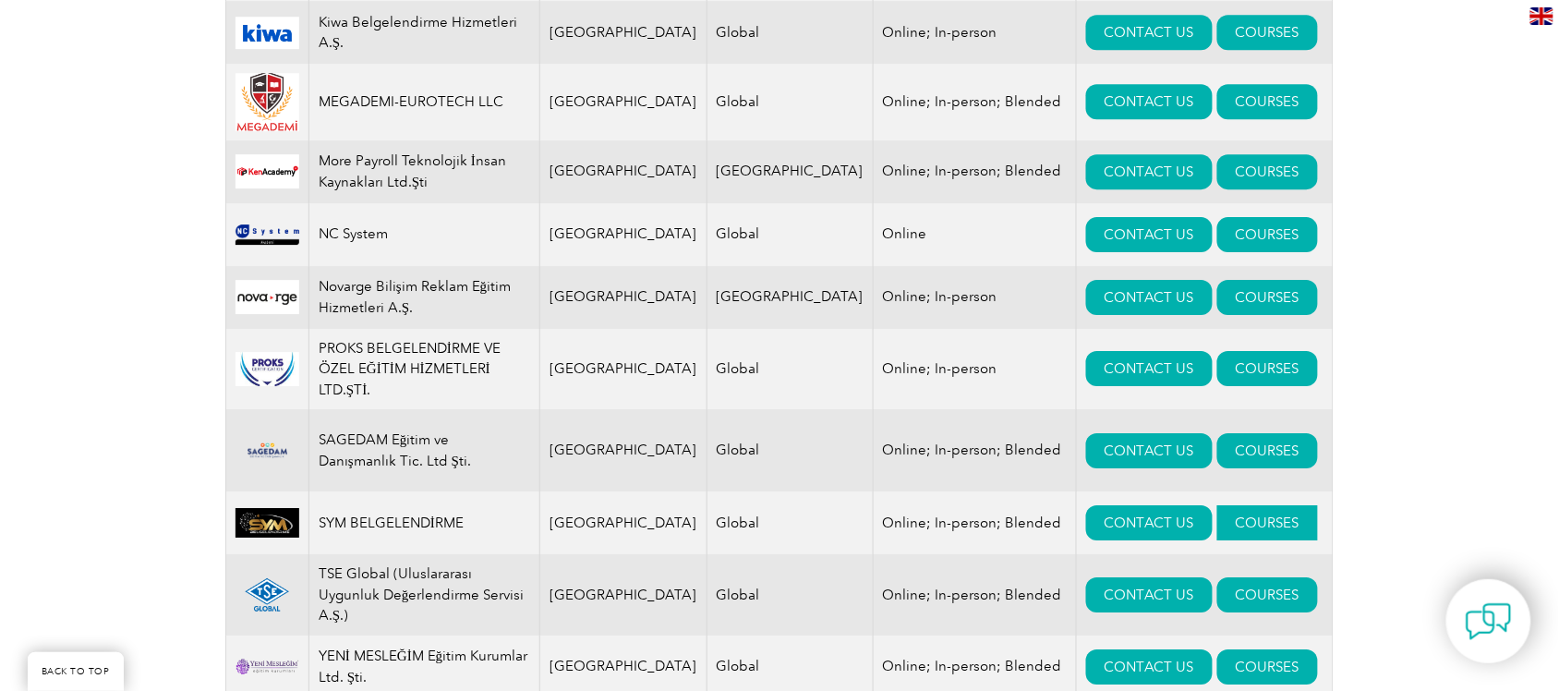
click at [1242, 529] on link "COURSES" at bounding box center [1267, 522] width 101 height 35
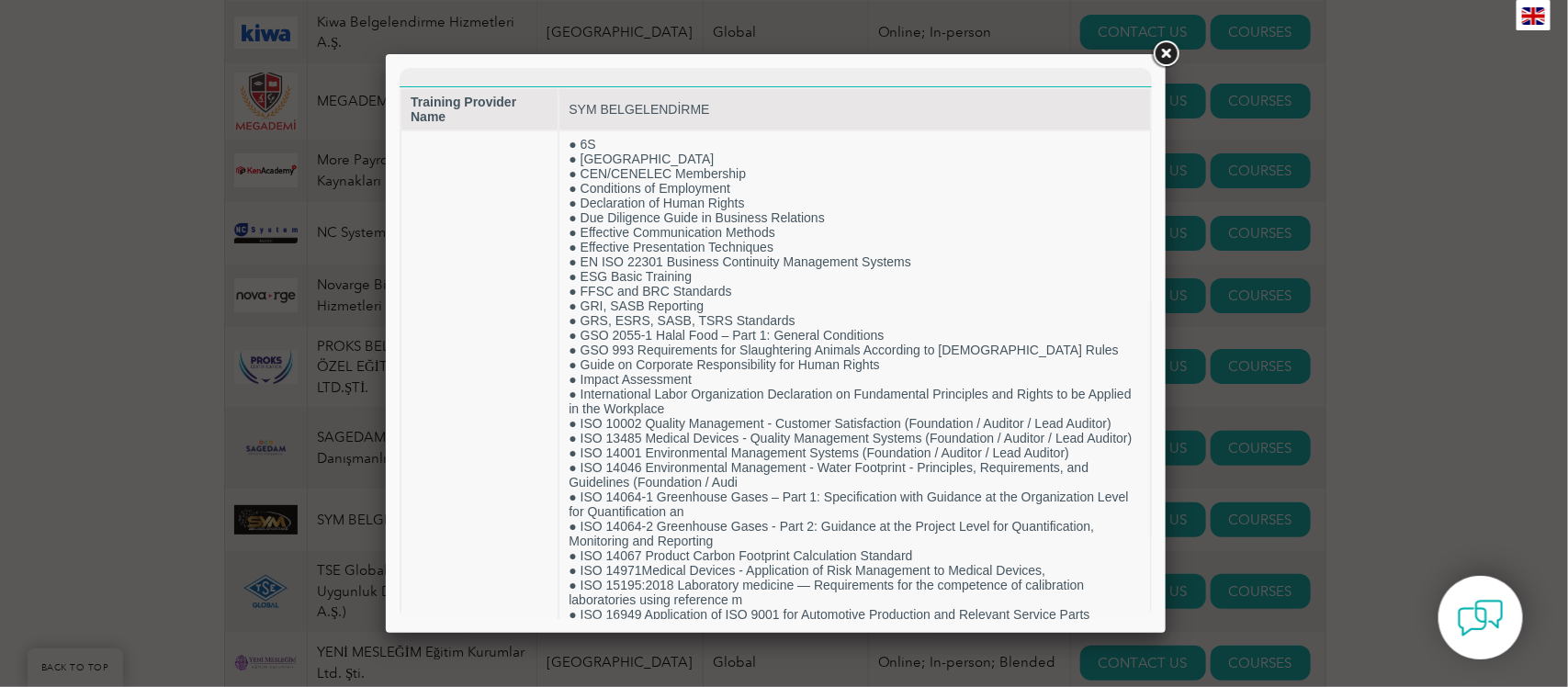
click at [1168, 53] on link at bounding box center [1165, 54] width 33 height 33
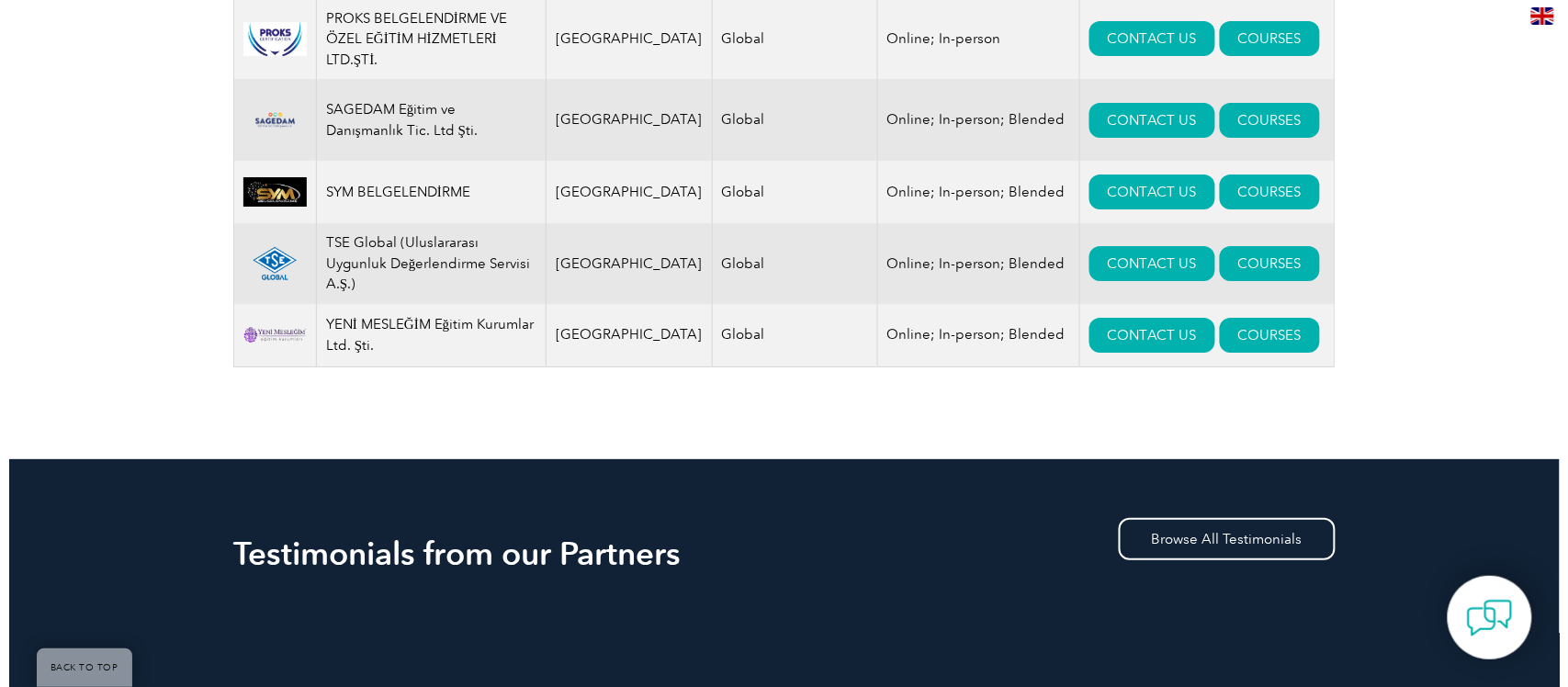
scroll to position [1951, 0]
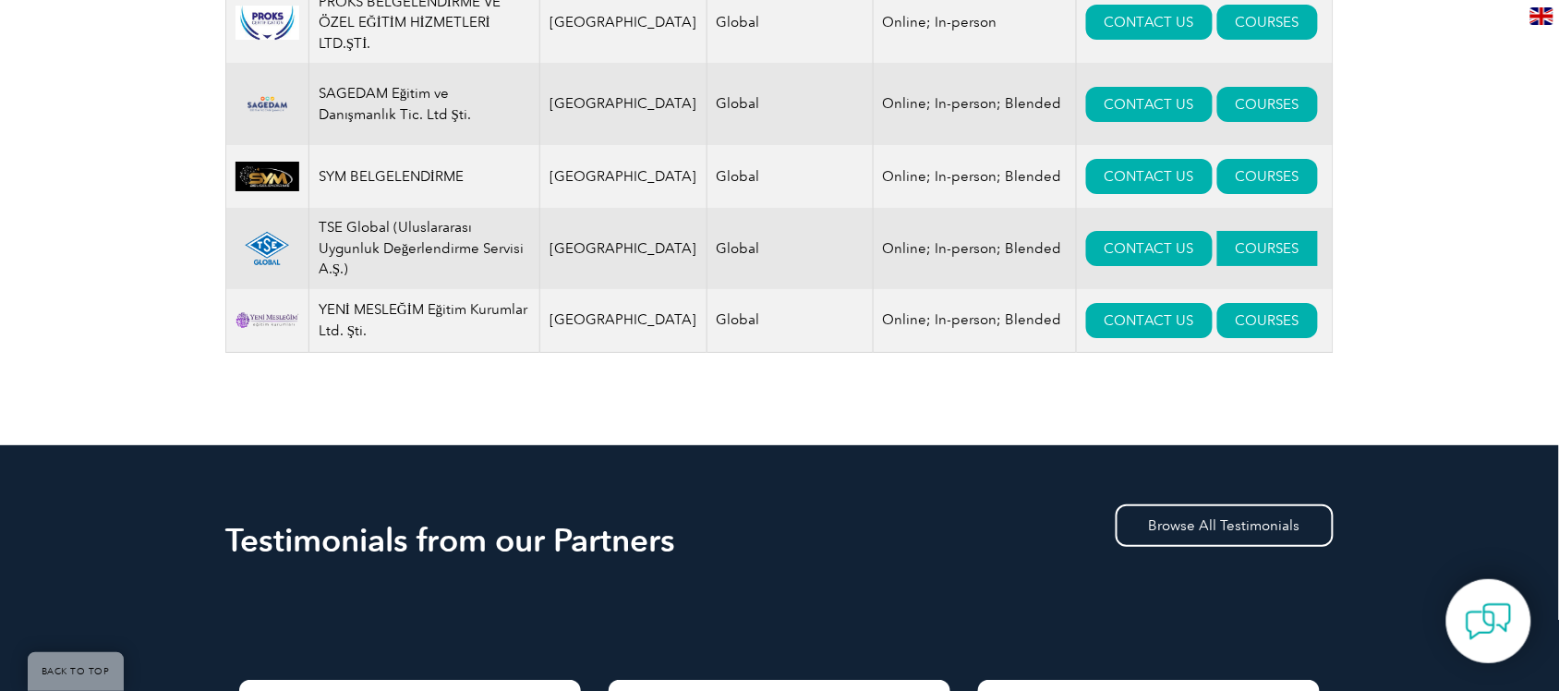
click at [1242, 256] on link "COURSES" at bounding box center [1267, 248] width 101 height 35
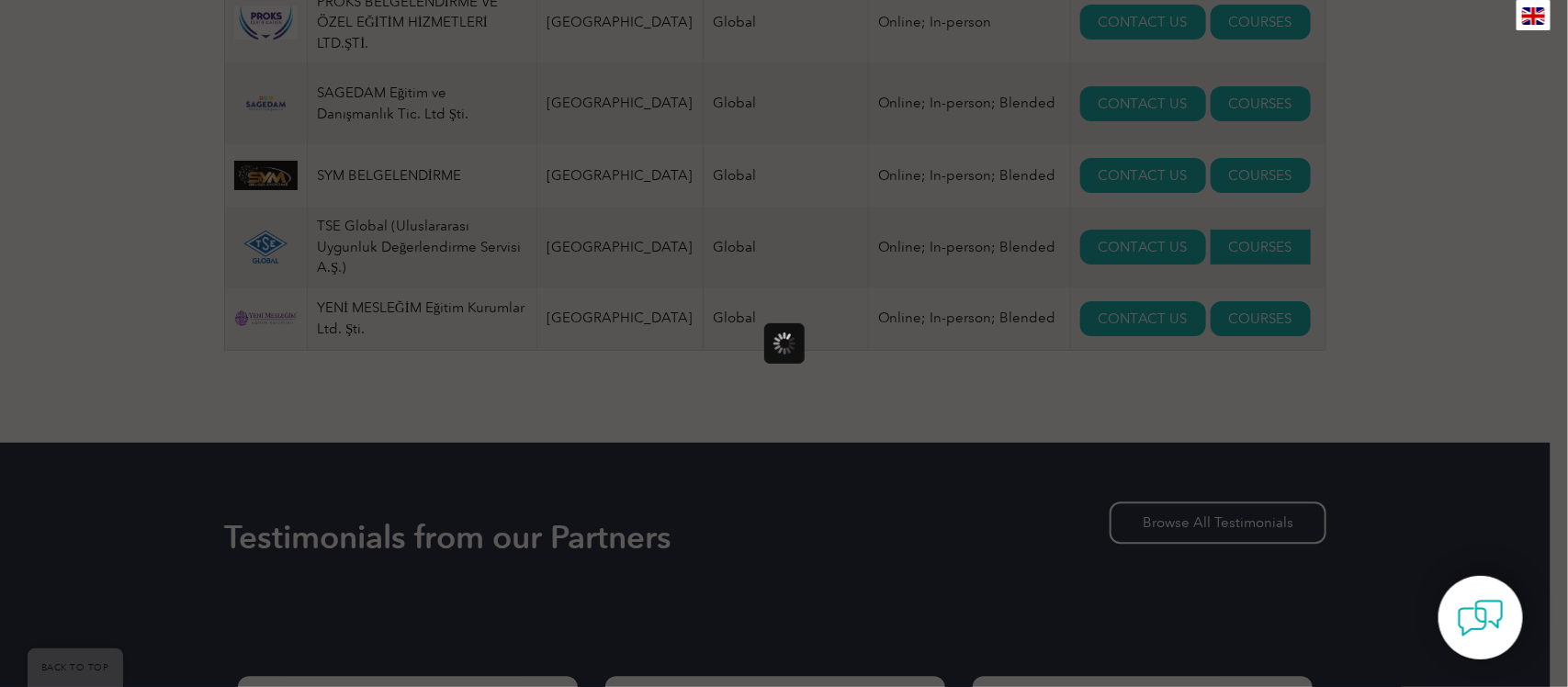
scroll to position [0, 0]
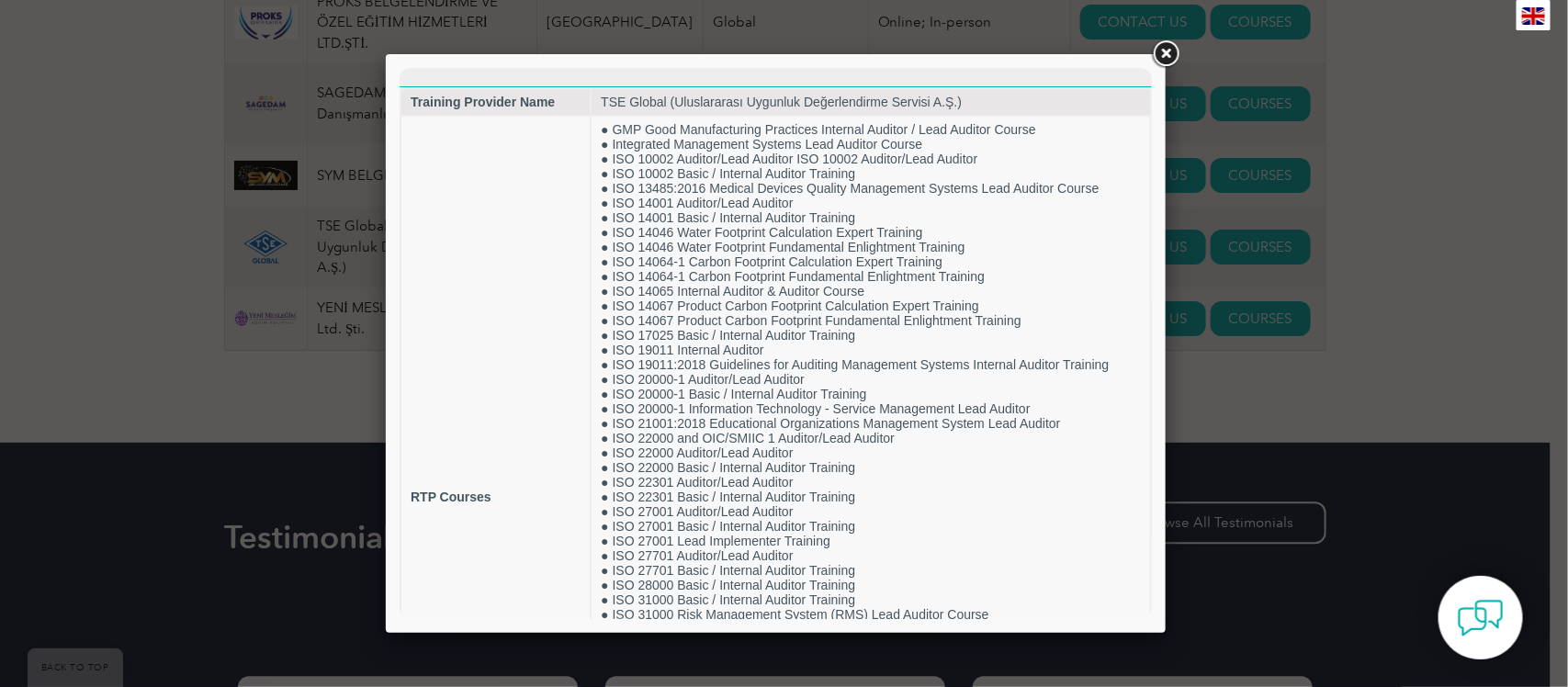
click at [1160, 51] on link at bounding box center [1165, 54] width 33 height 33
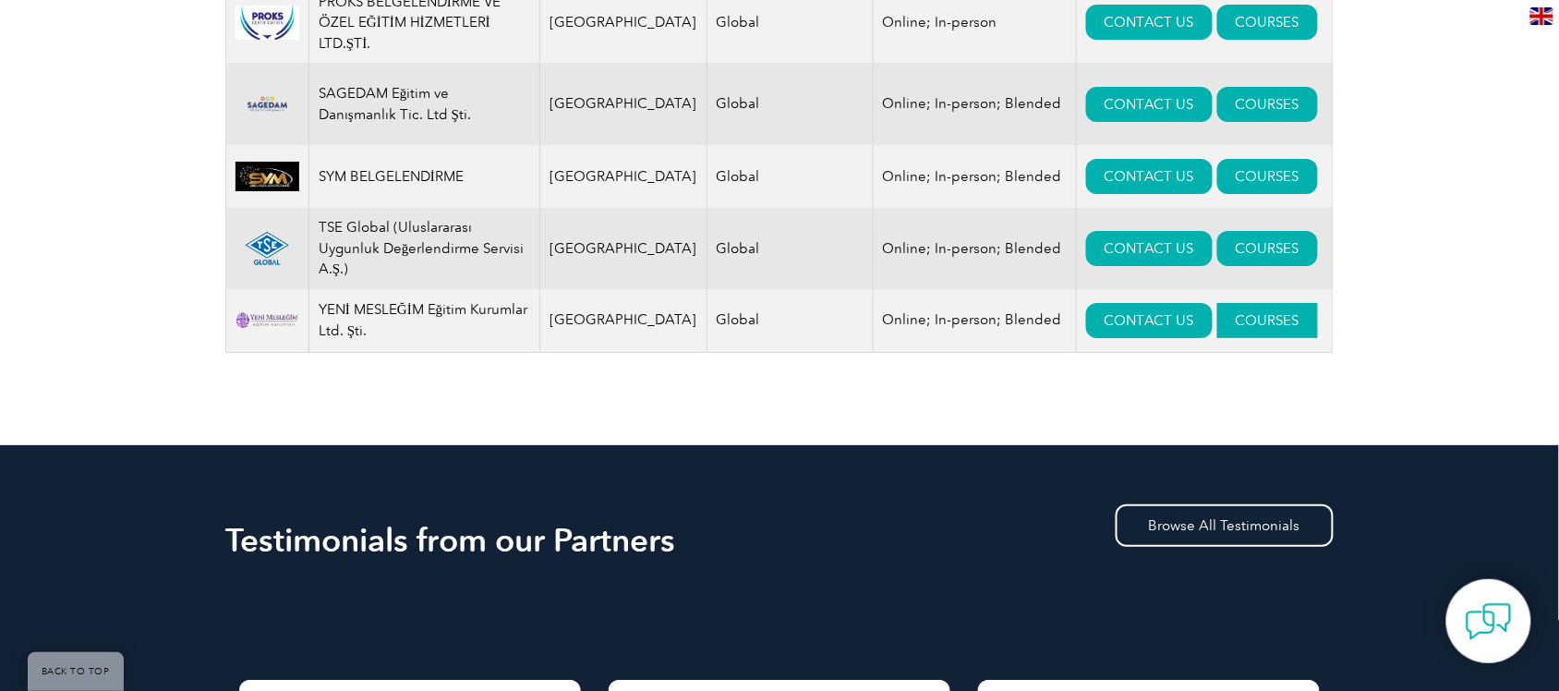
click at [1217, 338] on link "COURSES" at bounding box center [1267, 320] width 101 height 35
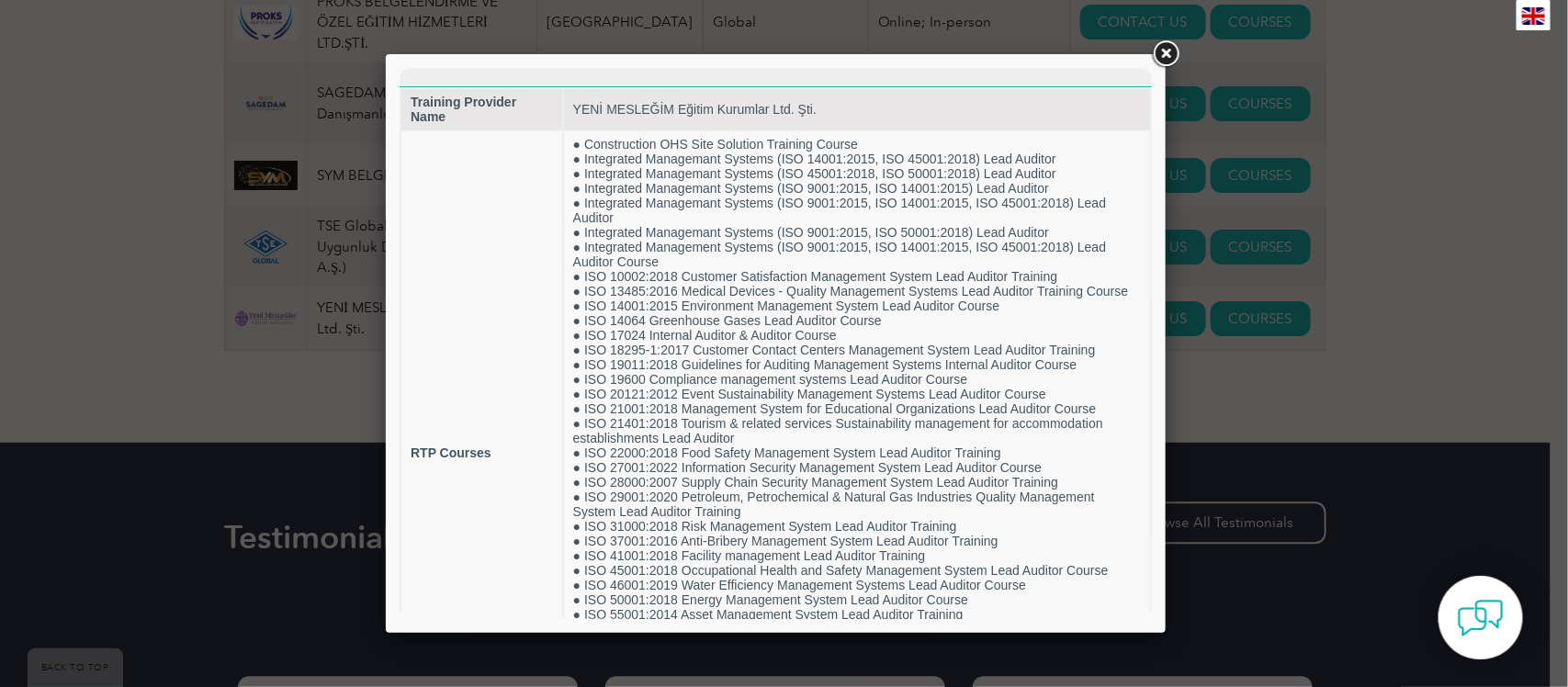
click at [1164, 49] on link at bounding box center [1165, 54] width 33 height 33
